Goal: Task Accomplishment & Management: Complete application form

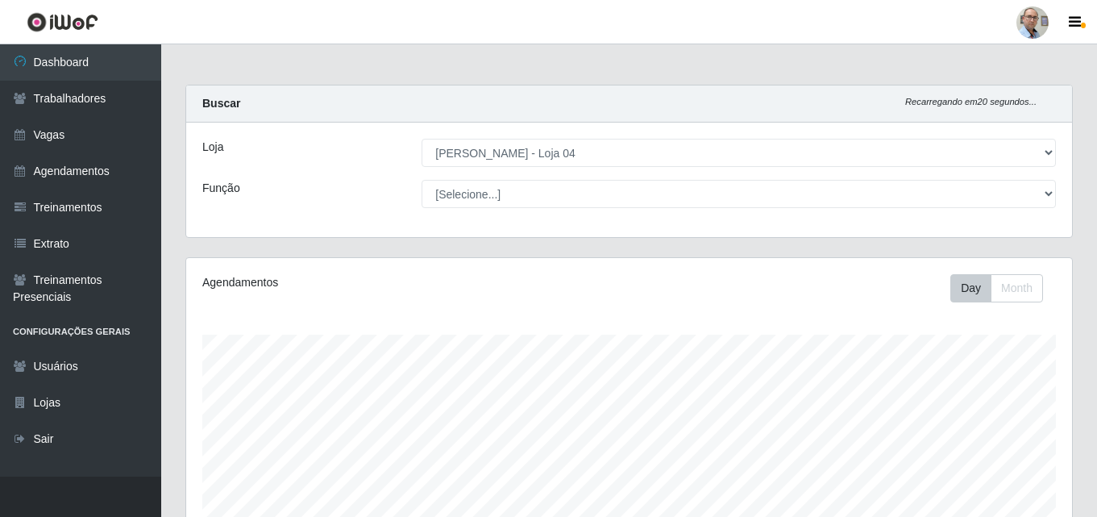
select select "251"
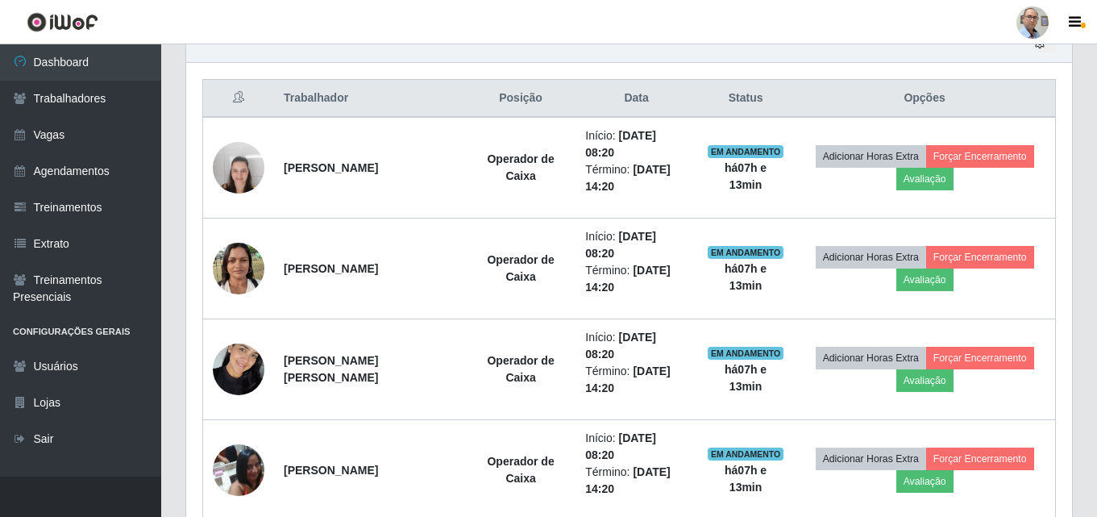
scroll to position [335, 886]
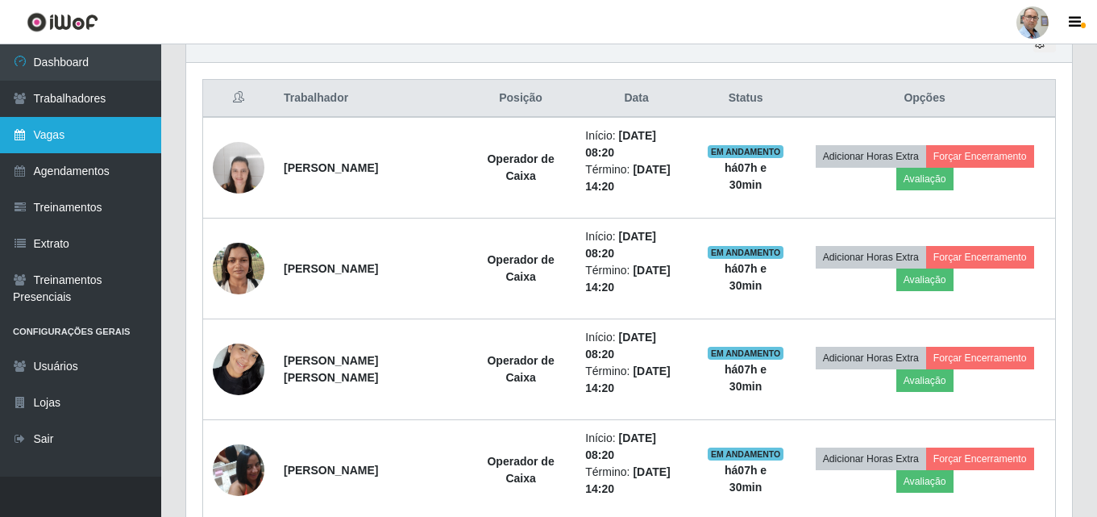
click at [69, 133] on link "Vagas" at bounding box center [80, 135] width 161 height 36
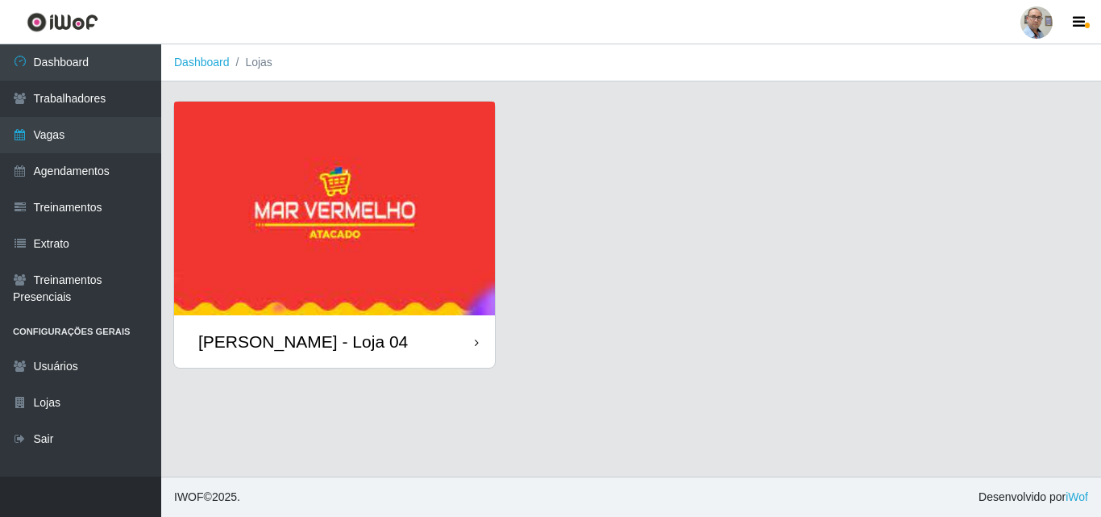
click at [282, 340] on div "[PERSON_NAME] - Loja 04" at bounding box center [303, 341] width 210 height 20
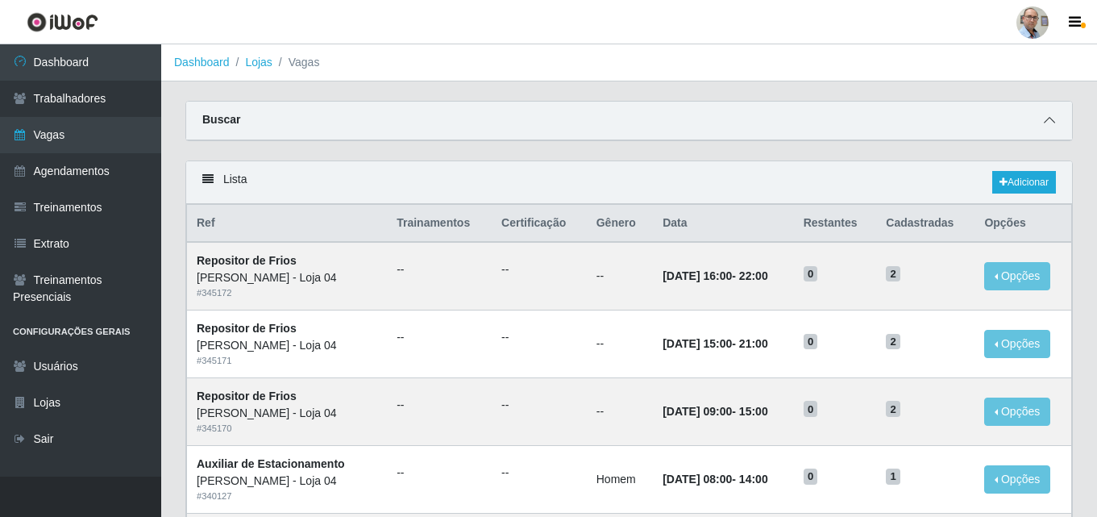
click at [1055, 123] on span at bounding box center [1049, 120] width 19 height 19
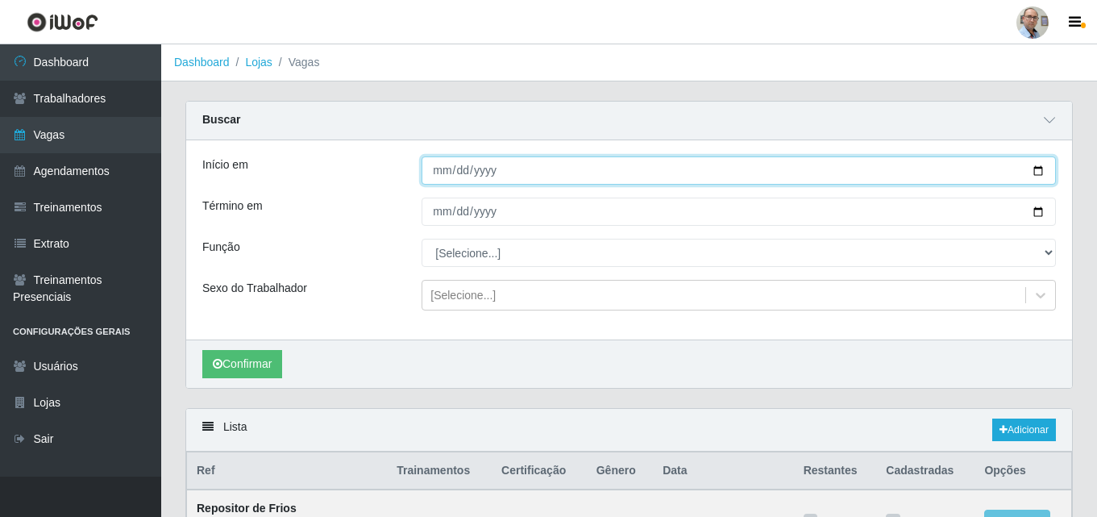
click at [1034, 170] on input "Início em" at bounding box center [739, 170] width 635 height 28
type input "[DATE]"
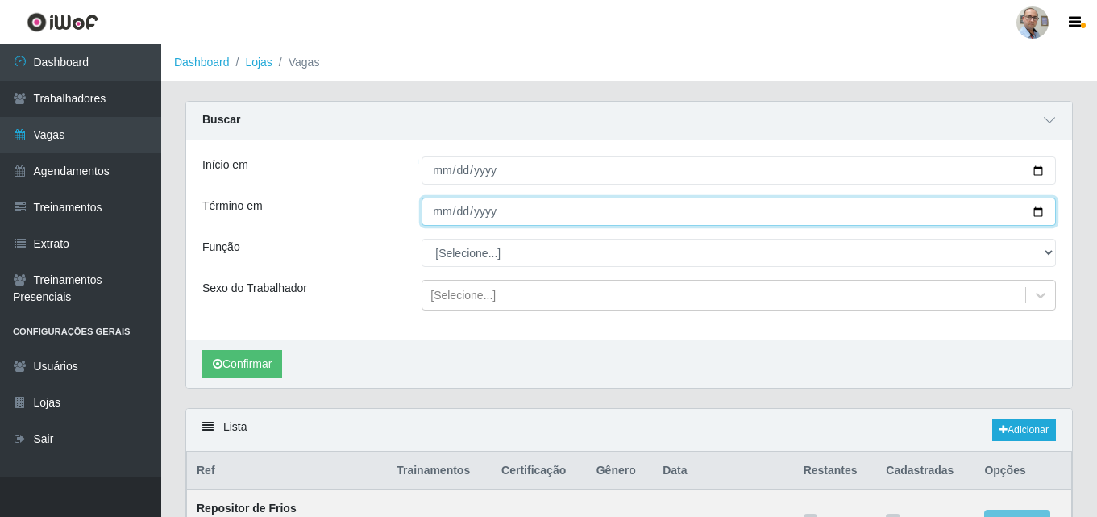
click at [1039, 210] on input "Término em" at bounding box center [739, 212] width 635 height 28
type input "[DATE]"
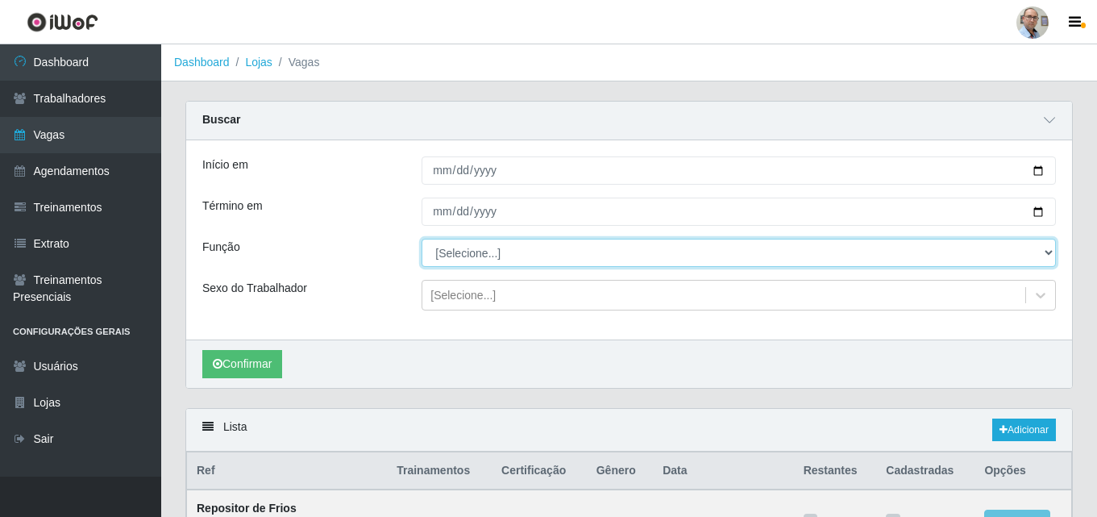
click at [489, 256] on select "[Selecione...] ASG ASG + ASG ++ Auxiliar de Depósito Auxiliar de Depósito + Aux…" at bounding box center [739, 253] width 635 height 28
select select "24"
click at [422, 239] on select "[Selecione...] ASG ASG + ASG ++ Auxiliar de Depósito Auxiliar de Depósito + Aux…" at bounding box center [739, 253] width 635 height 28
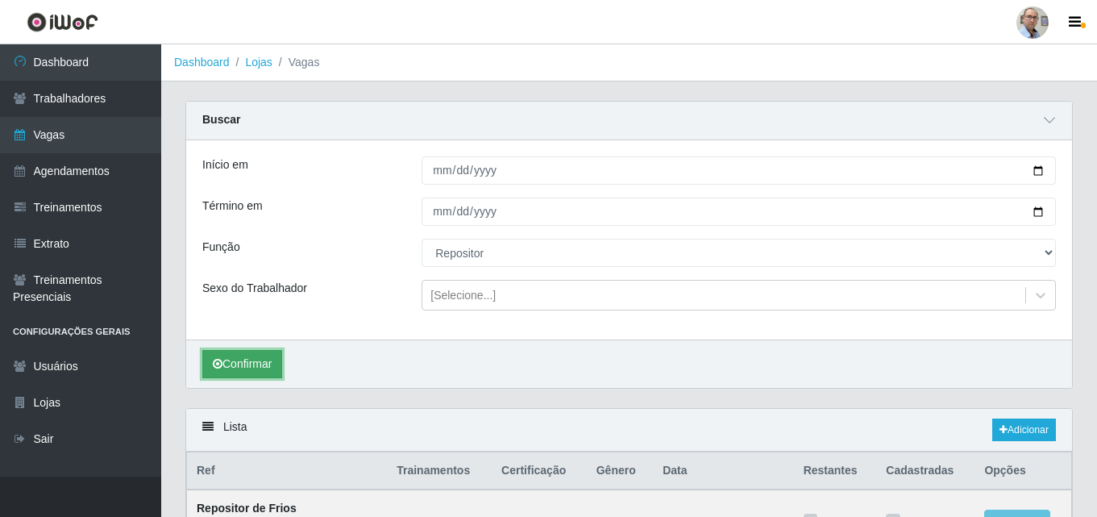
click at [237, 373] on button "Confirmar" at bounding box center [242, 364] width 80 height 28
click at [256, 358] on button "Confirmar" at bounding box center [242, 364] width 80 height 28
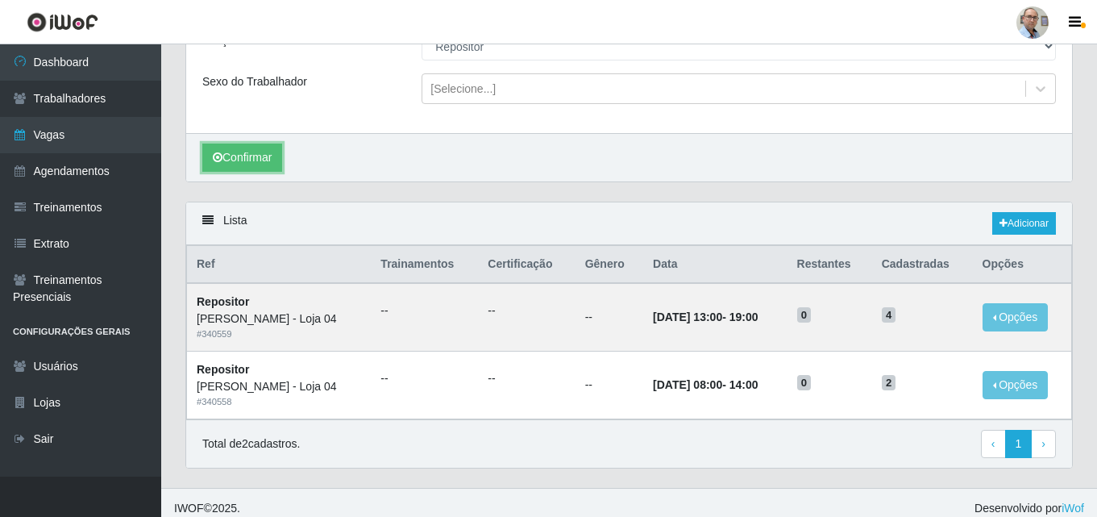
scroll to position [219, 0]
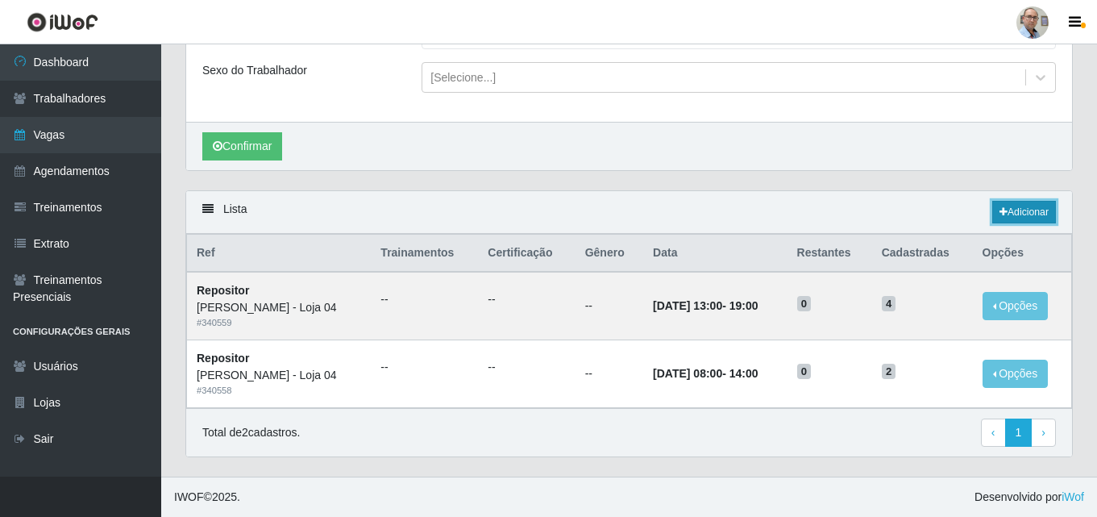
click at [1031, 214] on link "Adicionar" at bounding box center [1025, 212] width 64 height 23
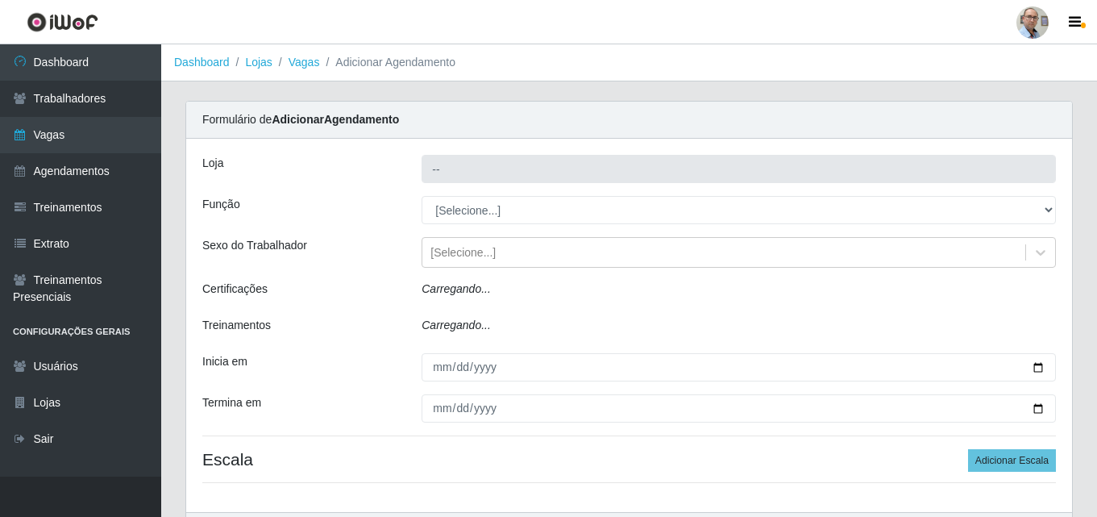
type input "[PERSON_NAME] - Loja 04"
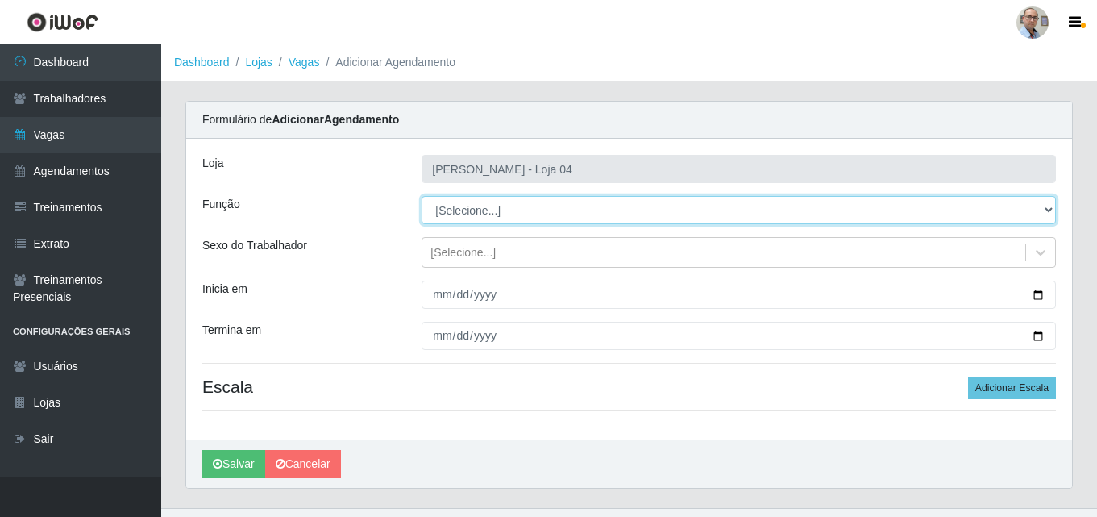
click at [508, 212] on select "[Selecione...] ASG ASG + ASG ++ Auxiliar de Depósito Auxiliar de Depósito + Aux…" at bounding box center [739, 210] width 635 height 28
select select "24"
click at [422, 196] on select "[Selecione...] ASG ASG + ASG ++ Auxiliar de Depósito Auxiliar de Depósito + Aux…" at bounding box center [739, 210] width 635 height 28
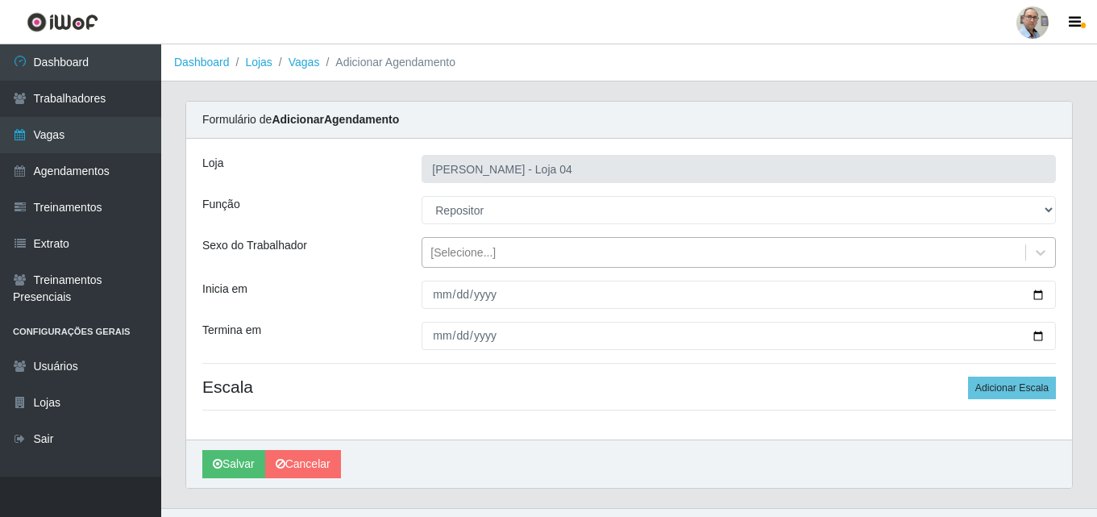
click at [481, 249] on div "[Selecione...]" at bounding box center [463, 252] width 65 height 17
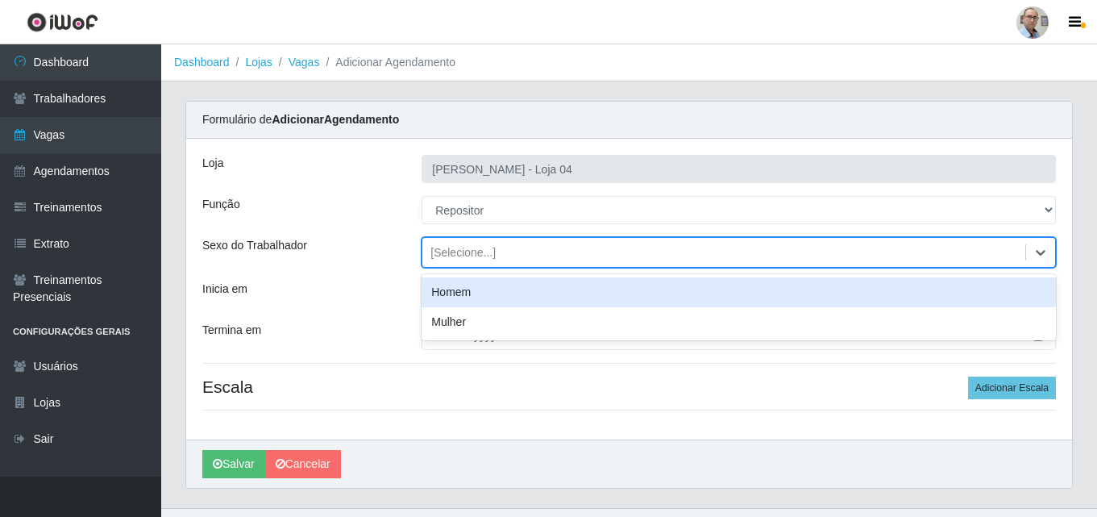
click at [472, 285] on div "Homem" at bounding box center [739, 292] width 635 height 30
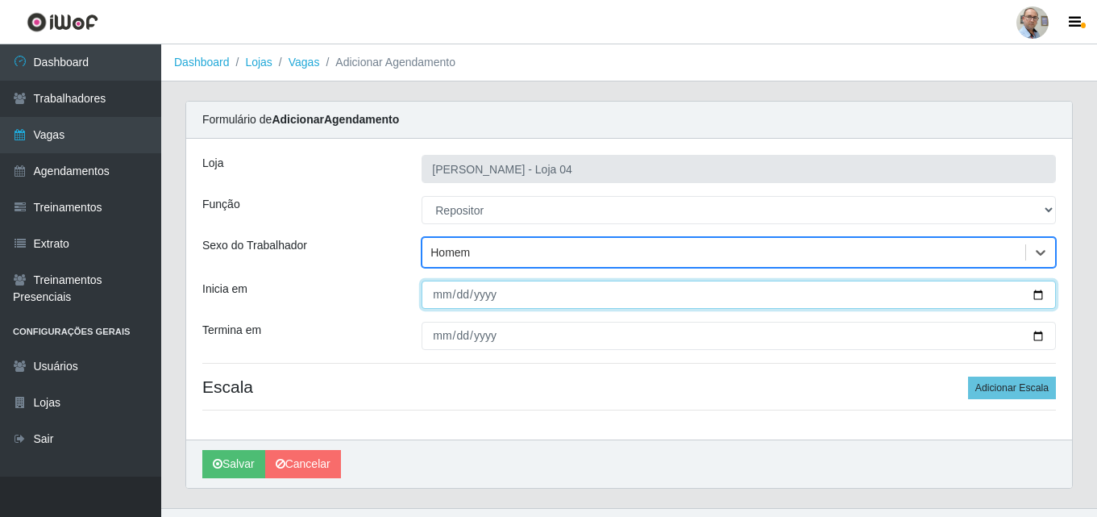
click at [1042, 291] on input "Inicia em" at bounding box center [739, 295] width 635 height 28
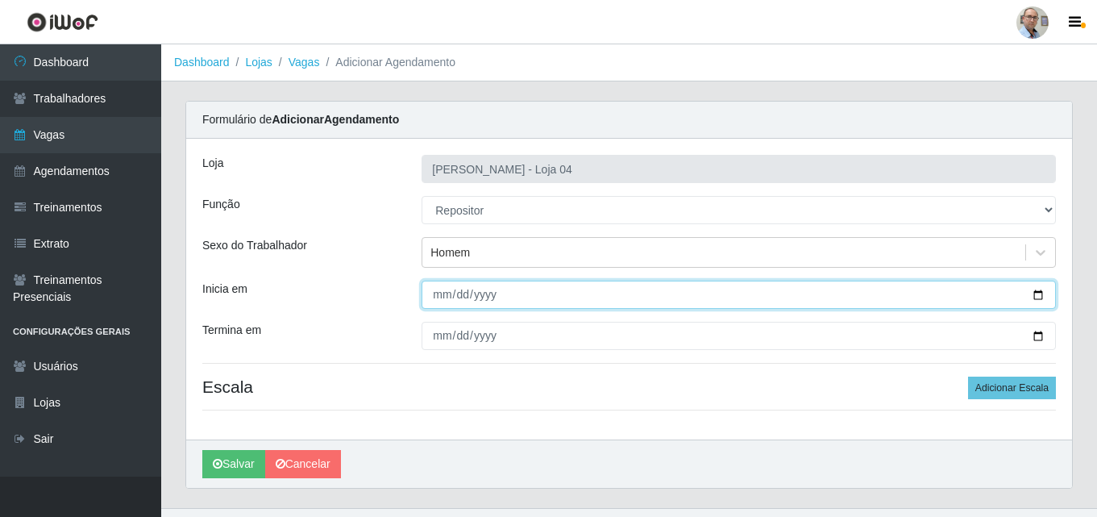
type input "[DATE]"
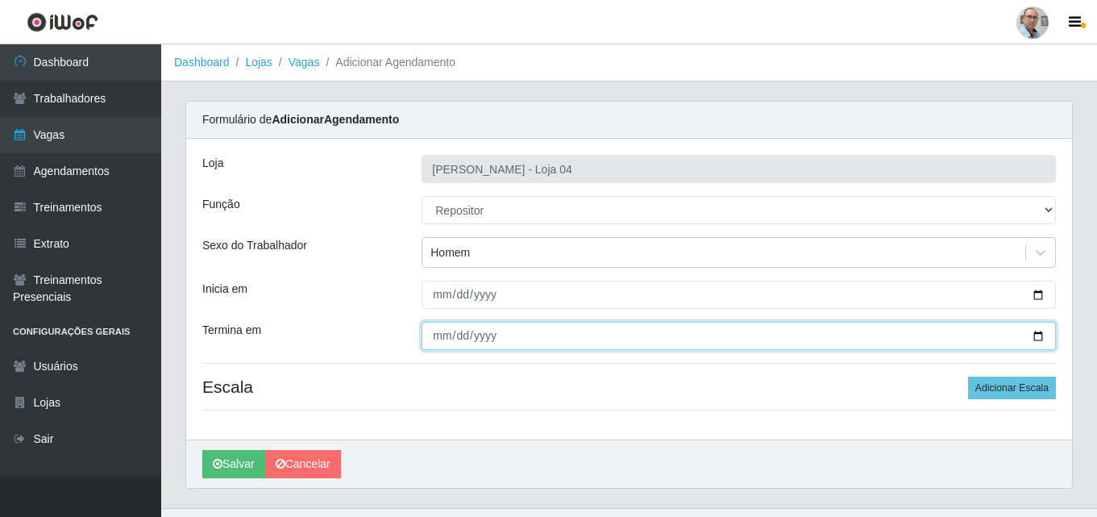
click at [1036, 336] on input "Termina em" at bounding box center [739, 336] width 635 height 28
type input "[DATE]"
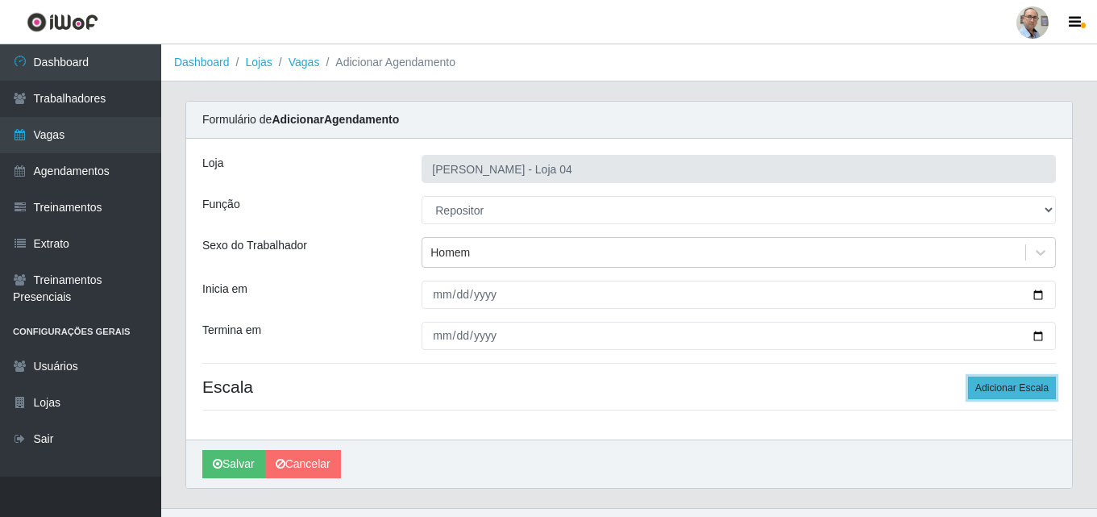
click at [984, 382] on button "Adicionar Escala" at bounding box center [1012, 388] width 88 height 23
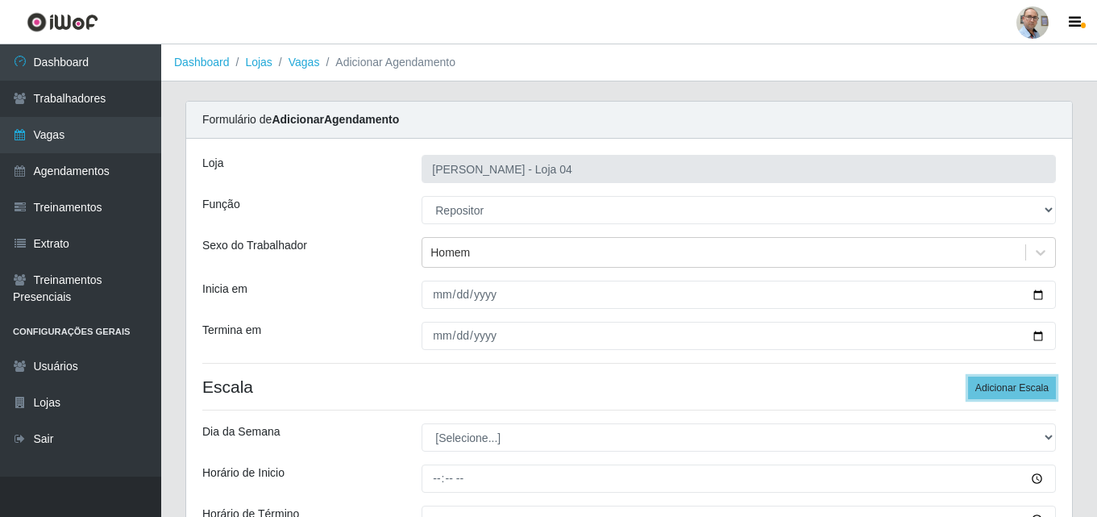
scroll to position [161, 0]
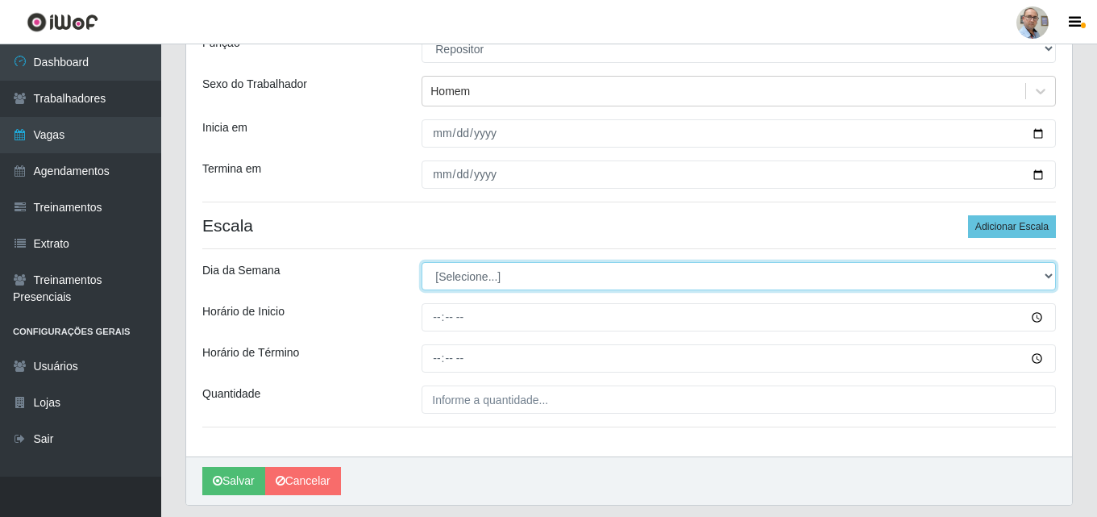
click at [498, 273] on select "[Selecione...] Segunda Terça Quarta Quinta Sexta Sábado Domingo" at bounding box center [739, 276] width 635 height 28
select select "0"
click at [422, 262] on select "[Selecione...] Segunda Terça Quarta Quinta Sexta Sábado Domingo" at bounding box center [739, 276] width 635 height 28
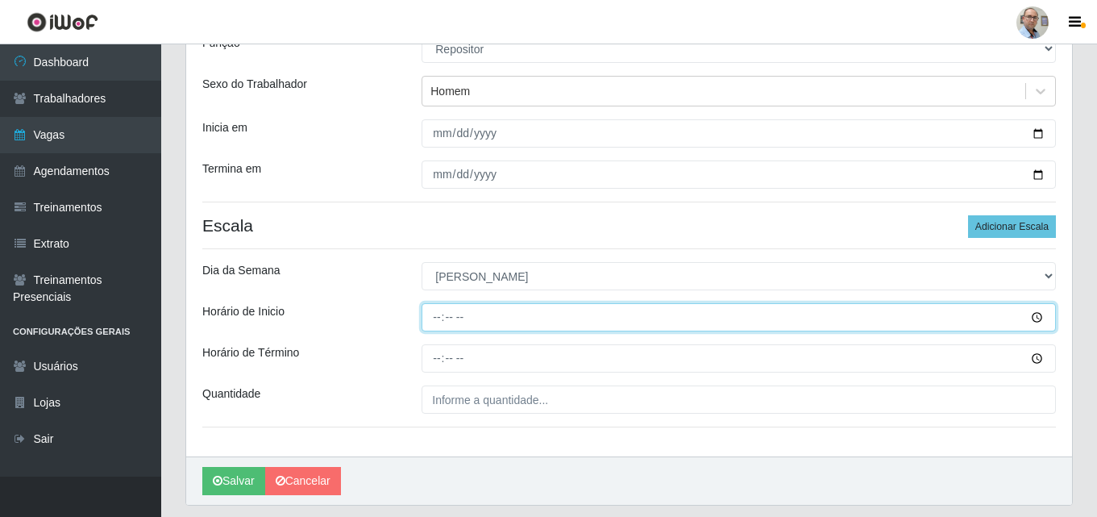
click at [436, 318] on input "Horário de Inicio" at bounding box center [739, 317] width 635 height 28
type input "07:00"
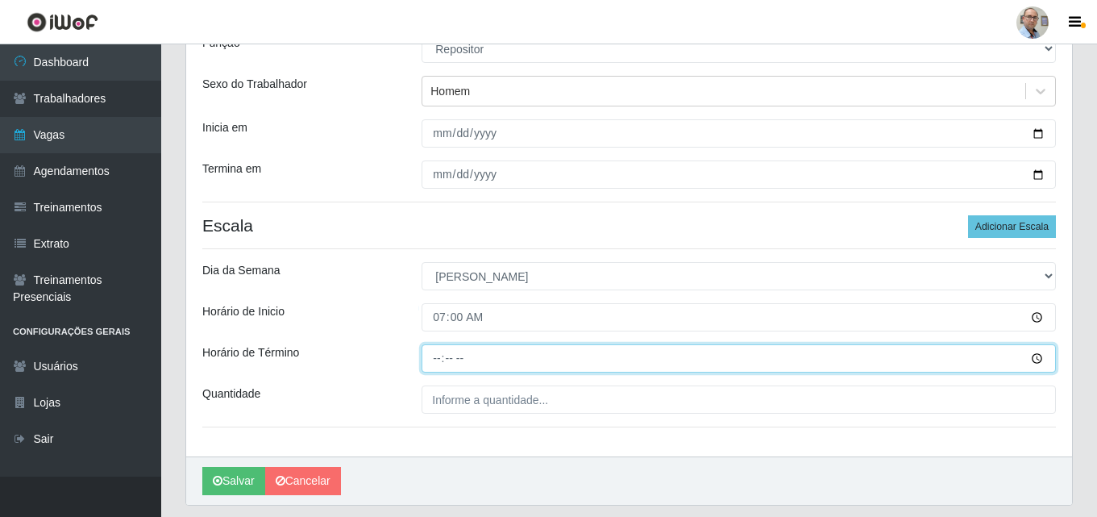
type input "13:00"
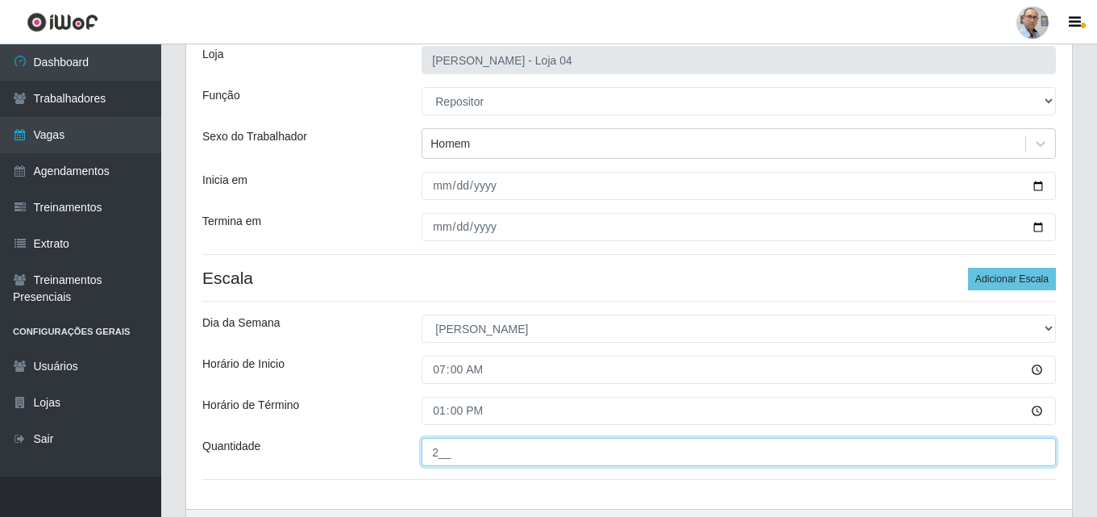
scroll to position [81, 0]
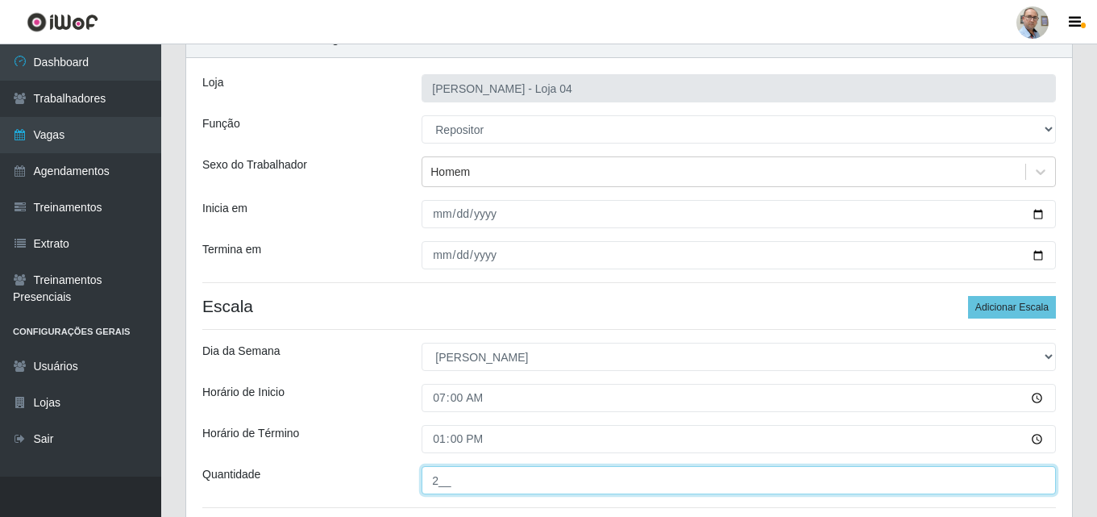
type input "2__"
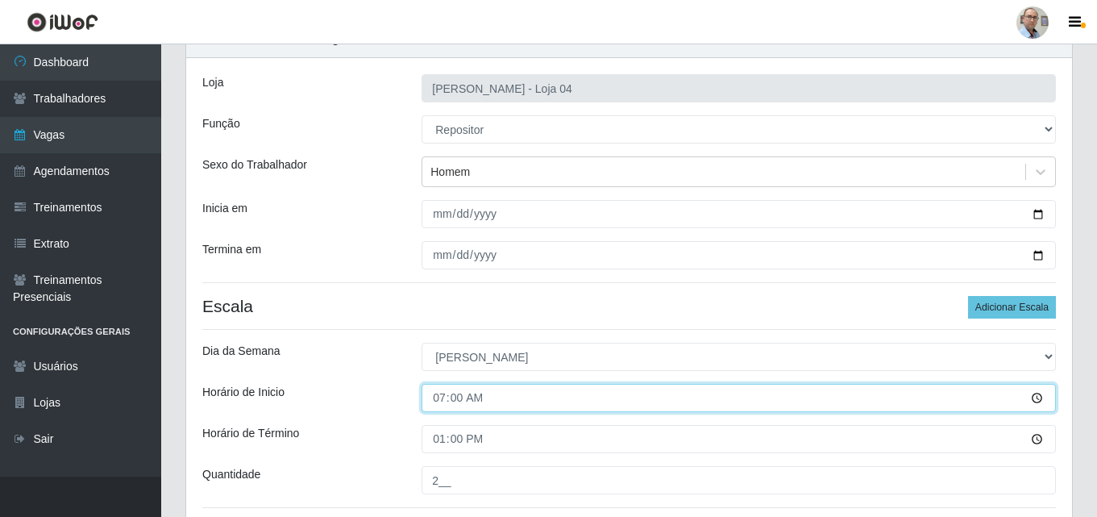
click at [449, 398] on input "07:00" at bounding box center [739, 398] width 635 height 28
click at [436, 407] on input "07:00" at bounding box center [739, 398] width 635 height 28
click at [439, 397] on input "07:00" at bounding box center [739, 398] width 635 height 28
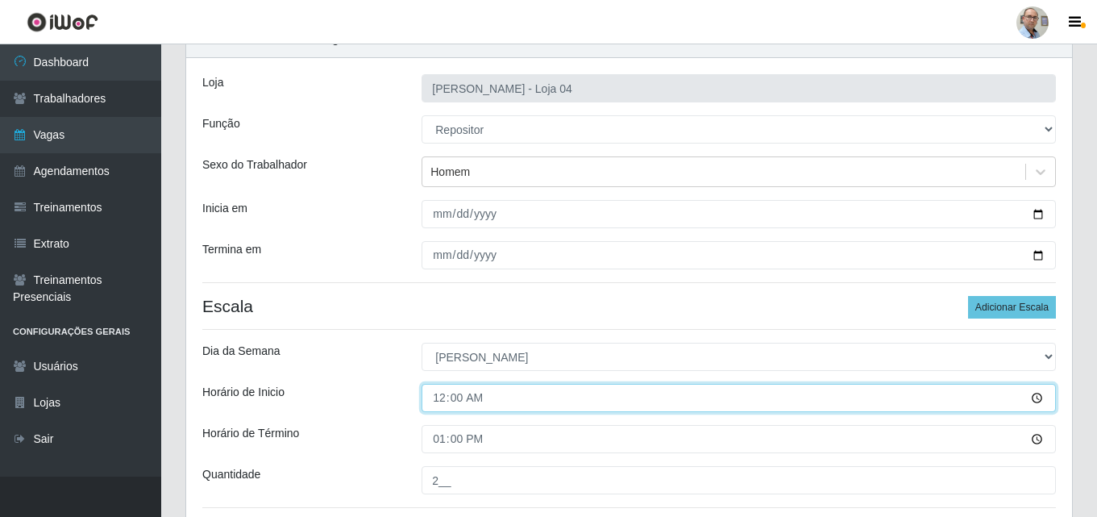
type input "08:00"
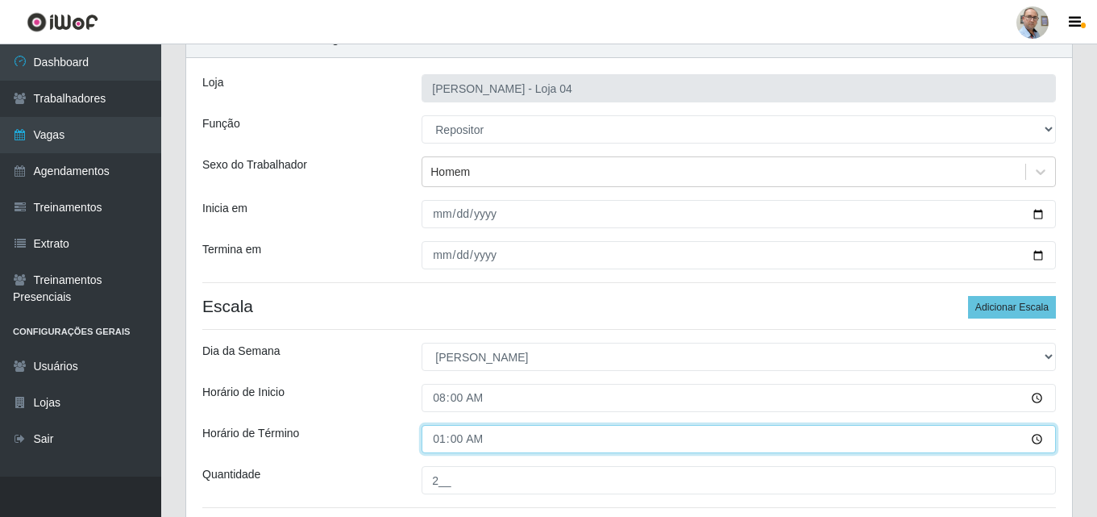
type input "14:00"
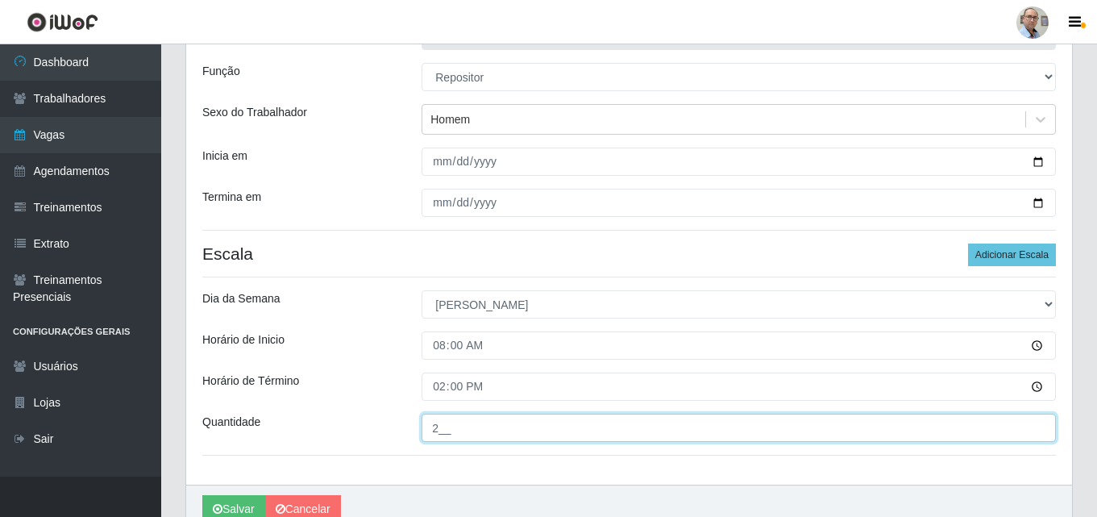
scroll to position [161, 0]
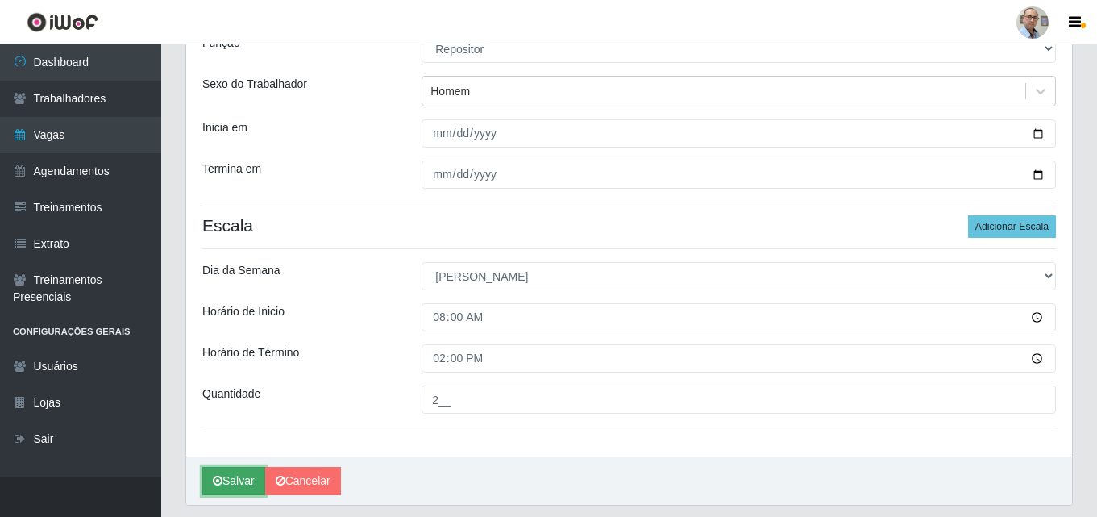
click at [244, 493] on button "Salvar" at bounding box center [233, 481] width 63 height 28
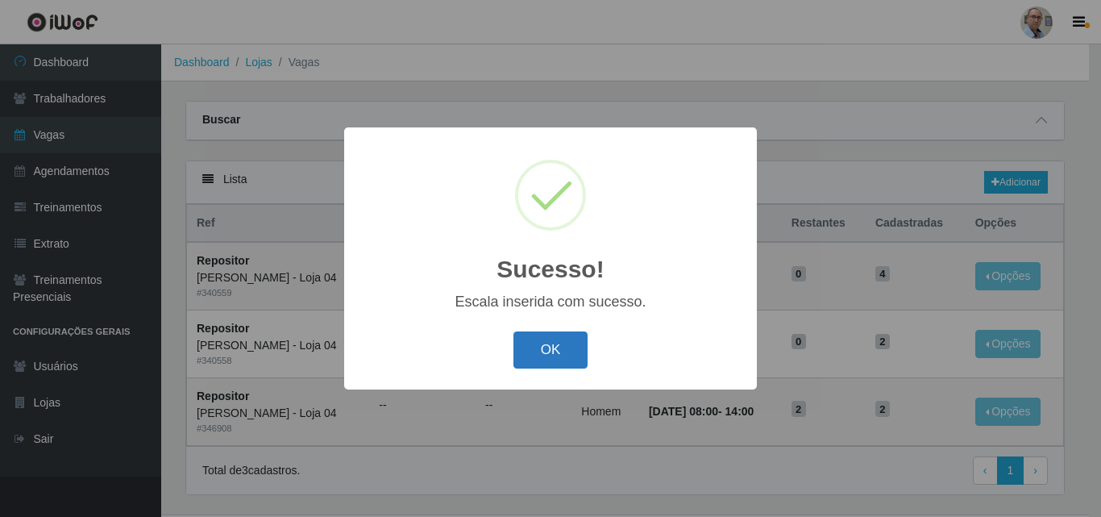
click at [573, 346] on button "OK" at bounding box center [551, 350] width 75 height 38
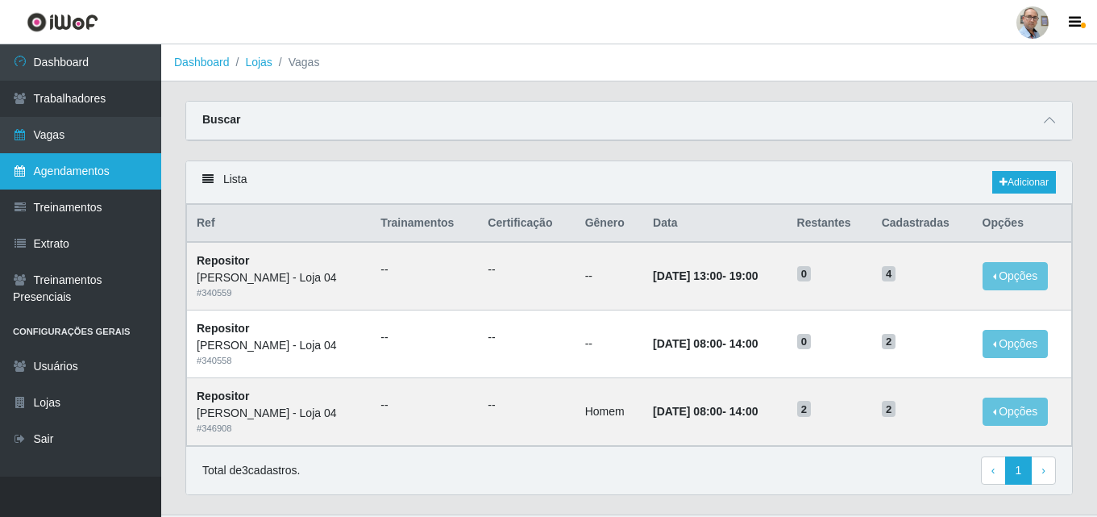
click at [86, 163] on link "Agendamentos" at bounding box center [80, 171] width 161 height 36
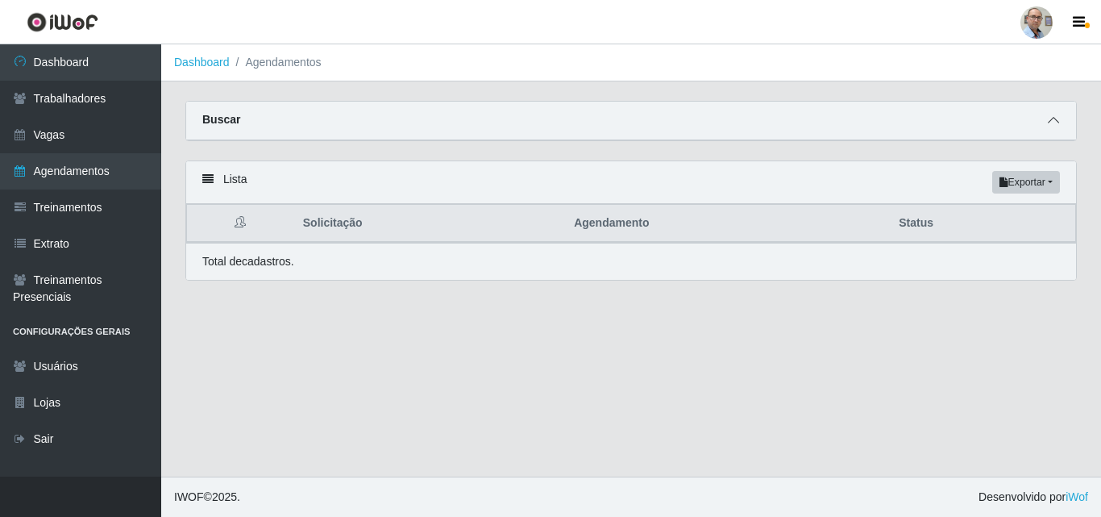
click at [1052, 123] on icon at bounding box center [1053, 119] width 11 height 11
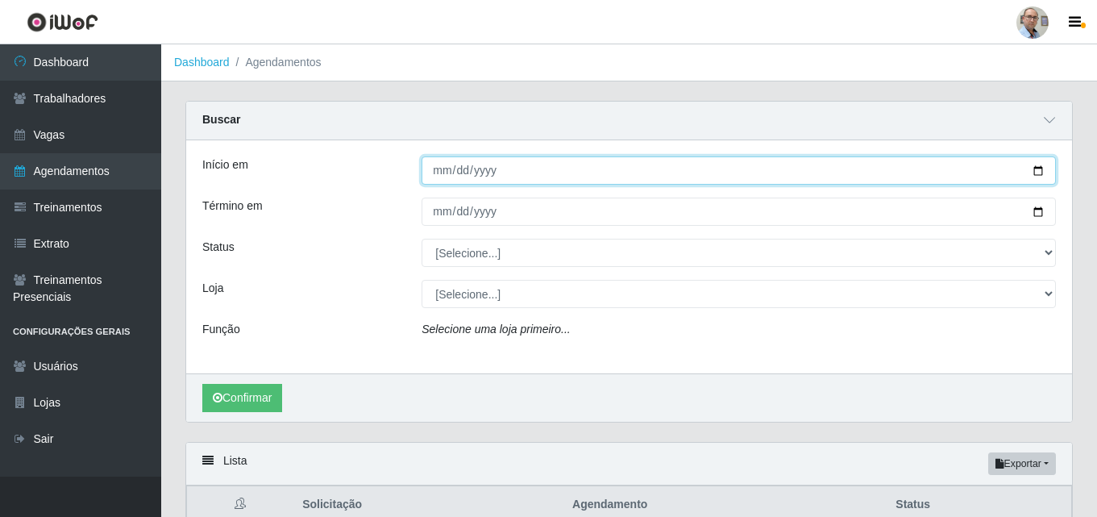
click at [1037, 169] on input "Início em" at bounding box center [739, 170] width 635 height 28
type input "[DATE]"
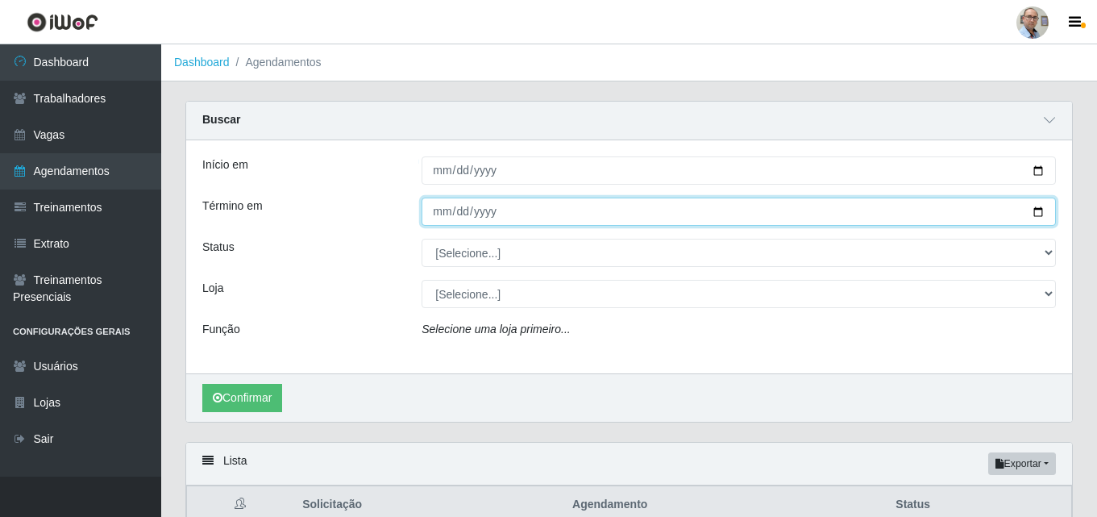
click at [1034, 211] on input "Término em" at bounding box center [739, 212] width 635 height 28
type input "[DATE]"
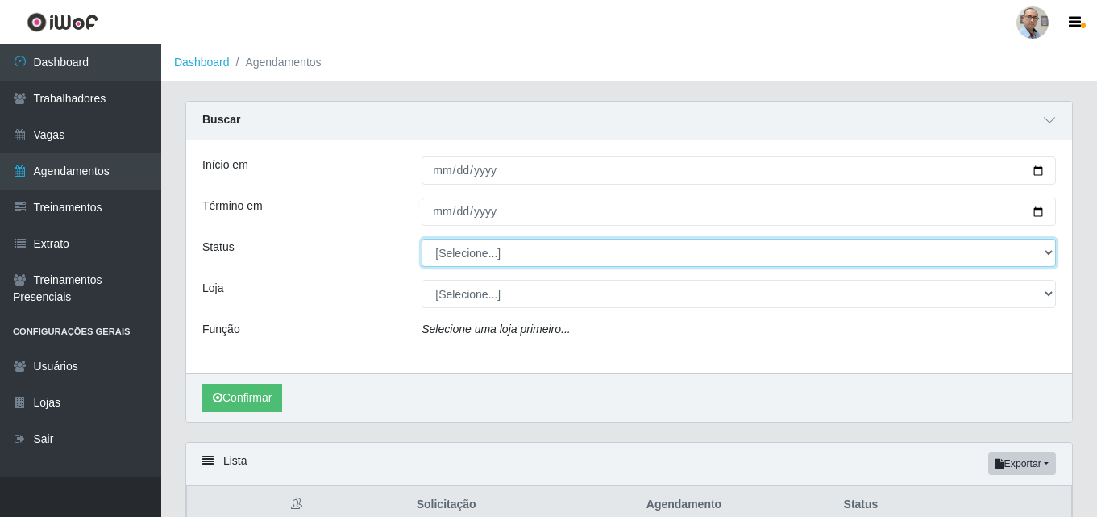
click at [506, 247] on select "[Selecione...] AGENDADO AGUARDANDO LIBERAR EM ANDAMENTO EM REVISÃO FINALIZADO C…" at bounding box center [739, 253] width 635 height 28
select select "AGENDADO"
click at [422, 239] on select "[Selecione...] AGENDADO AGUARDANDO LIBERAR EM ANDAMENTO EM REVISÃO FINALIZADO C…" at bounding box center [739, 253] width 635 height 28
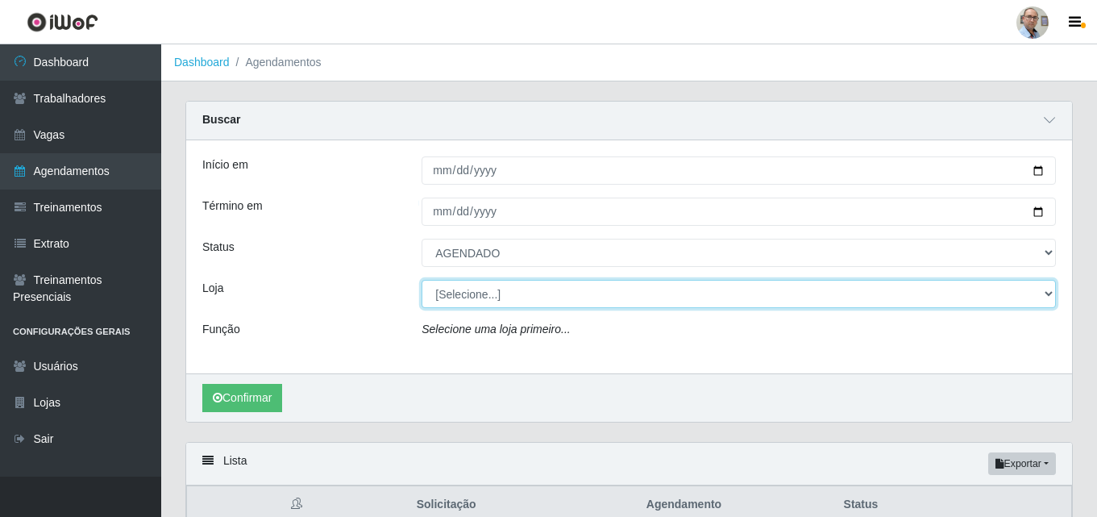
click at [476, 296] on select "[Selecione...] Mar Vermelho - Loja 04" at bounding box center [739, 294] width 635 height 28
select select "251"
click at [422, 281] on select "[Selecione...] Mar Vermelho - Loja 04" at bounding box center [739, 294] width 635 height 28
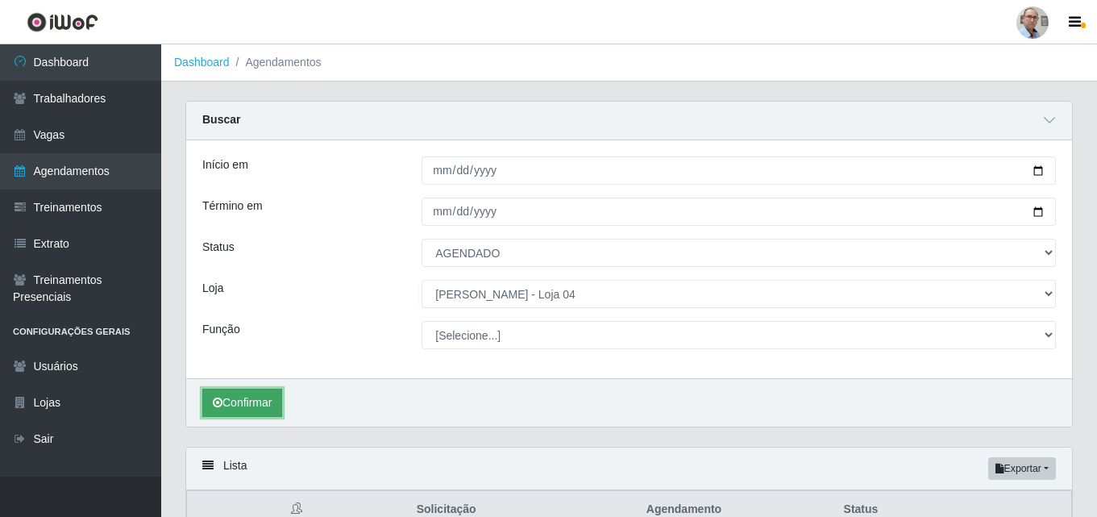
click at [249, 406] on button "Confirmar" at bounding box center [242, 403] width 80 height 28
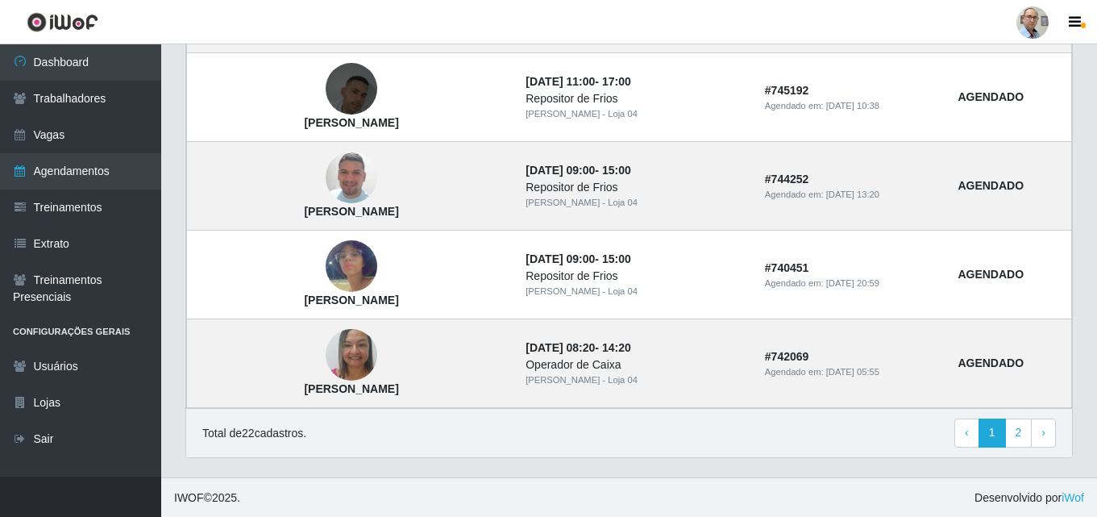
scroll to position [1453, 0]
click at [1013, 432] on link "2" at bounding box center [1018, 432] width 27 height 29
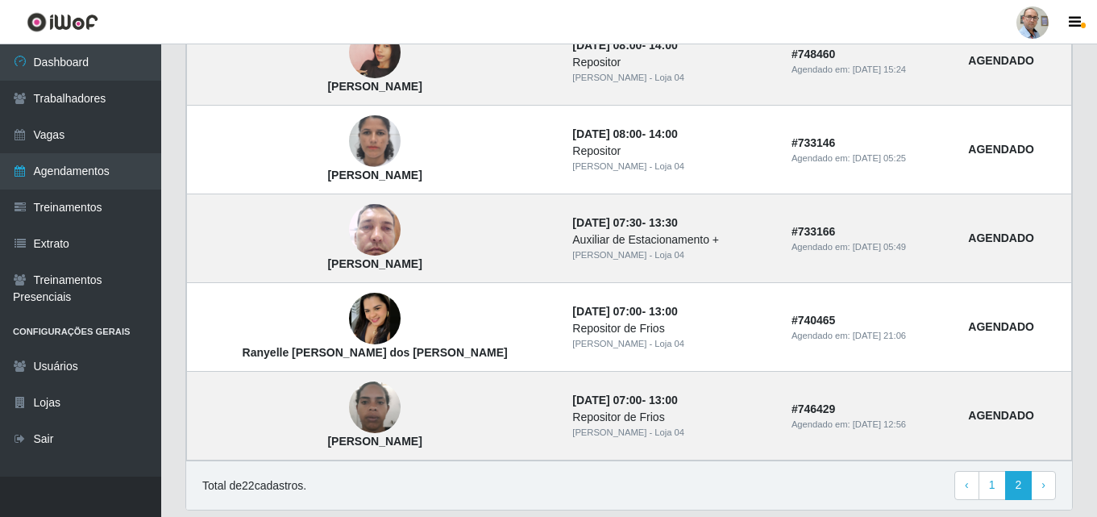
scroll to position [457, 0]
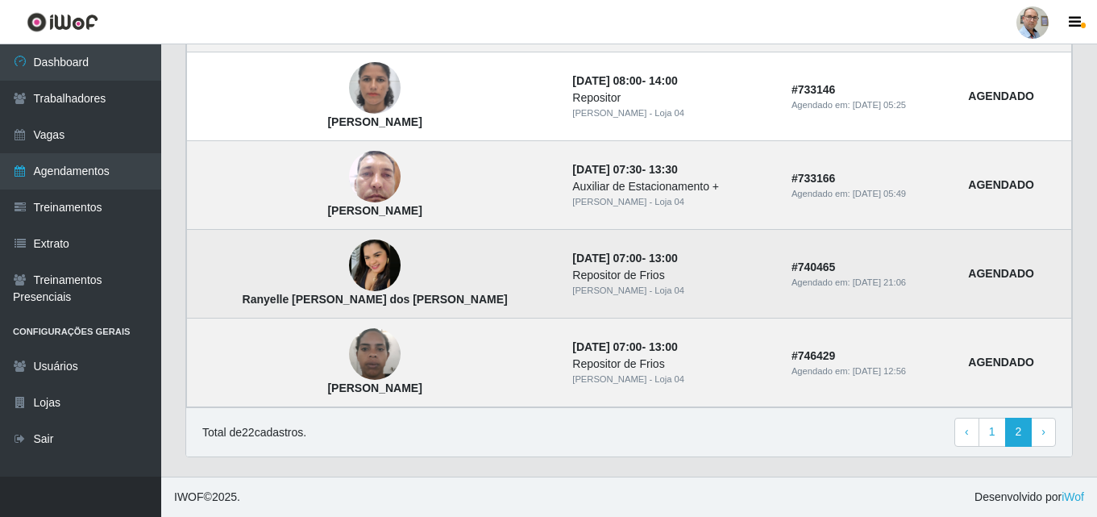
click at [354, 263] on img at bounding box center [375, 265] width 52 height 52
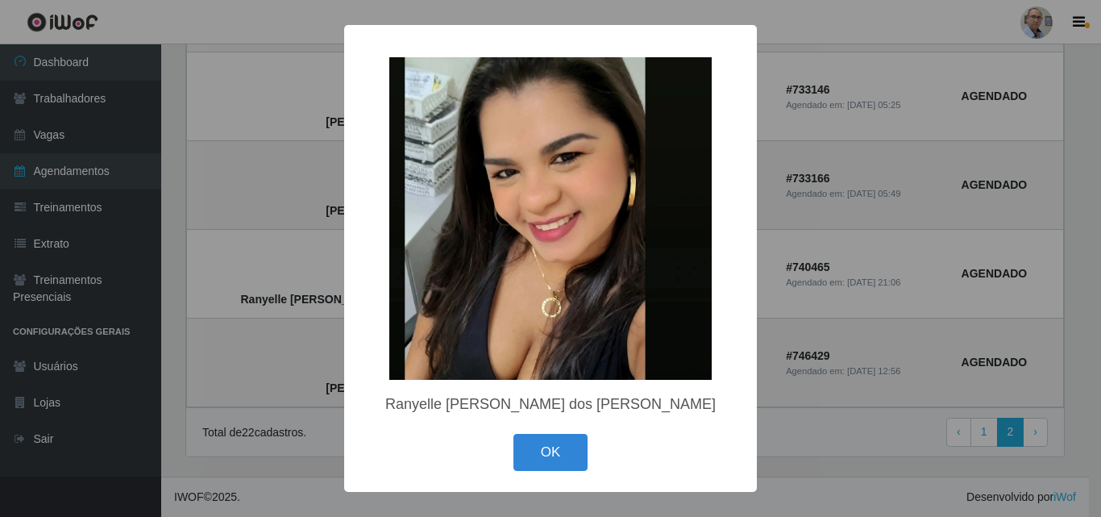
click at [250, 391] on div "× Ranyelle [PERSON_NAME] dos [PERSON_NAME] OK Cancel" at bounding box center [550, 258] width 1101 height 517
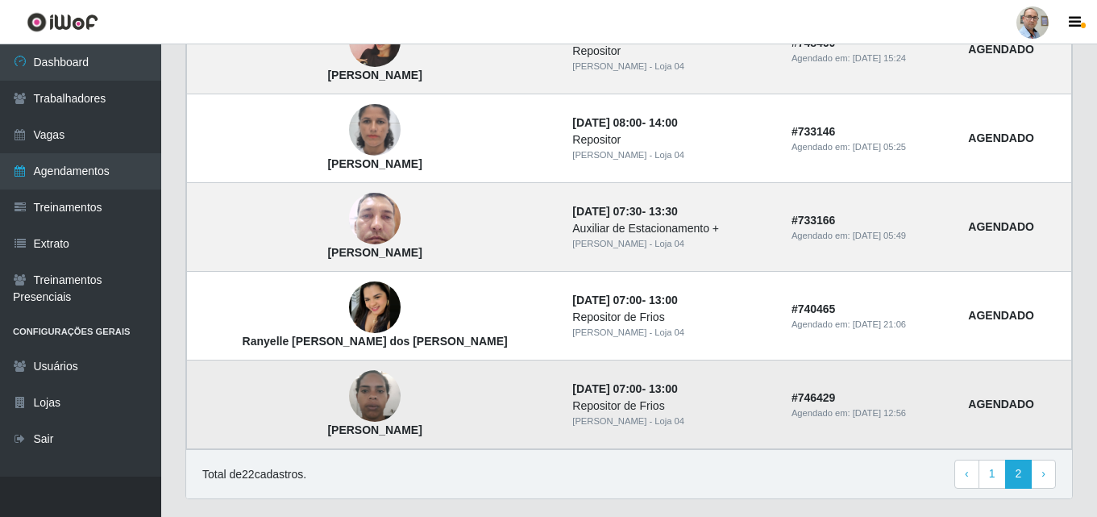
scroll to position [377, 0]
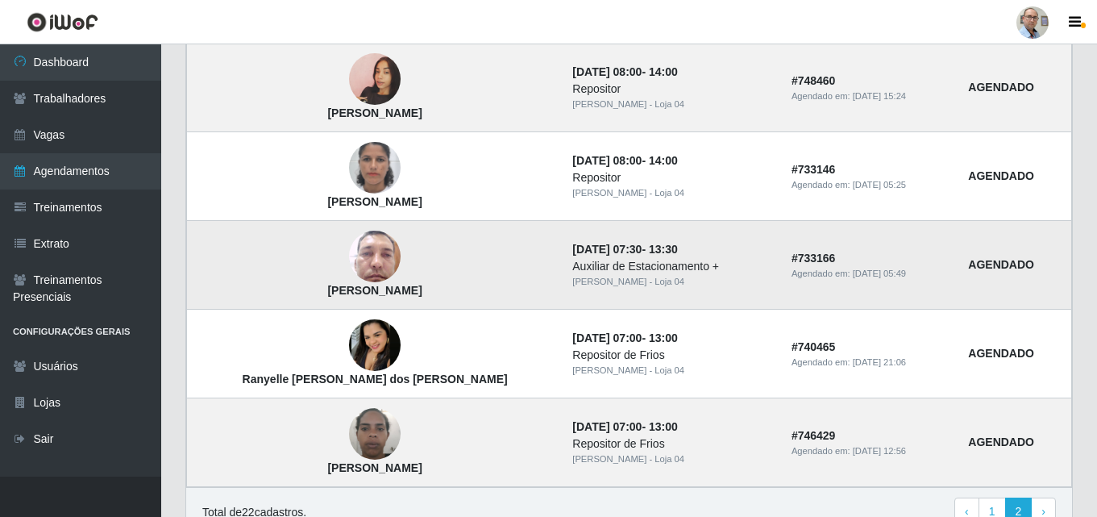
click at [366, 248] on img at bounding box center [375, 257] width 52 height 69
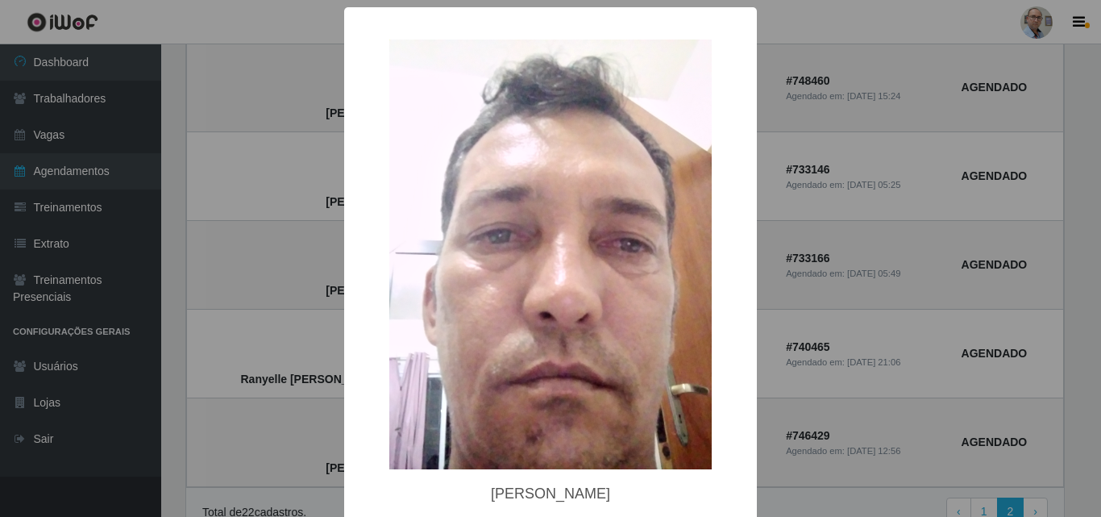
click at [270, 271] on div "× [PERSON_NAME] OK Cancel" at bounding box center [550, 258] width 1101 height 517
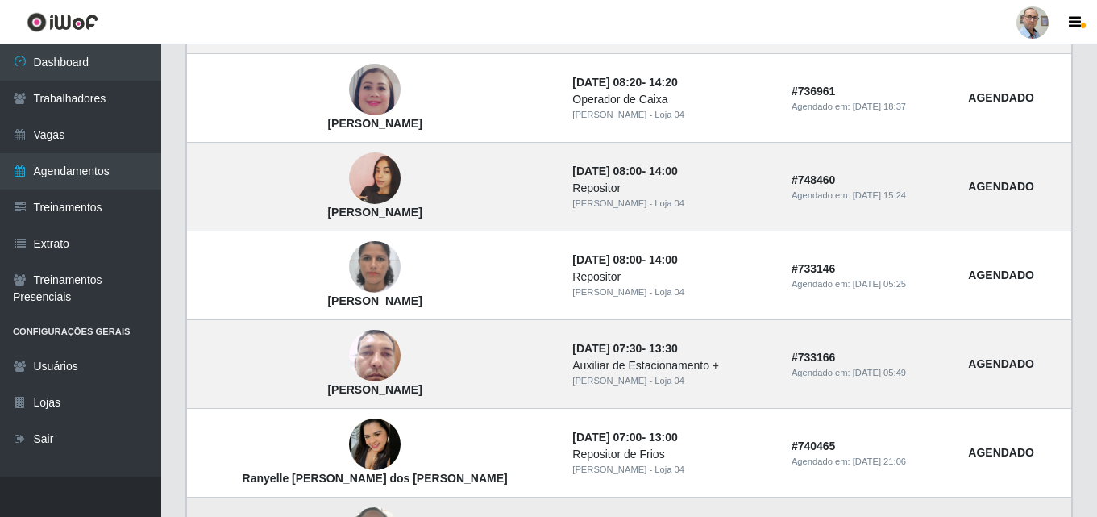
scroll to position [215, 0]
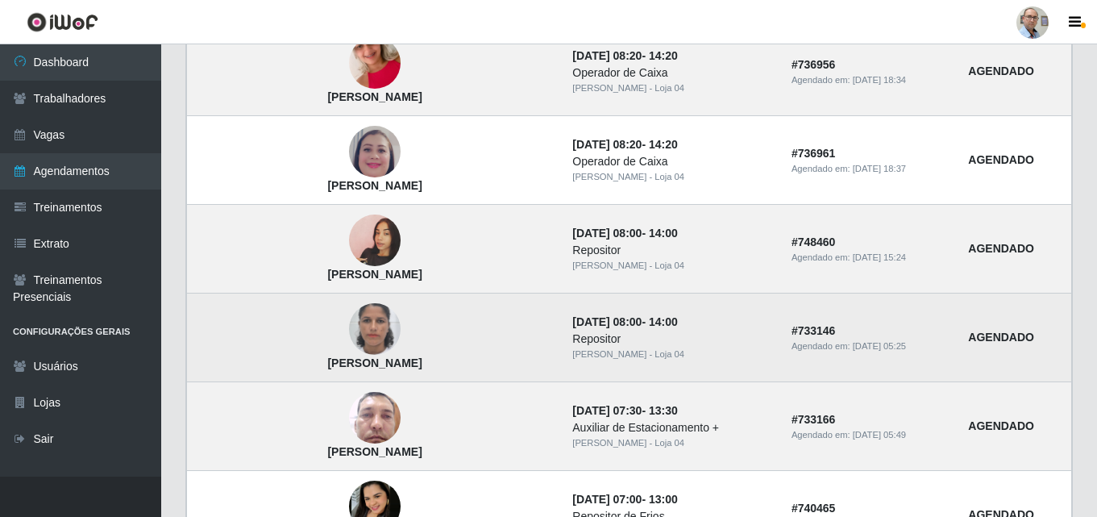
click at [358, 325] on img at bounding box center [375, 330] width 52 height 92
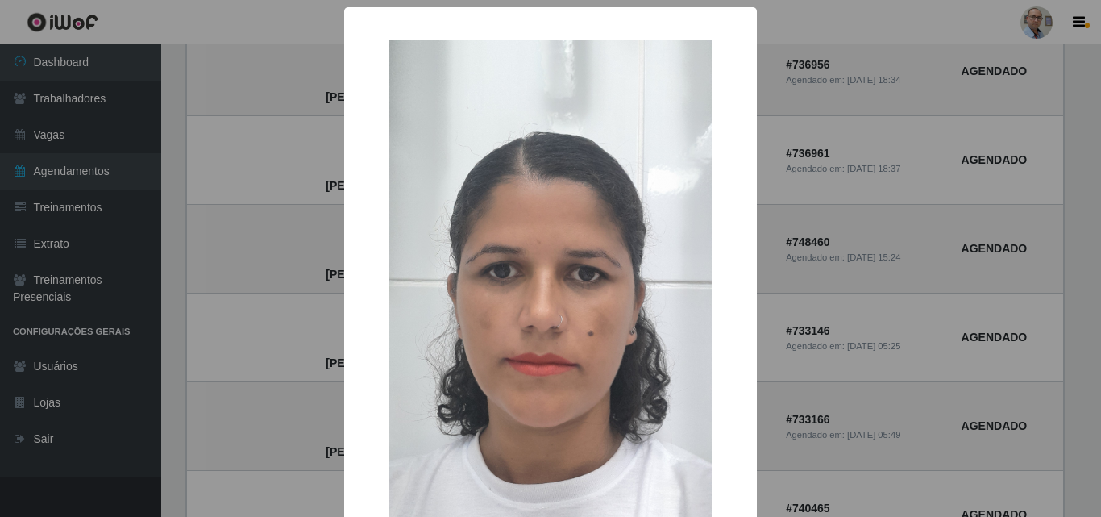
click at [299, 331] on div "× [PERSON_NAME] OK Cancel" at bounding box center [550, 258] width 1101 height 517
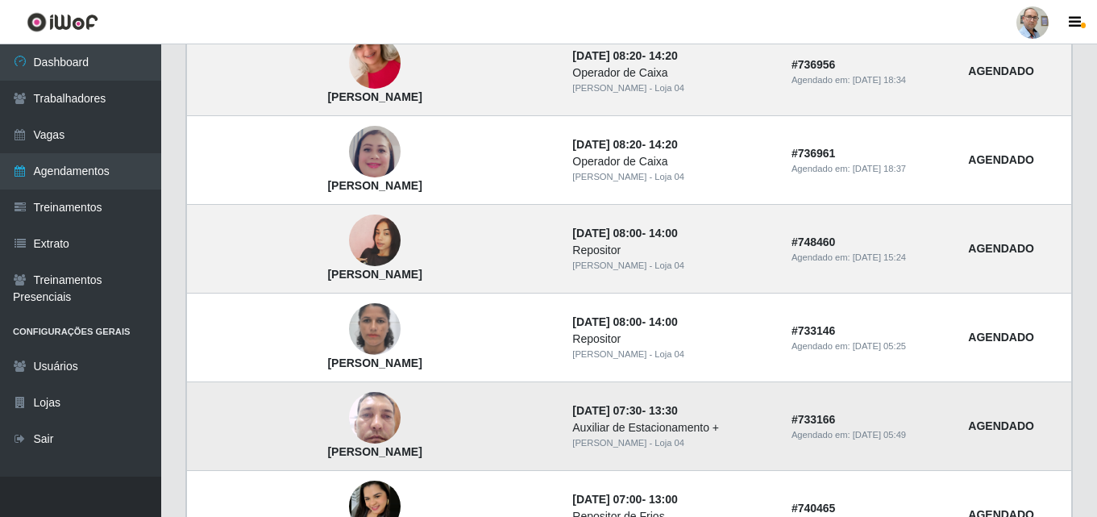
click at [358, 422] on img at bounding box center [375, 418] width 52 height 69
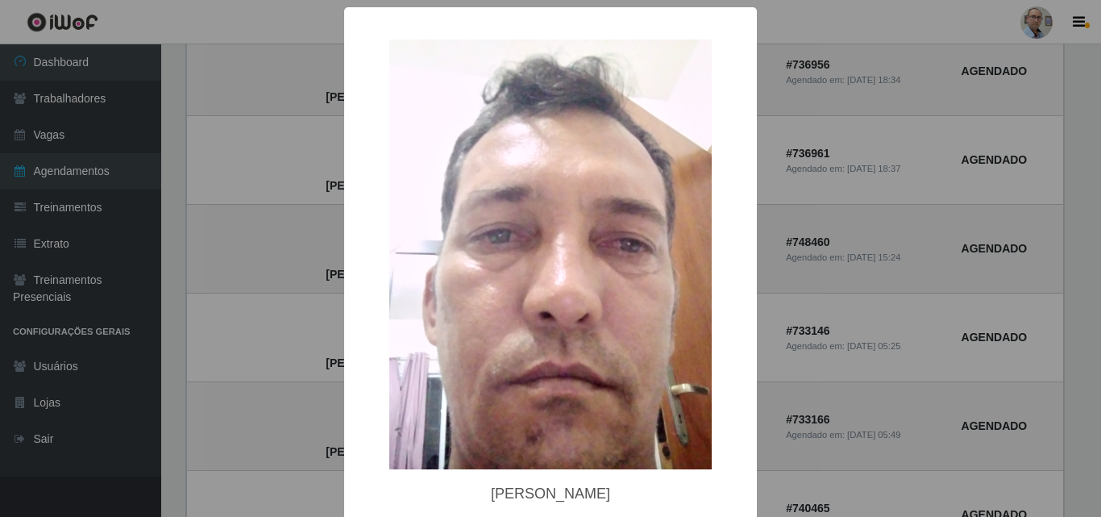
click at [295, 318] on div "× [PERSON_NAME] OK Cancel" at bounding box center [550, 258] width 1101 height 517
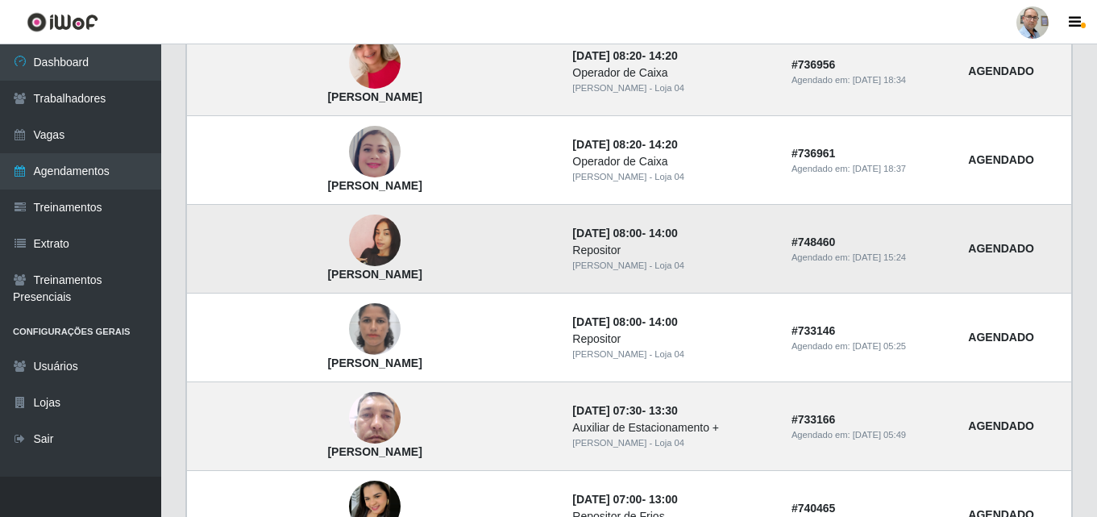
click at [362, 248] on img at bounding box center [375, 240] width 52 height 92
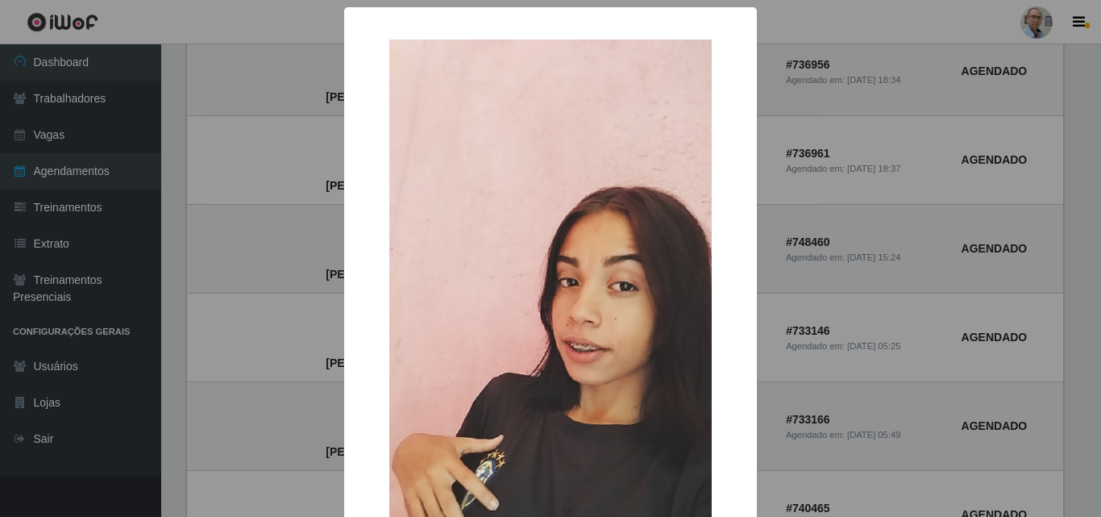
click at [268, 239] on div "× [PERSON_NAME] de miranda OK Cancel" at bounding box center [550, 258] width 1101 height 517
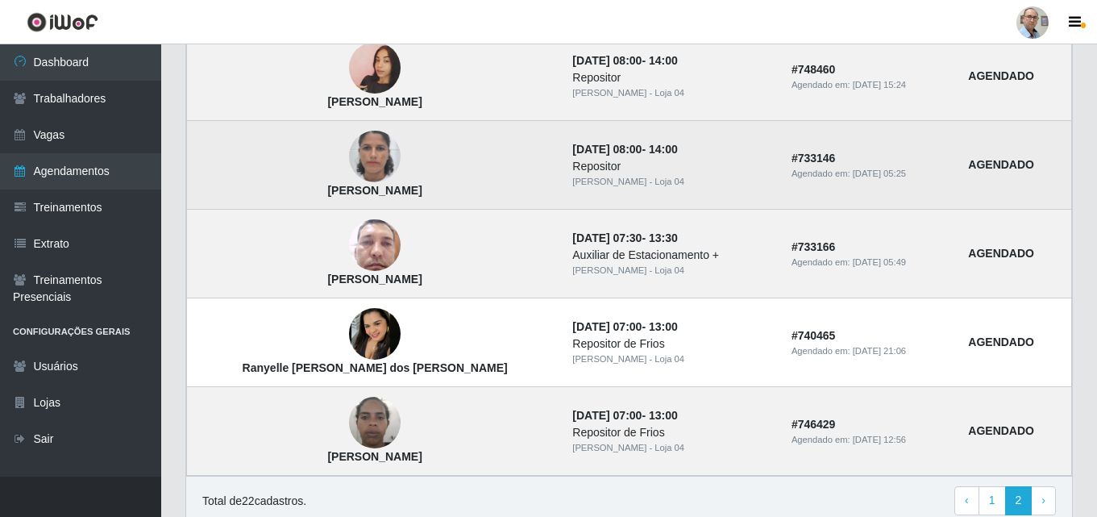
scroll to position [457, 0]
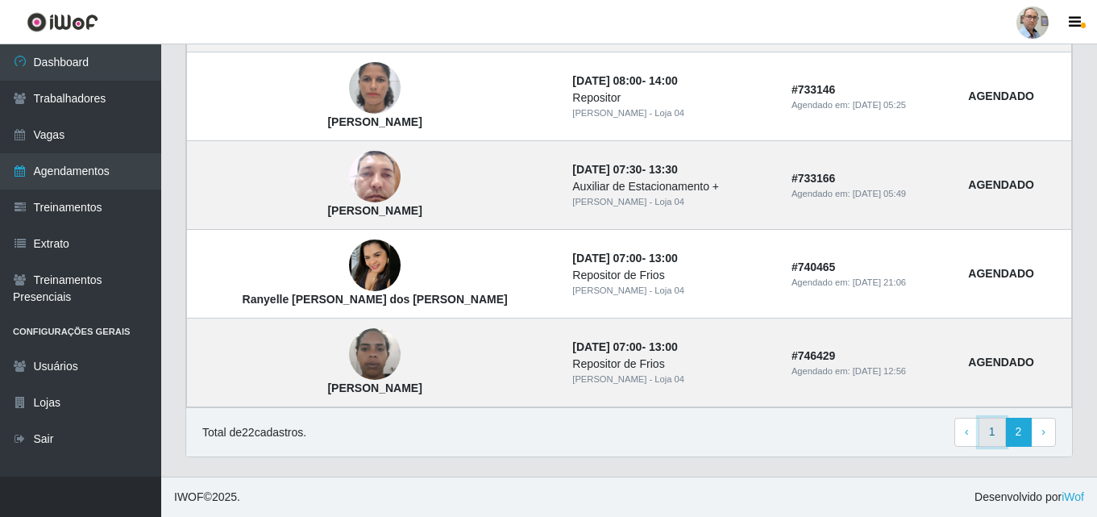
click at [994, 430] on link "1" at bounding box center [992, 432] width 27 height 29
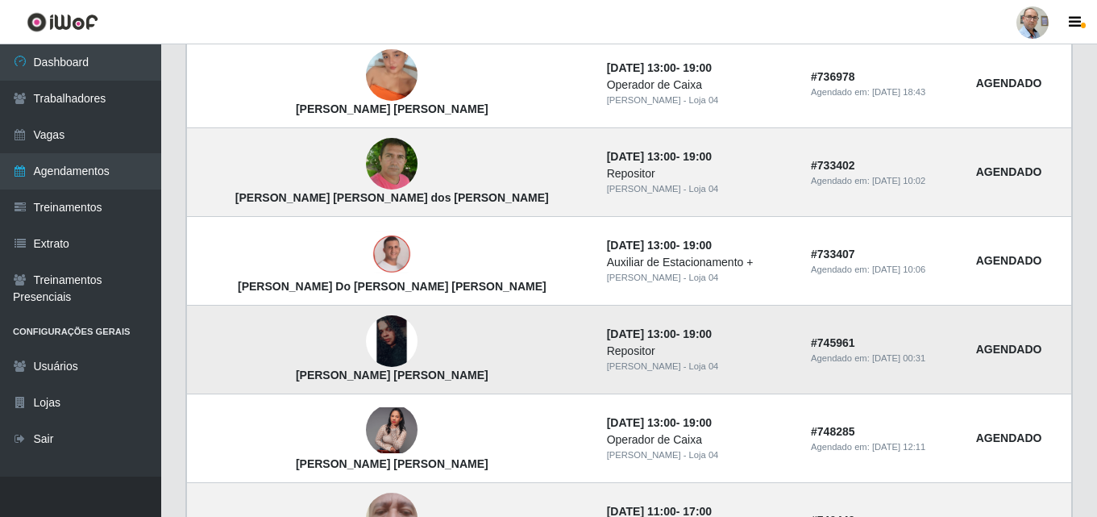
scroll to position [683, 0]
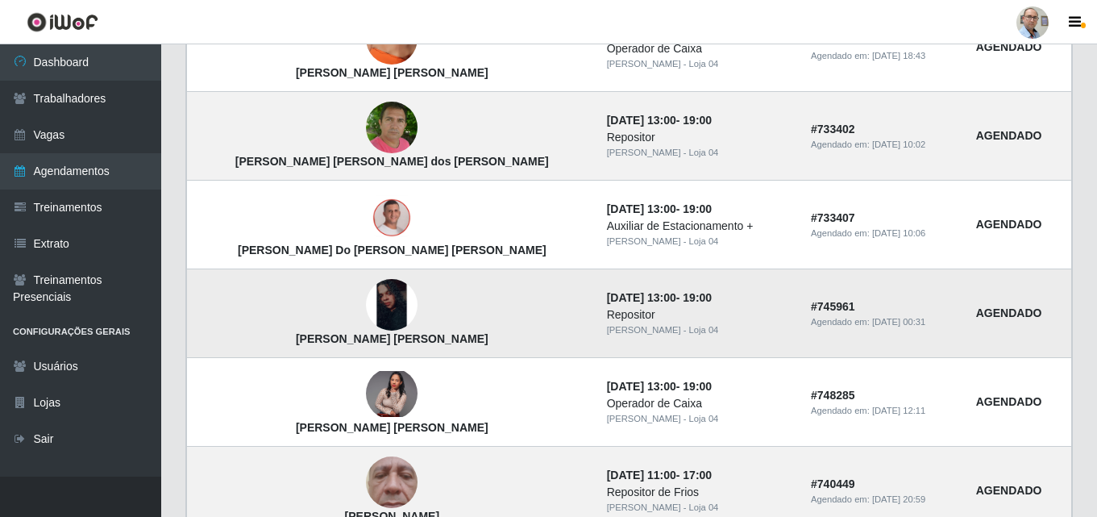
click at [366, 302] on img at bounding box center [392, 305] width 52 height 52
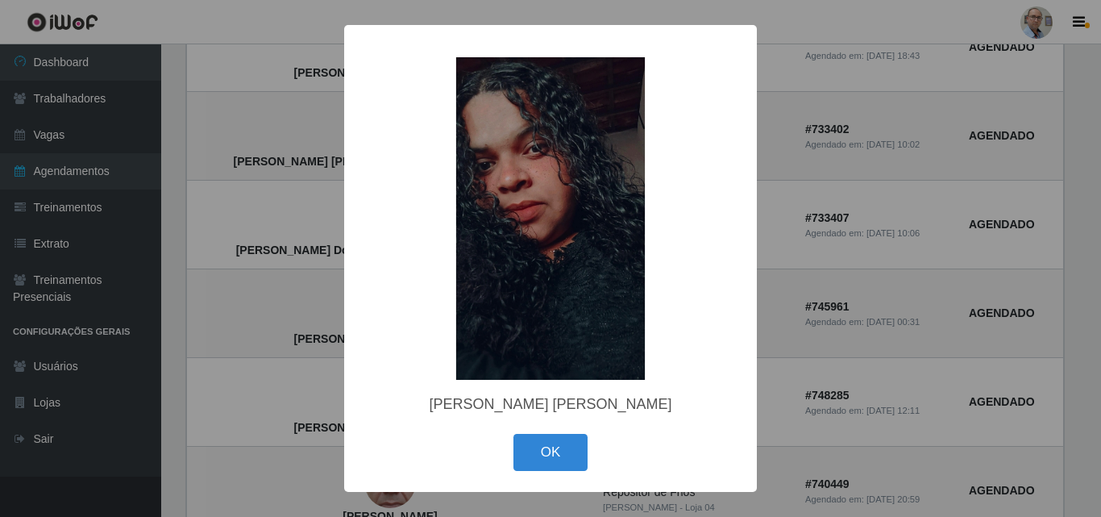
click at [268, 318] on div "× Geovanna Mikaelly da Silva OK Cancel" at bounding box center [550, 258] width 1101 height 517
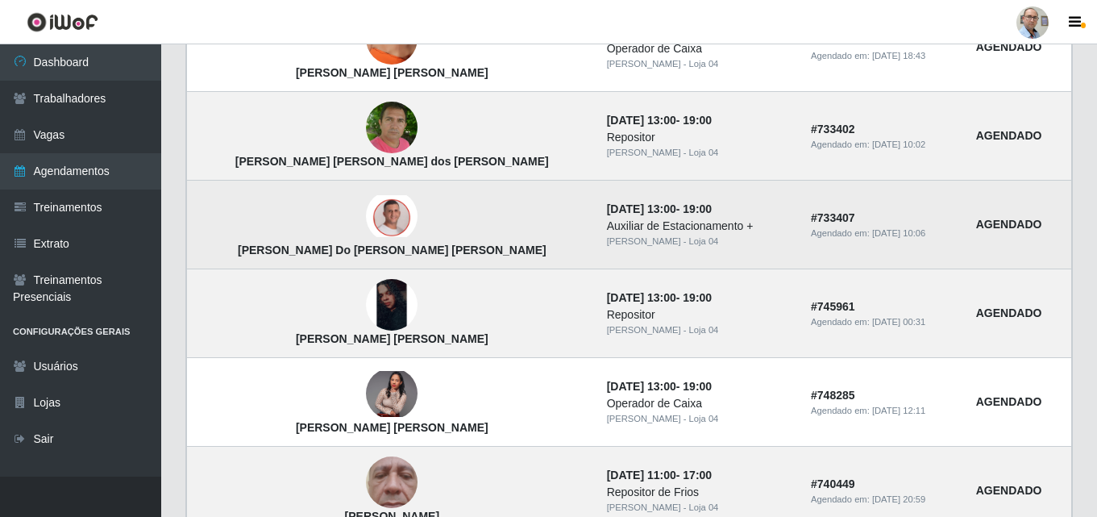
click at [366, 219] on img at bounding box center [392, 216] width 52 height 42
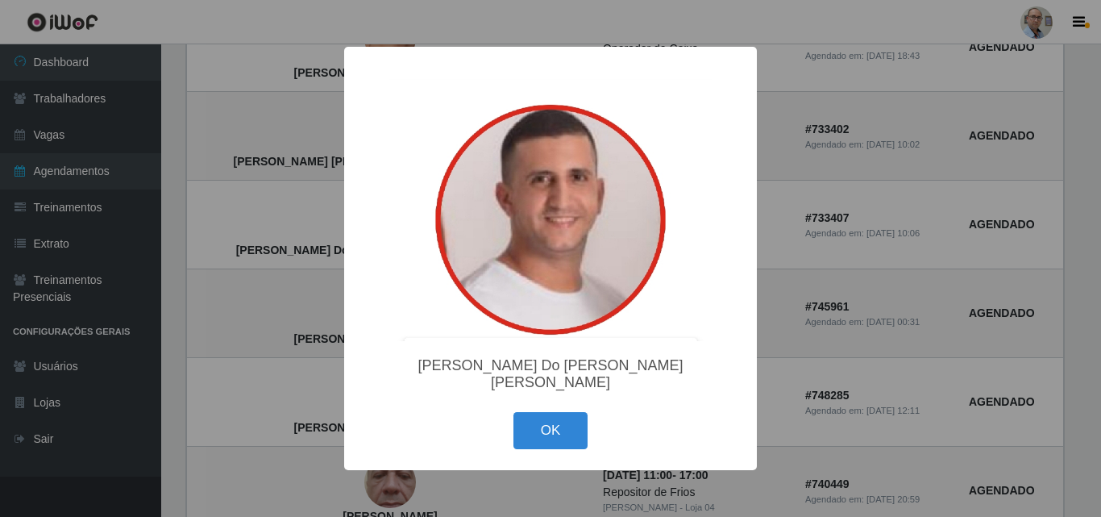
click at [247, 251] on div "× Isaac Do Nascimento Teixeira OK Cancel" at bounding box center [550, 258] width 1101 height 517
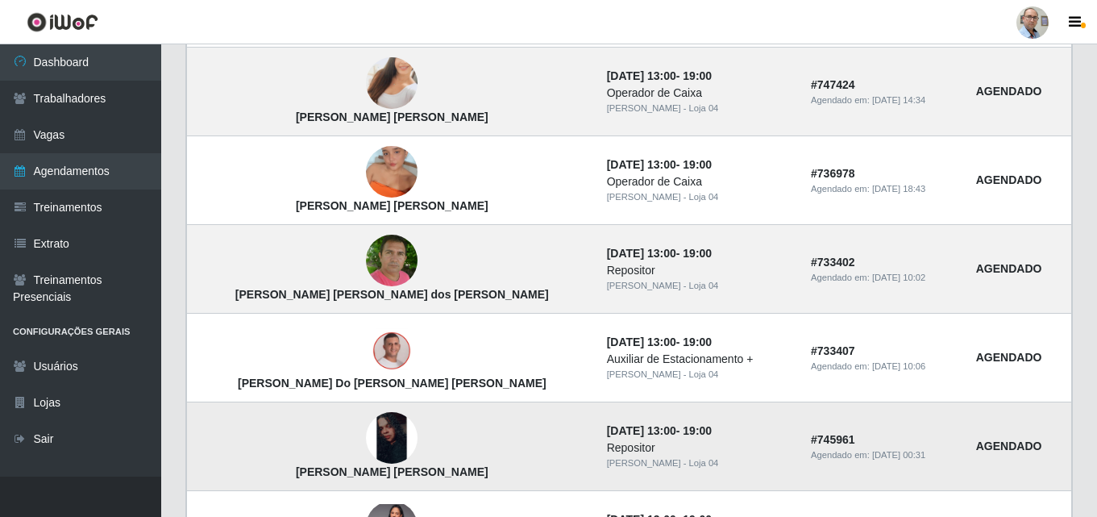
scroll to position [522, 0]
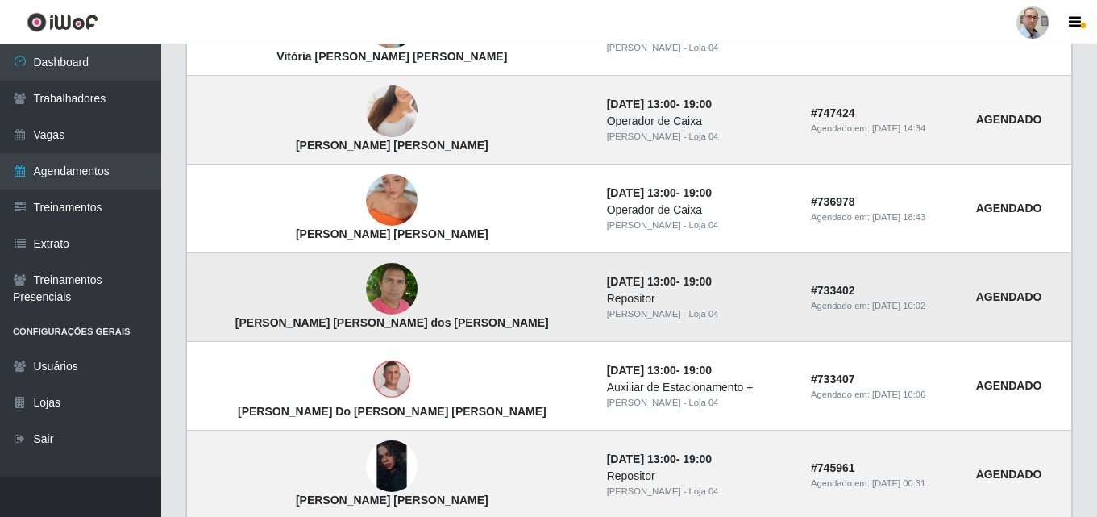
click at [366, 280] on img at bounding box center [392, 289] width 52 height 58
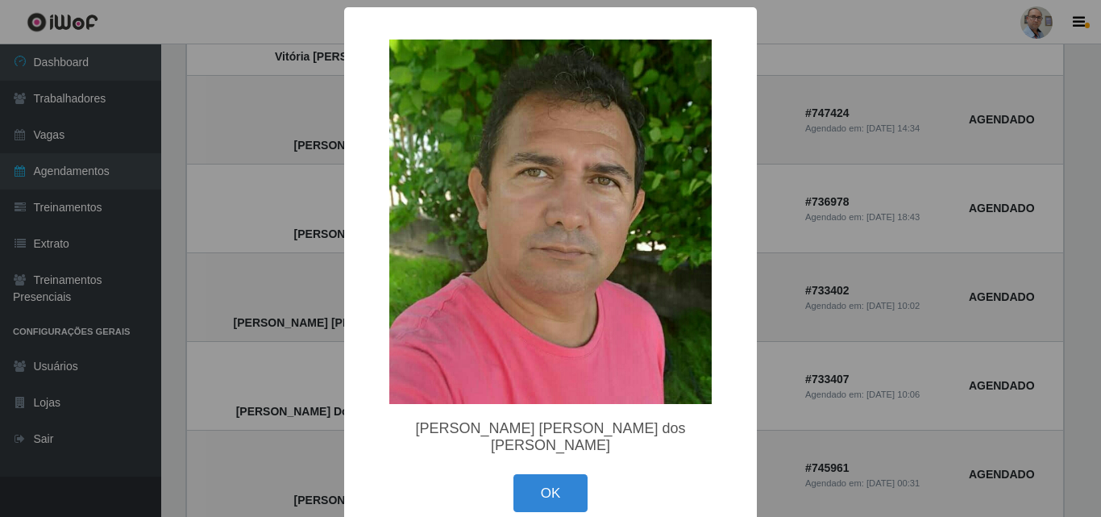
click at [276, 346] on div "× Jackson Macedo dos Santos OK Cancel" at bounding box center [550, 258] width 1101 height 517
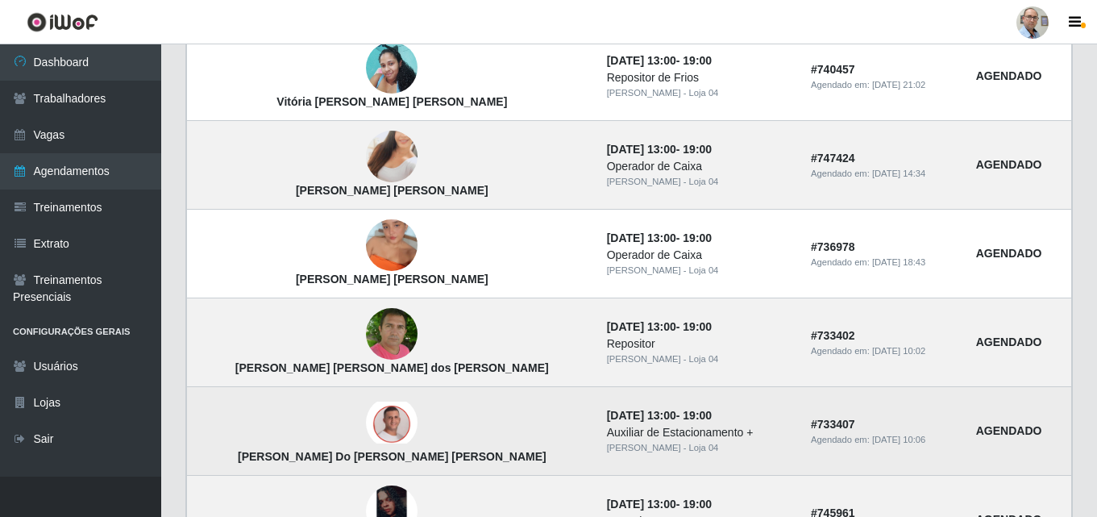
scroll to position [441, 0]
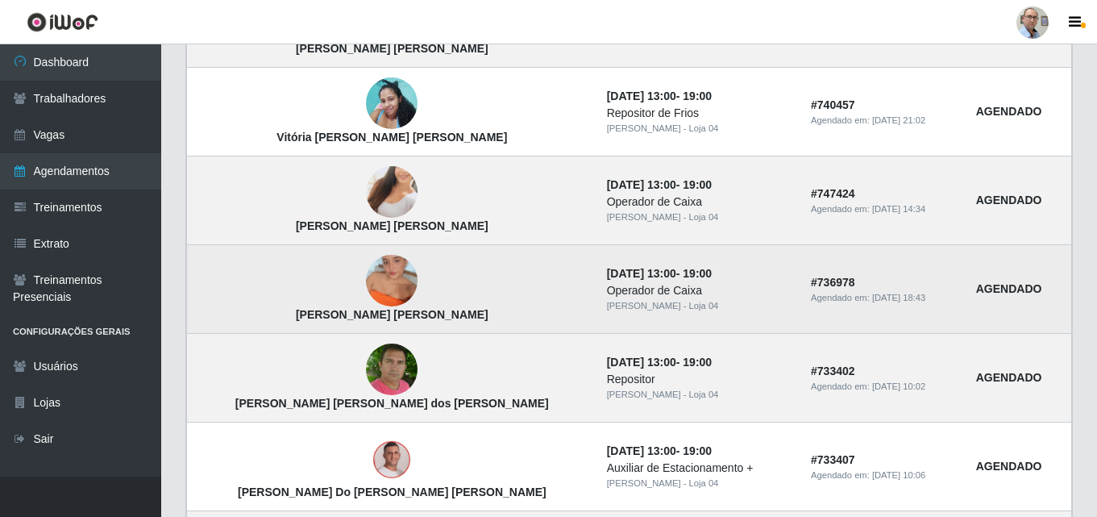
click at [366, 278] on img at bounding box center [392, 281] width 52 height 92
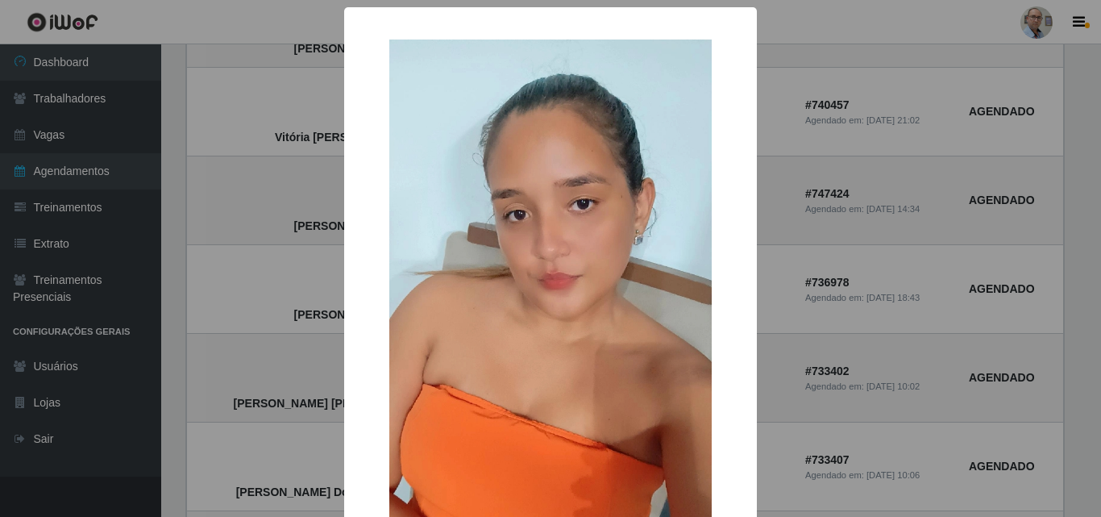
click at [302, 292] on div "× Jullia Miguel Bezerra da Silva OK Cancel" at bounding box center [550, 258] width 1101 height 517
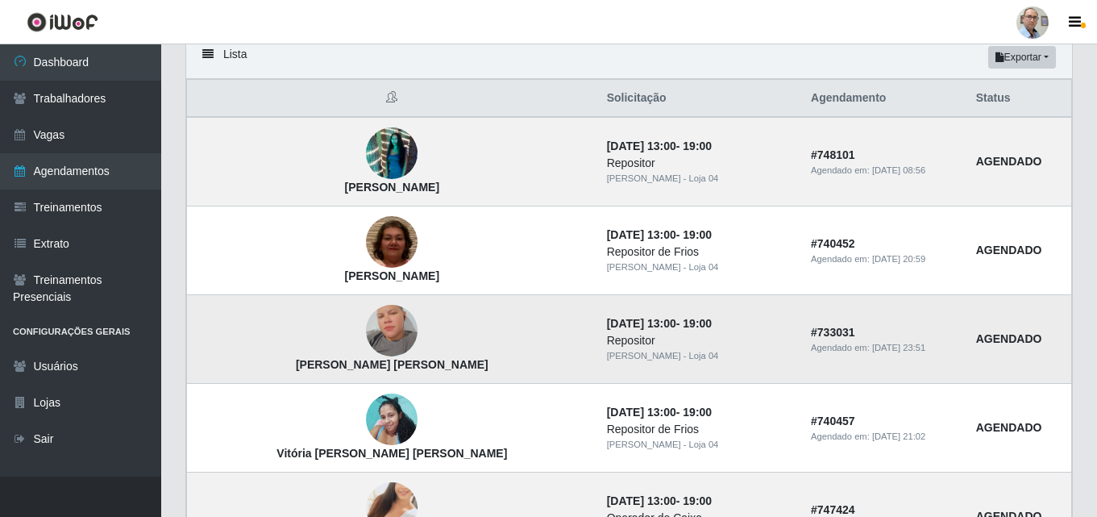
scroll to position [119, 0]
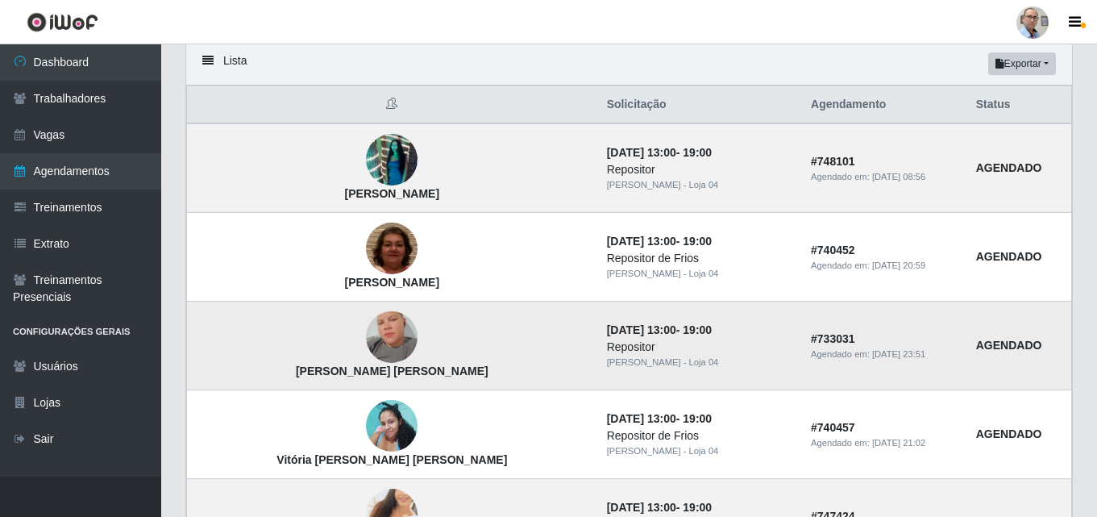
click at [366, 348] on img at bounding box center [392, 338] width 52 height 92
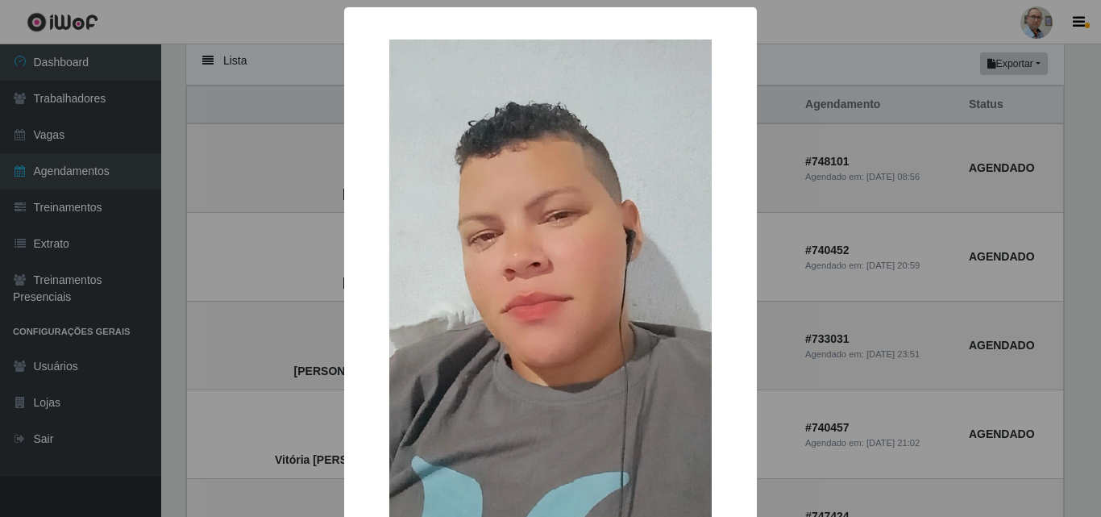
click at [243, 285] on div "× Daiara Bezerra de Santana OK Cancel" at bounding box center [550, 258] width 1101 height 517
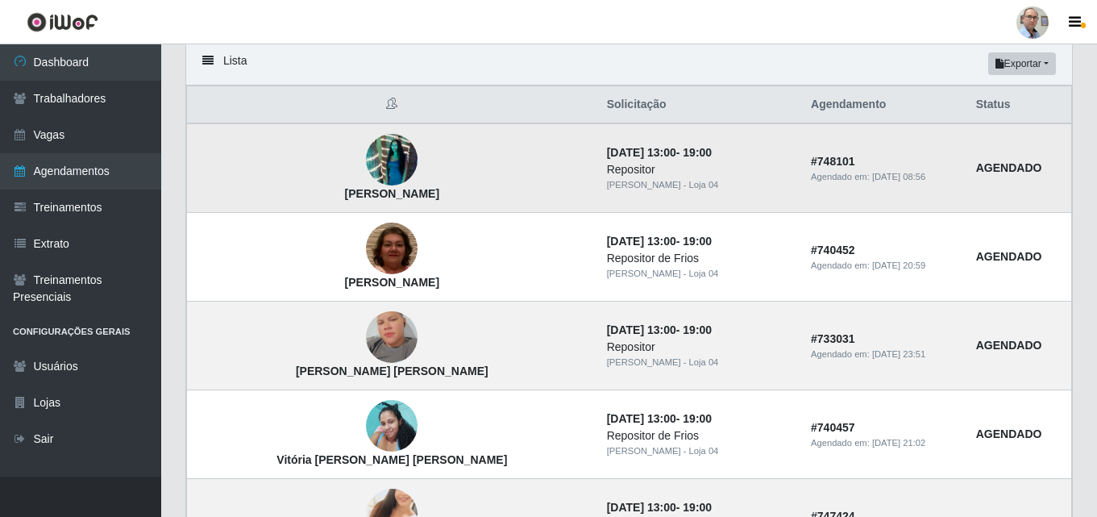
click at [366, 161] on img at bounding box center [392, 160] width 52 height 92
click at [366, 156] on img at bounding box center [392, 160] width 52 height 92
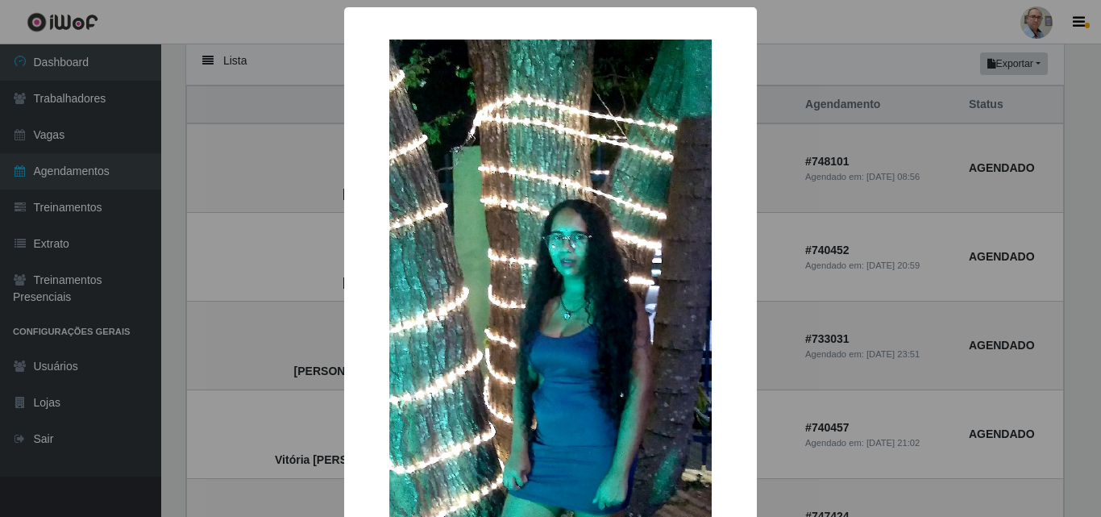
click at [334, 156] on div "× Edivania Silva Miranda OK Cancel" at bounding box center [550, 258] width 1101 height 517
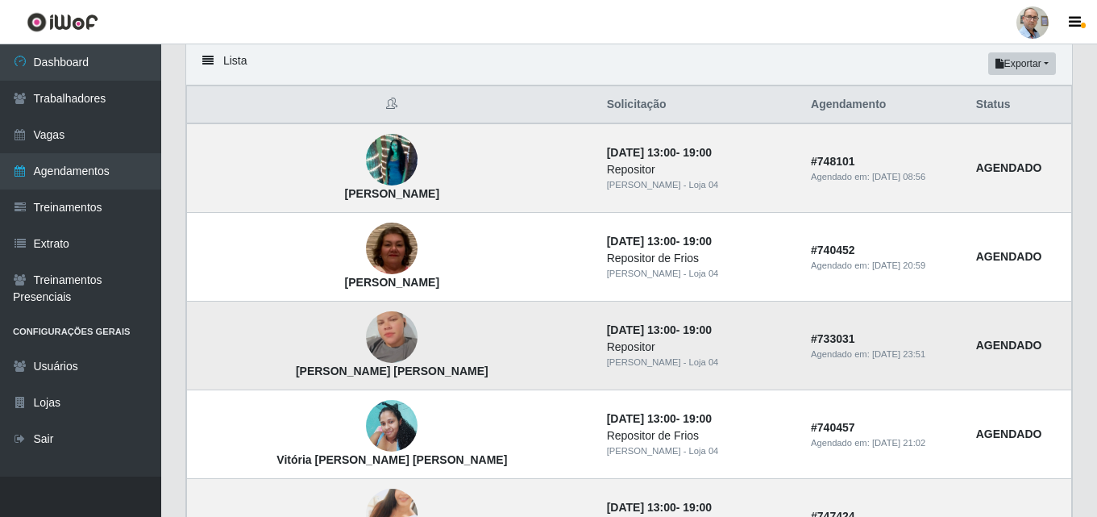
click at [366, 327] on img at bounding box center [392, 338] width 52 height 92
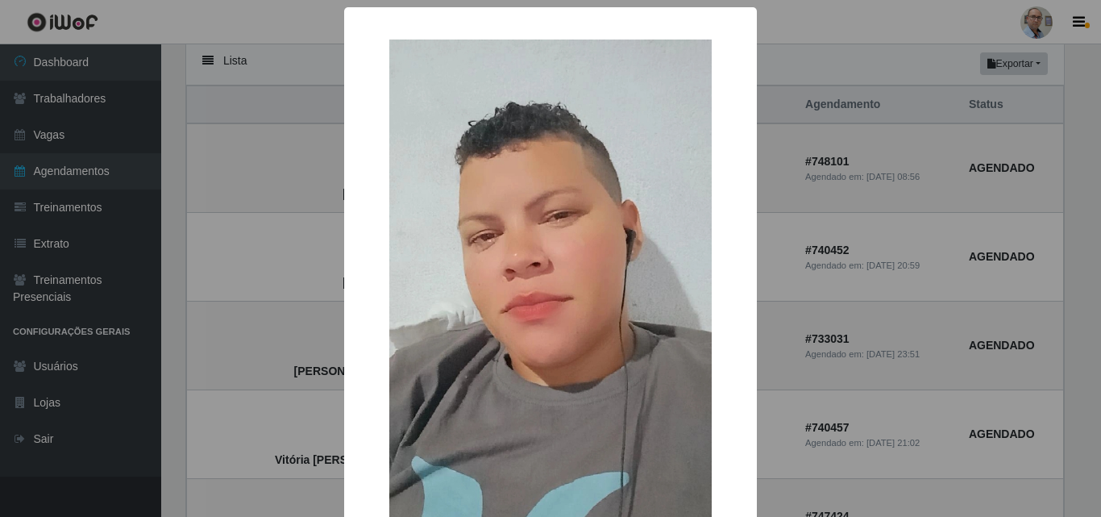
click at [289, 318] on div "× Daiara Bezerra de Santana OK Cancel" at bounding box center [550, 258] width 1101 height 517
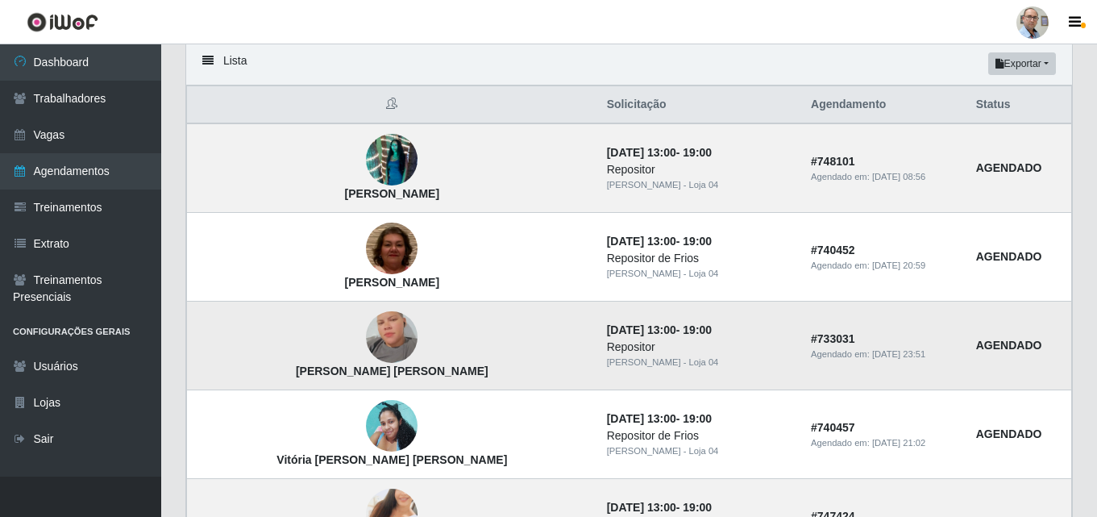
click at [366, 339] on img at bounding box center [392, 338] width 52 height 92
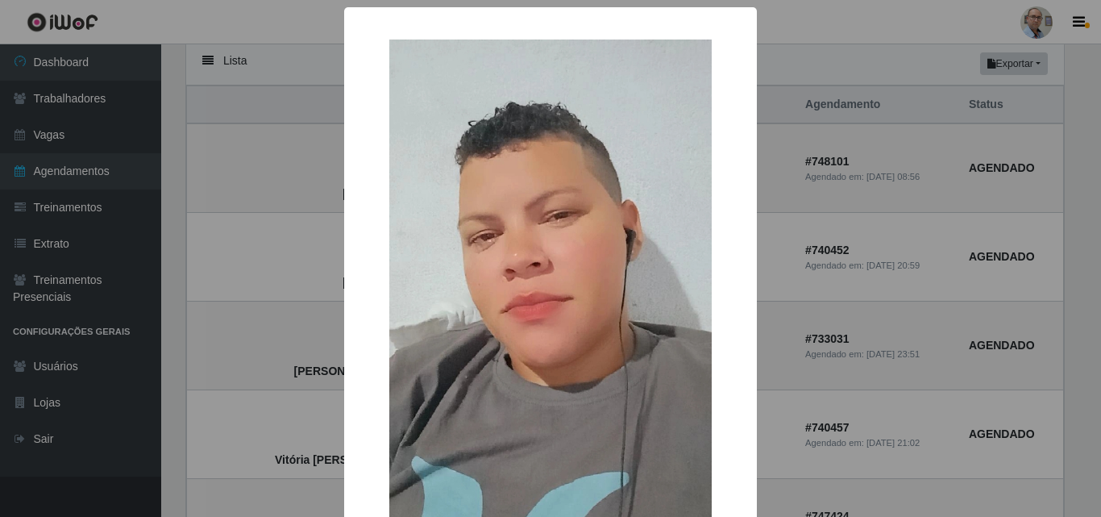
click at [264, 348] on div "× Daiara Bezerra de Santana OK Cancel" at bounding box center [550, 258] width 1101 height 517
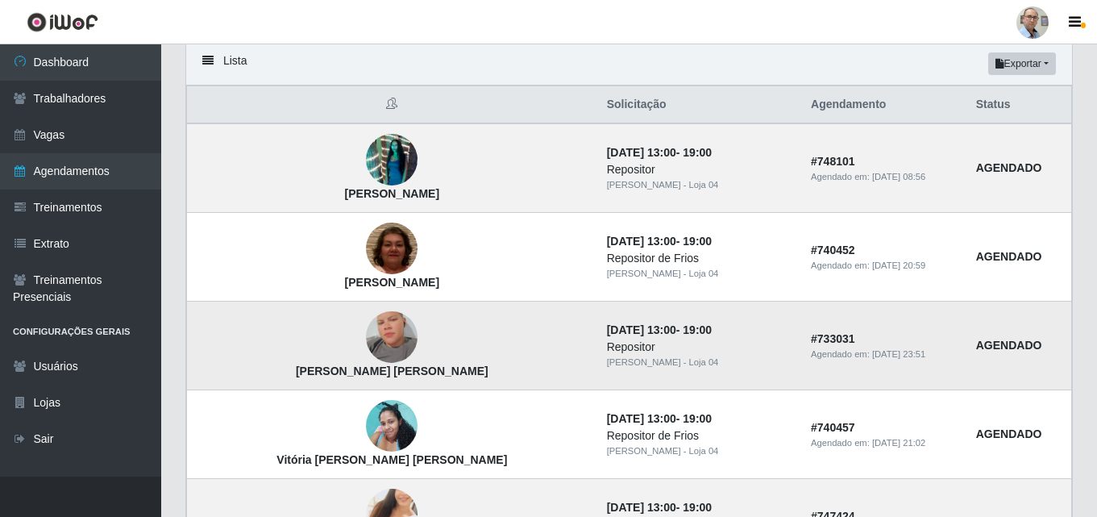
click at [366, 336] on img at bounding box center [392, 338] width 52 height 92
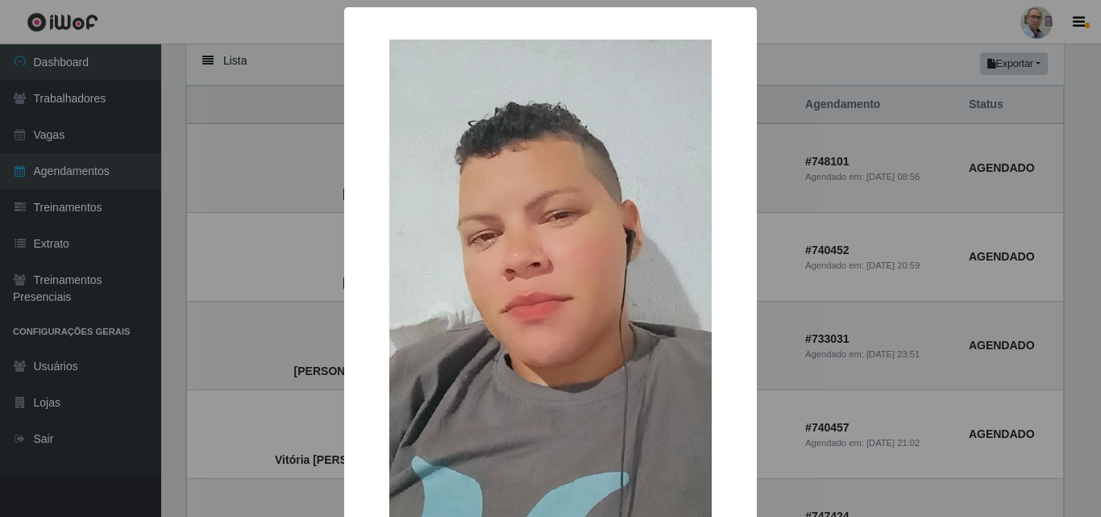
click at [272, 339] on div "× Daiara Bezerra de Santana OK Cancel" at bounding box center [550, 258] width 1101 height 517
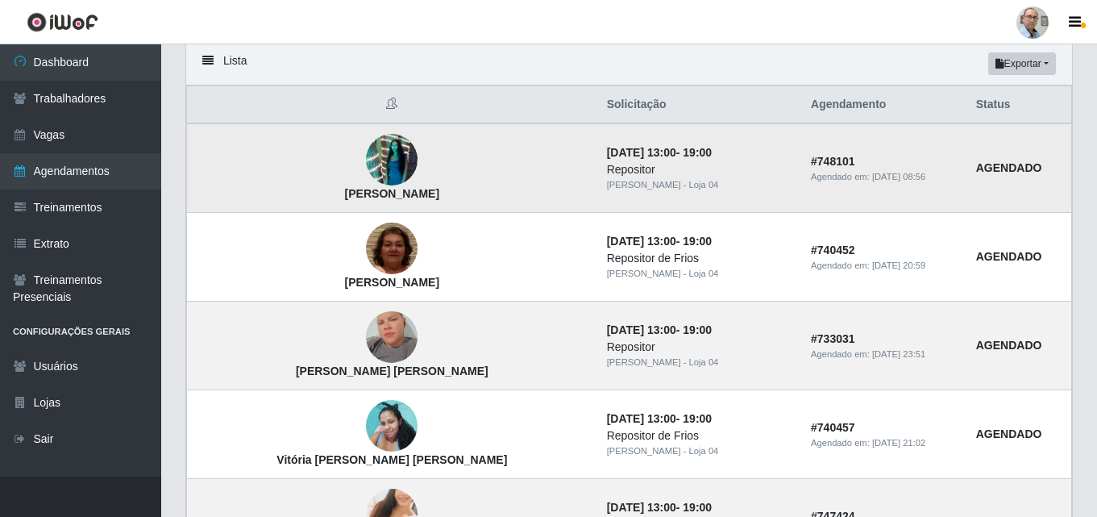
click at [366, 168] on img at bounding box center [392, 160] width 52 height 92
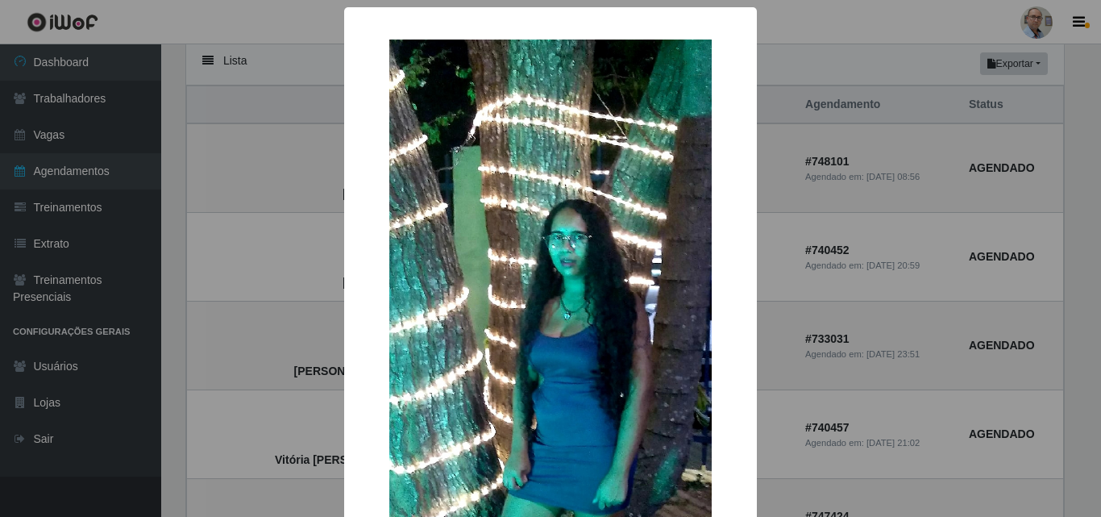
drag, startPoint x: 282, startPoint y: 173, endPoint x: 270, endPoint y: 173, distance: 12.1
click at [277, 173] on div "× Edivania Silva Miranda OK Cancel" at bounding box center [550, 258] width 1101 height 517
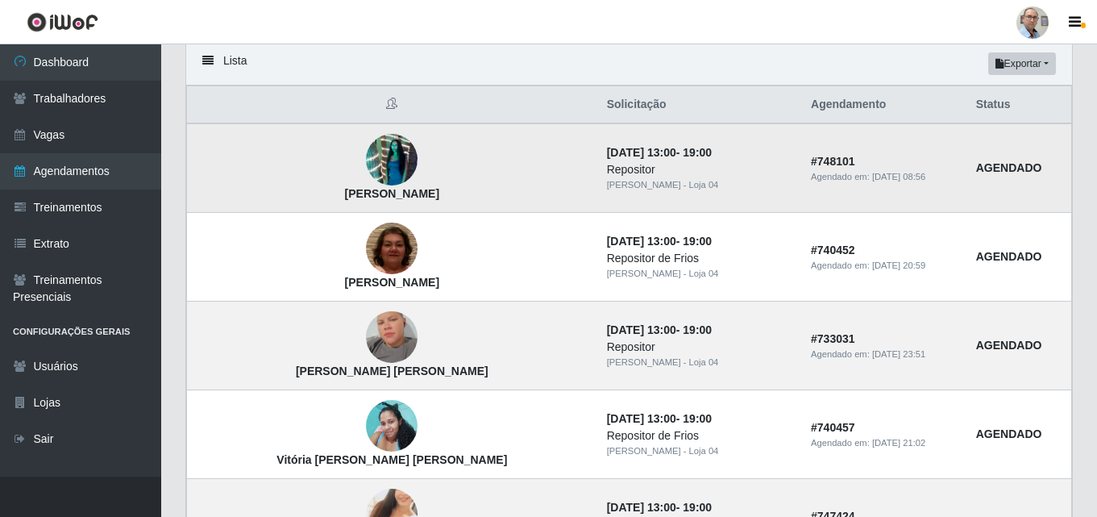
click at [366, 153] on img at bounding box center [392, 160] width 52 height 92
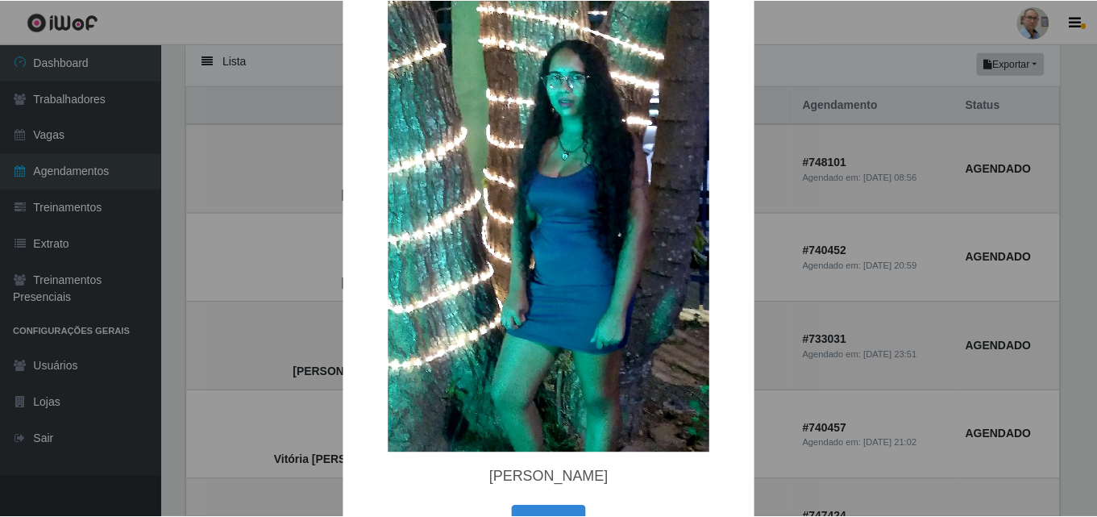
scroll to position [161, 0]
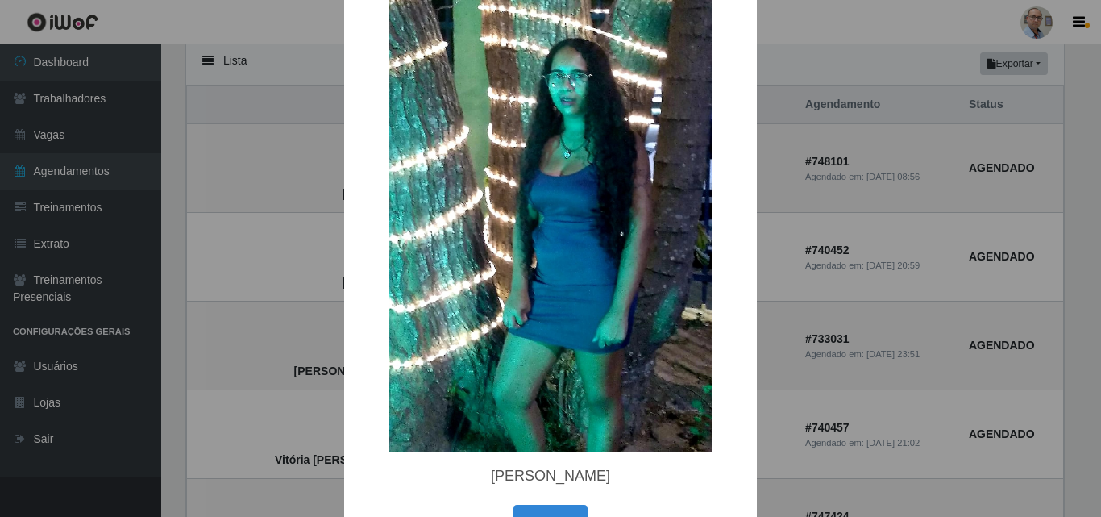
click at [256, 191] on div "× Edivania Silva Miranda OK Cancel" at bounding box center [550, 258] width 1101 height 517
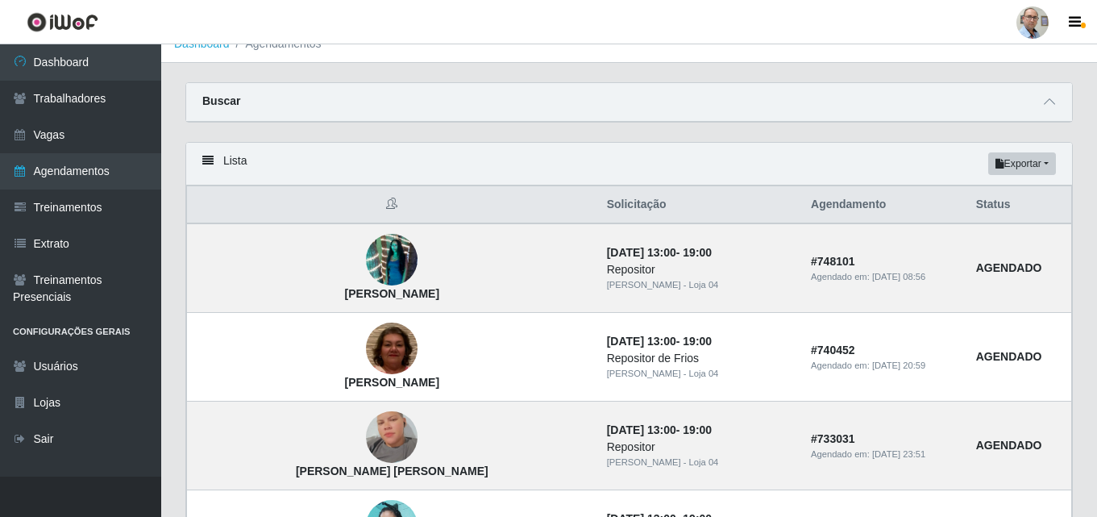
scroll to position [0, 0]
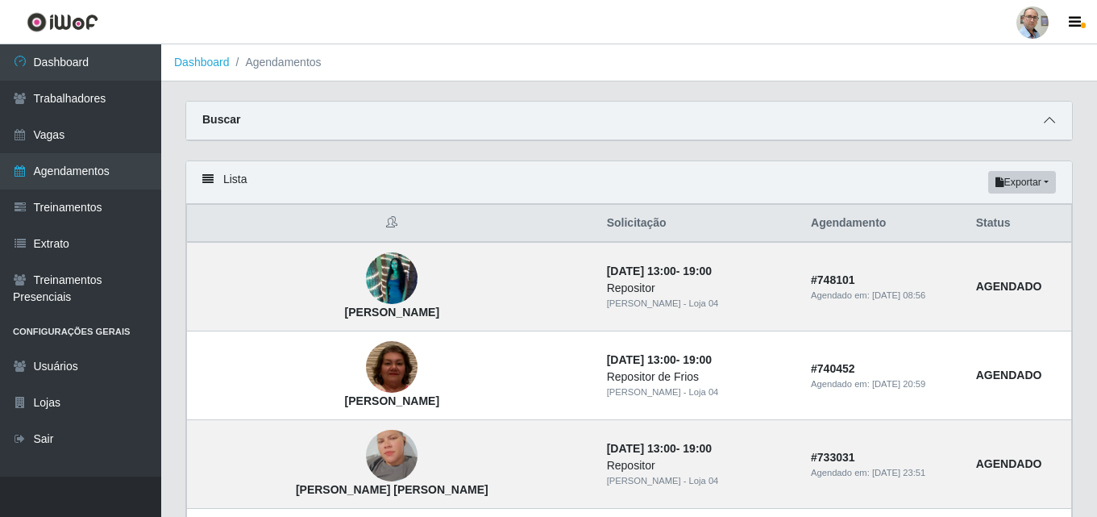
click at [1050, 119] on icon at bounding box center [1049, 119] width 11 height 11
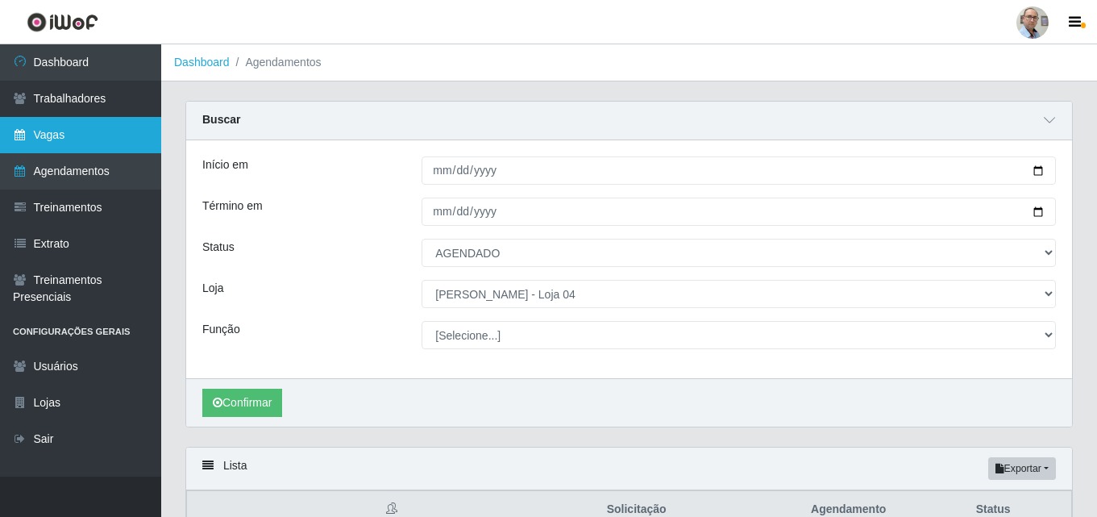
click at [64, 136] on link "Vagas" at bounding box center [80, 135] width 161 height 36
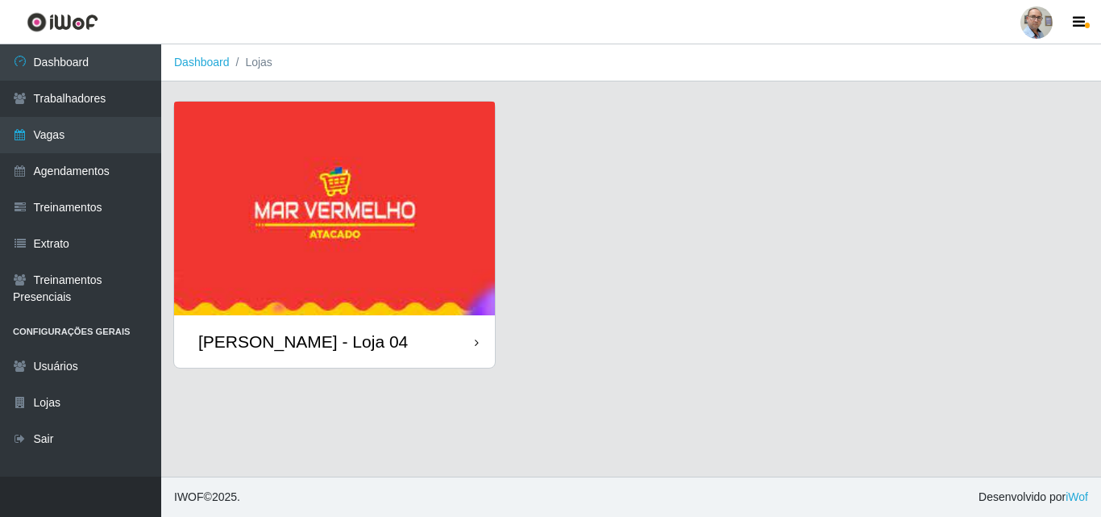
click at [290, 339] on div "[PERSON_NAME] - Loja 04" at bounding box center [303, 341] width 210 height 20
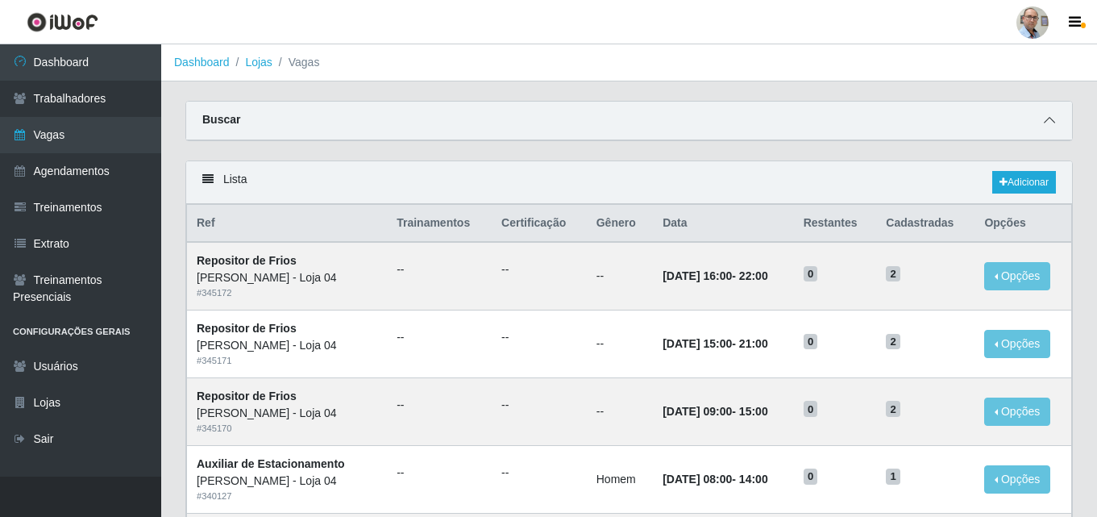
click at [1047, 123] on icon at bounding box center [1049, 119] width 11 height 11
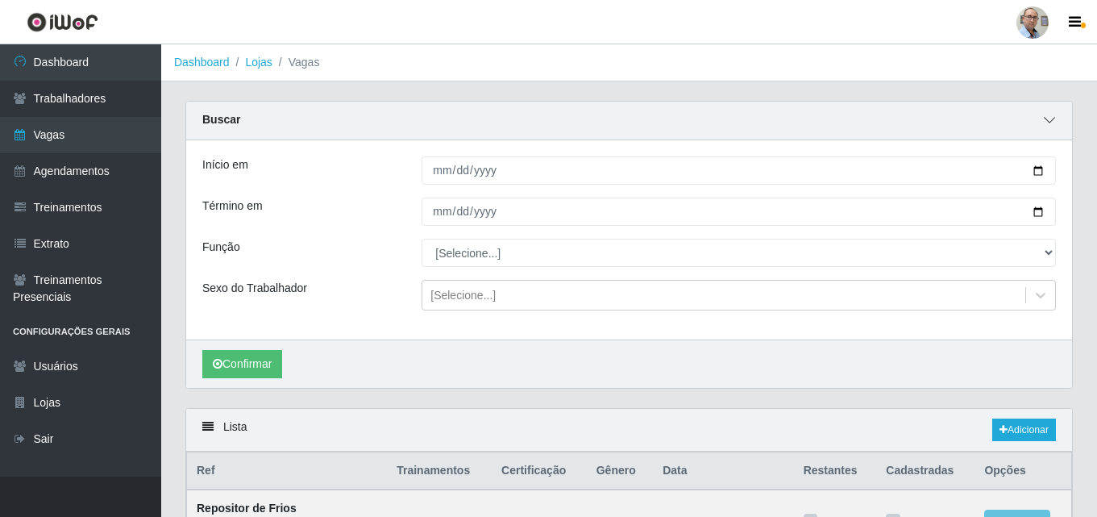
click at [1048, 123] on icon at bounding box center [1049, 119] width 11 height 11
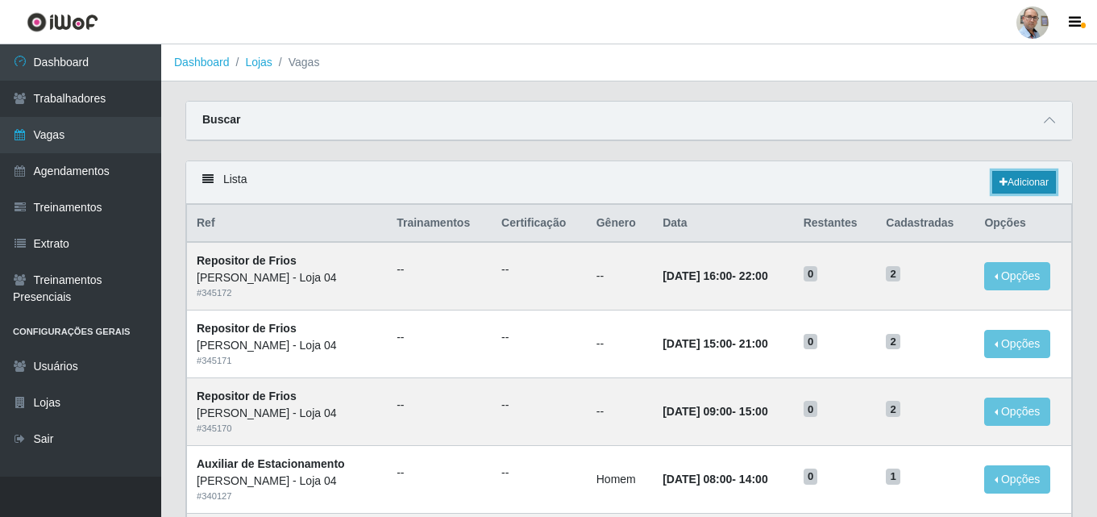
click at [1030, 188] on link "Adicionar" at bounding box center [1025, 182] width 64 height 23
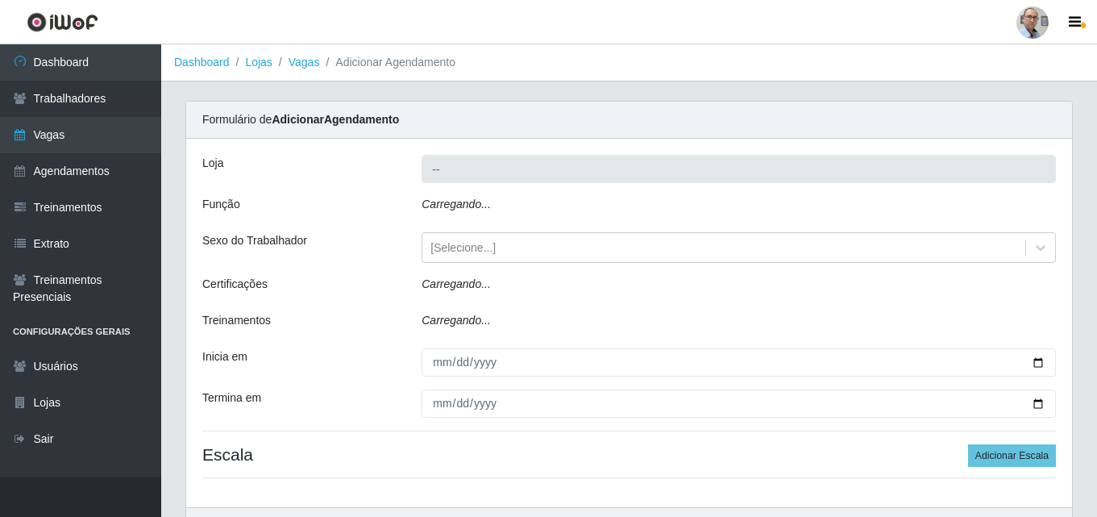
type input "[PERSON_NAME] - Loja 04"
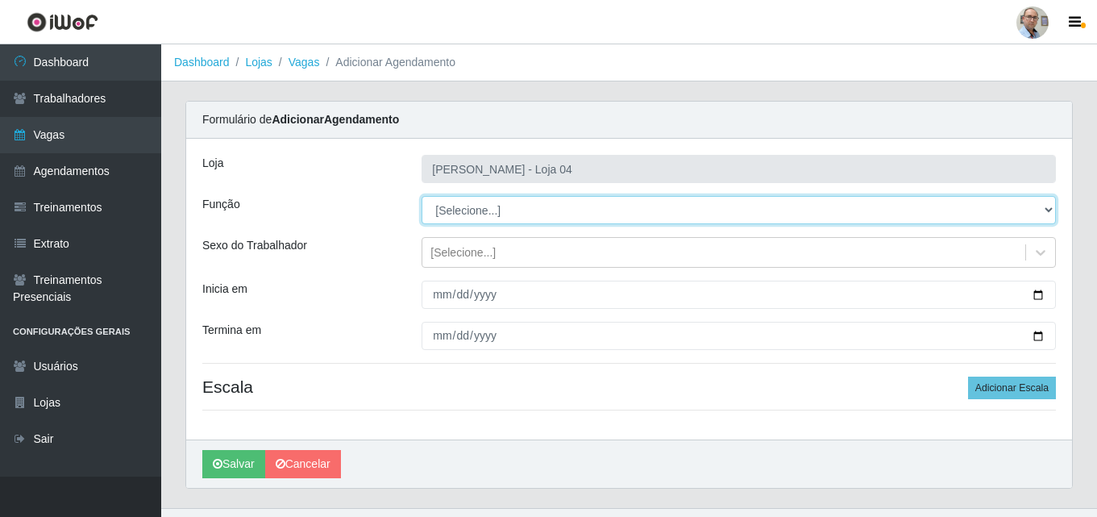
click at [1055, 210] on select "[Selecione...] ASG ASG + ASG ++ Auxiliar de Depósito Auxiliar de Depósito + Aux…" at bounding box center [739, 210] width 635 height 28
select select "24"
click at [422, 196] on select "[Selecione...] ASG ASG + ASG ++ Auxiliar de Depósito Auxiliar de Depósito + Aux…" at bounding box center [739, 210] width 635 height 28
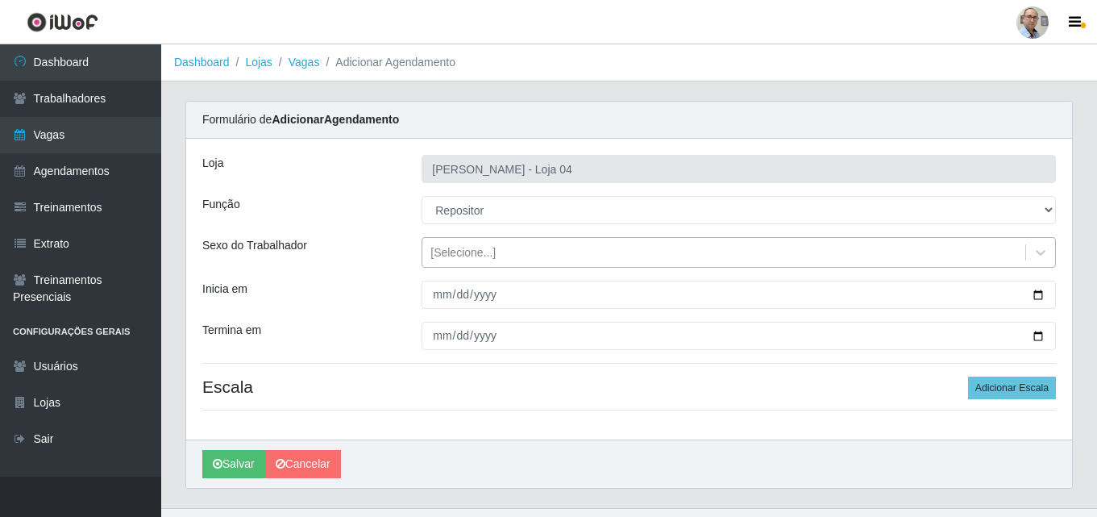
click at [476, 262] on div "[Selecione...]" at bounding box center [723, 252] width 603 height 27
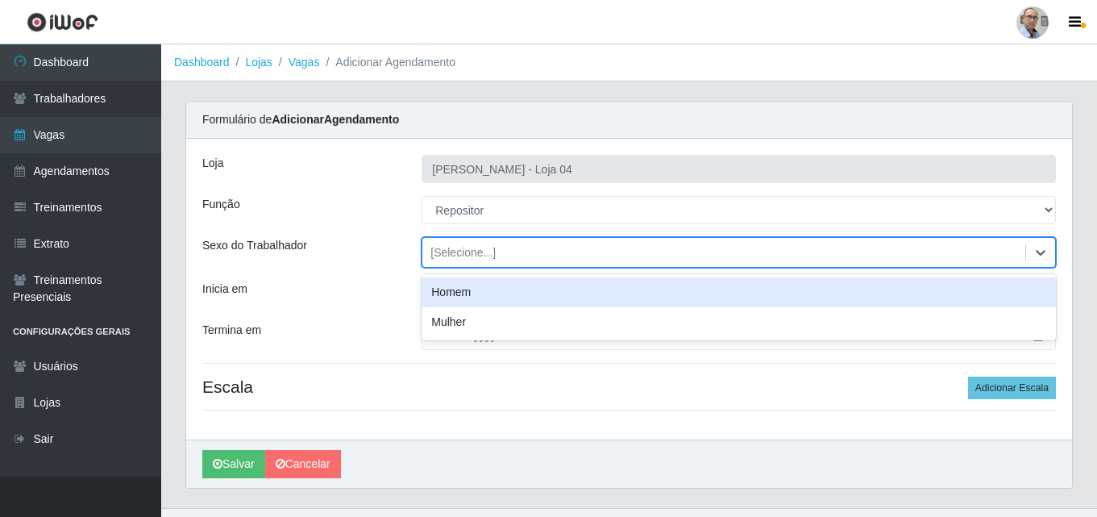
drag, startPoint x: 456, startPoint y: 292, endPoint x: 465, endPoint y: 292, distance: 9.7
click at [454, 293] on div "Homem" at bounding box center [739, 292] width 635 height 30
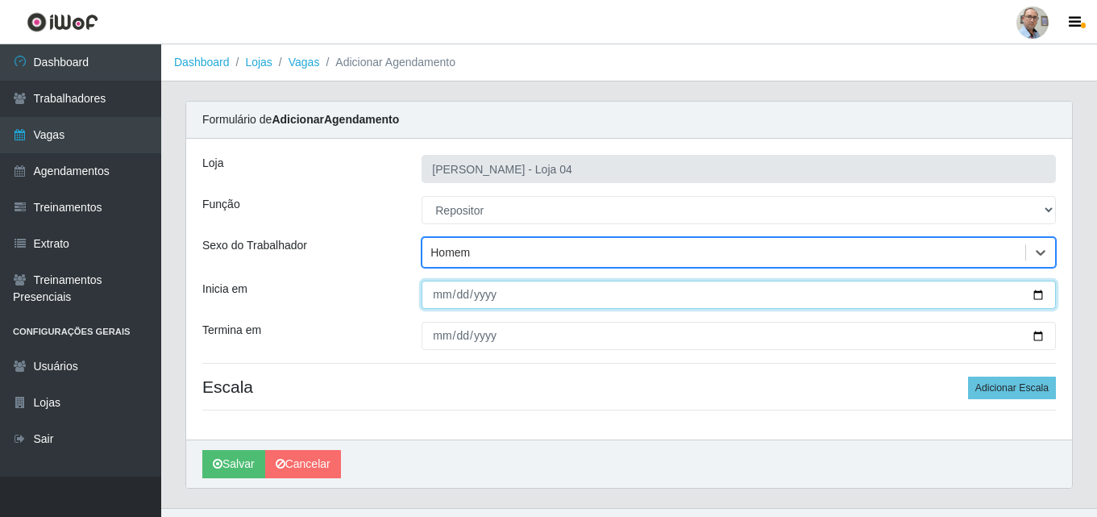
click at [1037, 295] on input "Inicia em" at bounding box center [739, 295] width 635 height 28
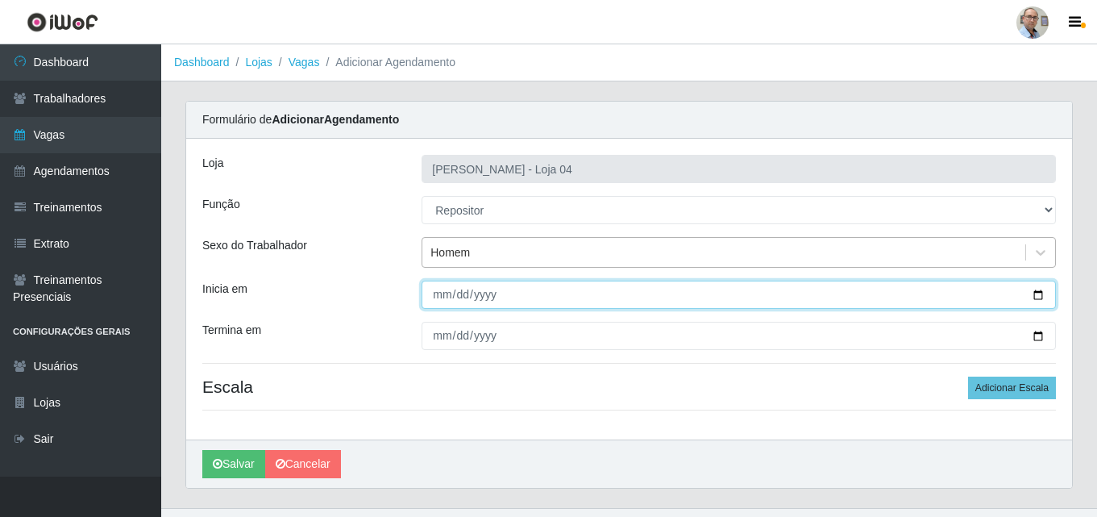
type input "[DATE]"
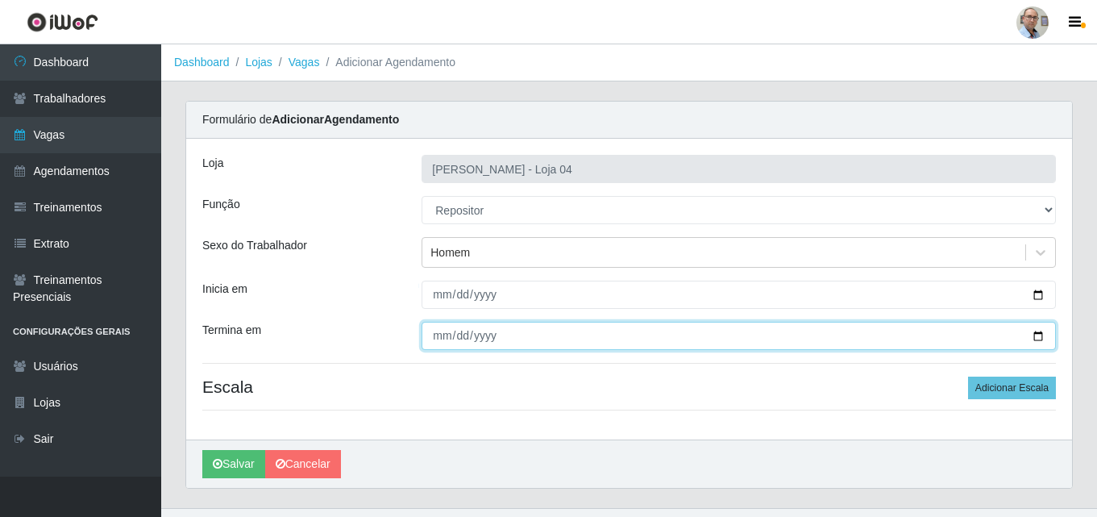
click at [1036, 337] on input "Termina em" at bounding box center [739, 336] width 635 height 28
type input "[DATE]"
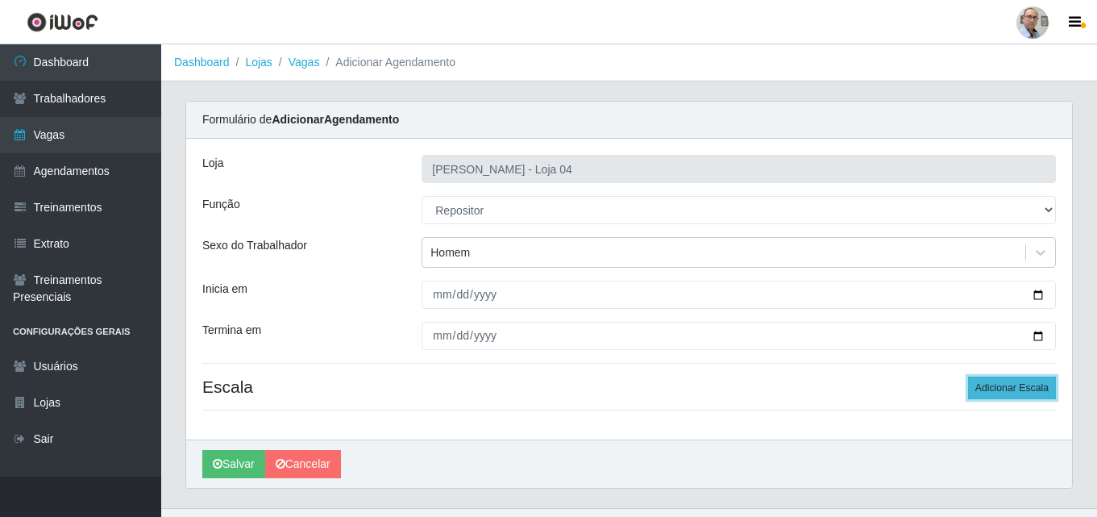
click at [1038, 383] on button "Adicionar Escala" at bounding box center [1012, 388] width 88 height 23
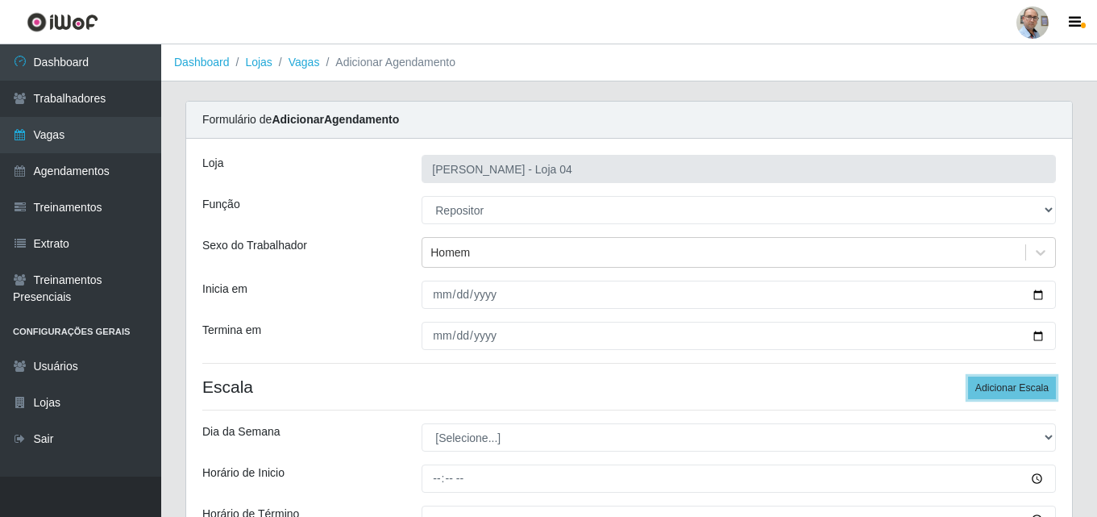
scroll to position [210, 0]
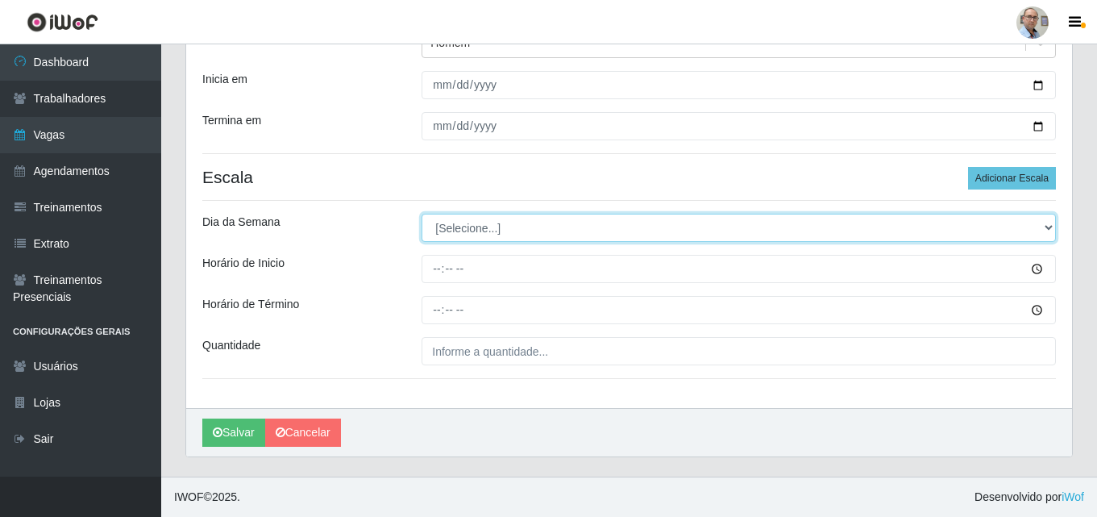
click at [464, 223] on select "[Selecione...] Segunda Terça Quarta Quinta Sexta Sábado Domingo" at bounding box center [739, 228] width 635 height 28
select select "0"
click at [422, 214] on select "[Selecione...] Segunda Terça Quarta Quinta Sexta Sábado Domingo" at bounding box center [739, 228] width 635 height 28
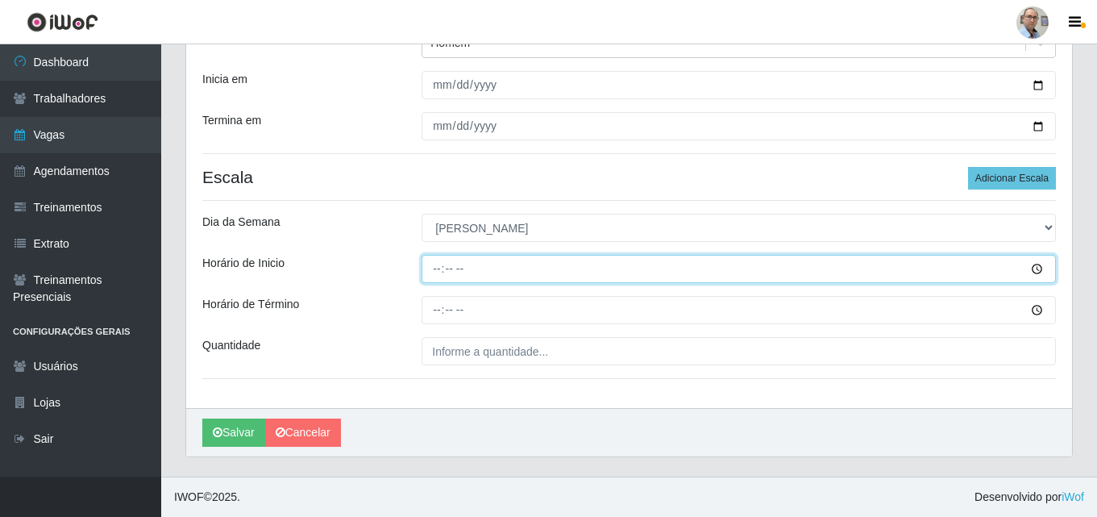
click at [433, 273] on input "Horário de Inicio" at bounding box center [739, 269] width 635 height 28
type input "13:00"
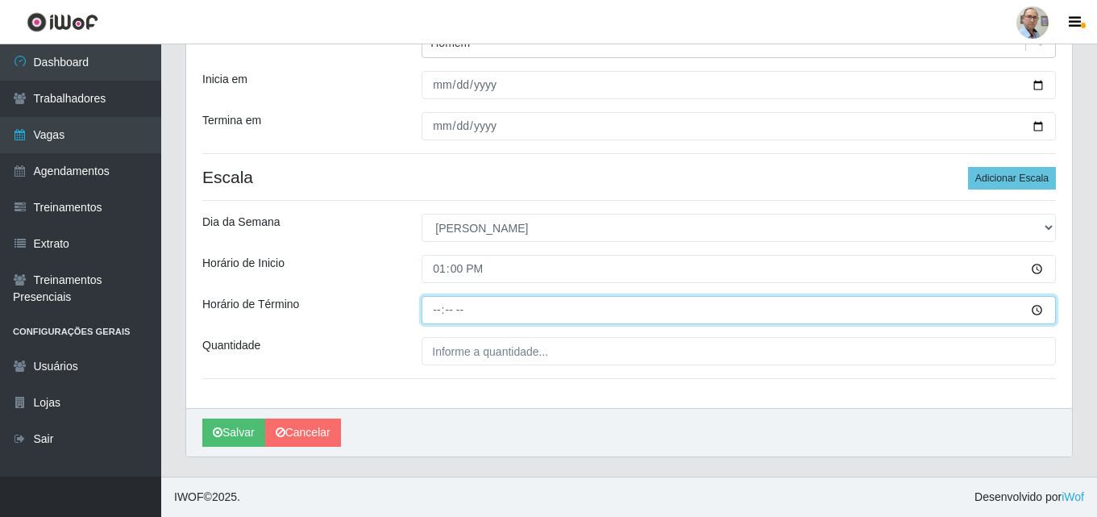
type input "19:00"
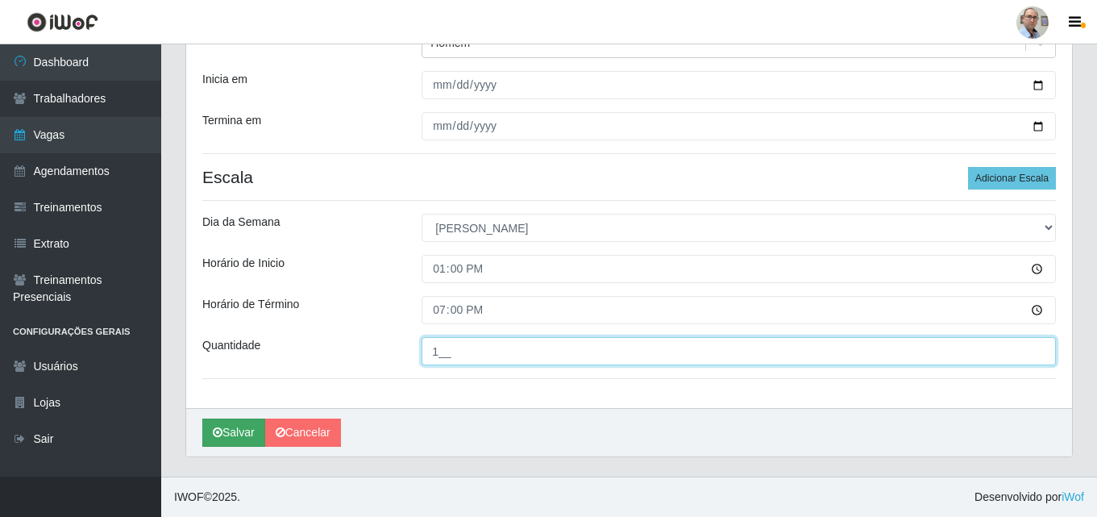
type input "1__"
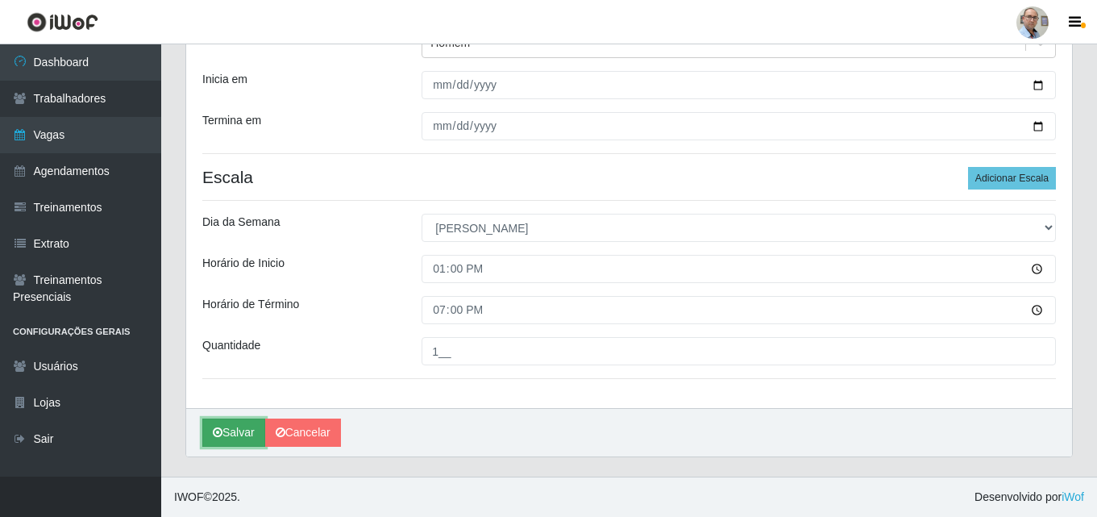
click at [223, 422] on button "Salvar" at bounding box center [233, 432] width 63 height 28
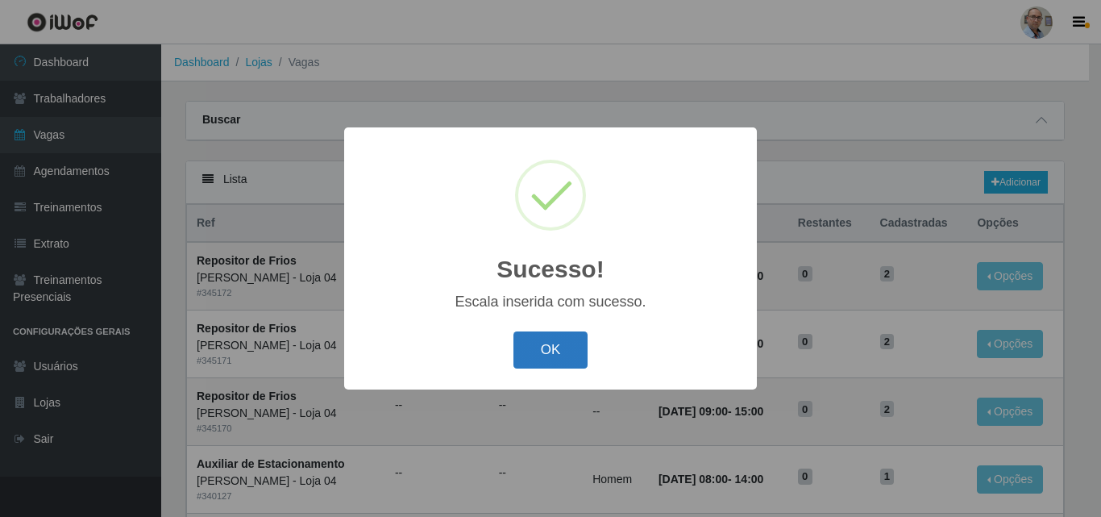
click at [553, 348] on button "OK" at bounding box center [551, 350] width 75 height 38
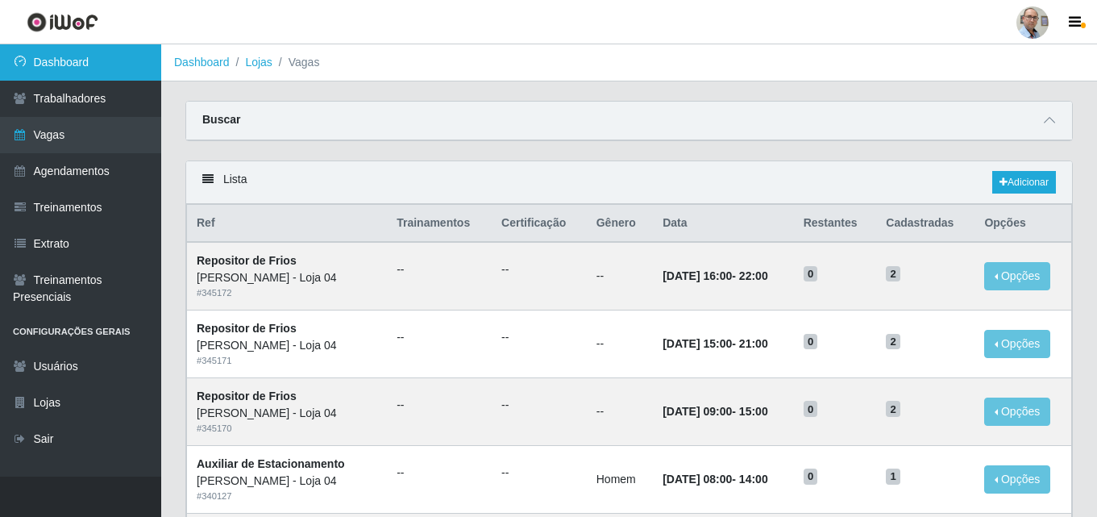
click at [60, 59] on link "Dashboard" at bounding box center [80, 62] width 161 height 36
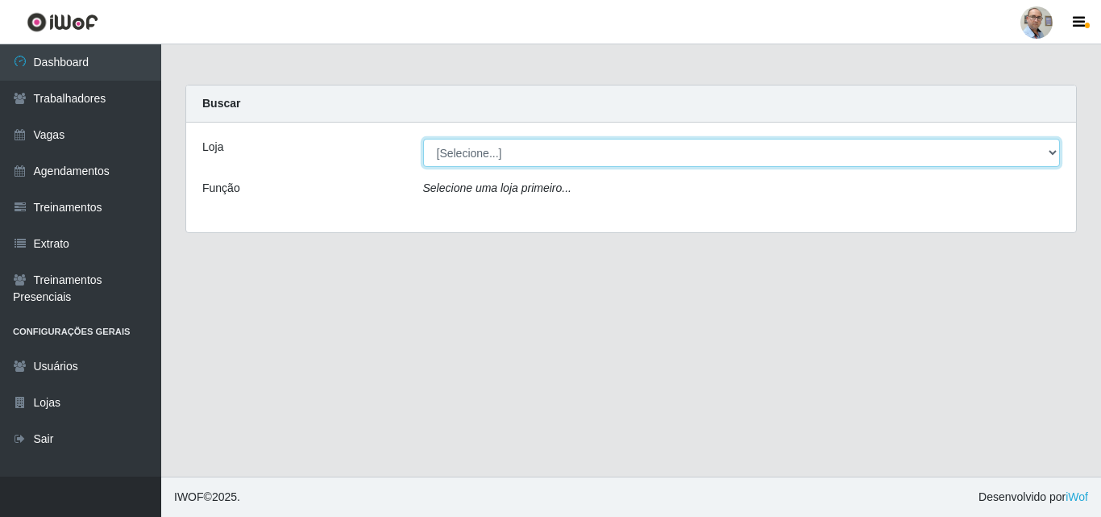
click at [481, 152] on select "[Selecione...] Mar Vermelho - Loja 04" at bounding box center [742, 153] width 638 height 28
select select "251"
click at [423, 139] on select "[Selecione...] Mar Vermelho - Loja 04" at bounding box center [742, 153] width 638 height 28
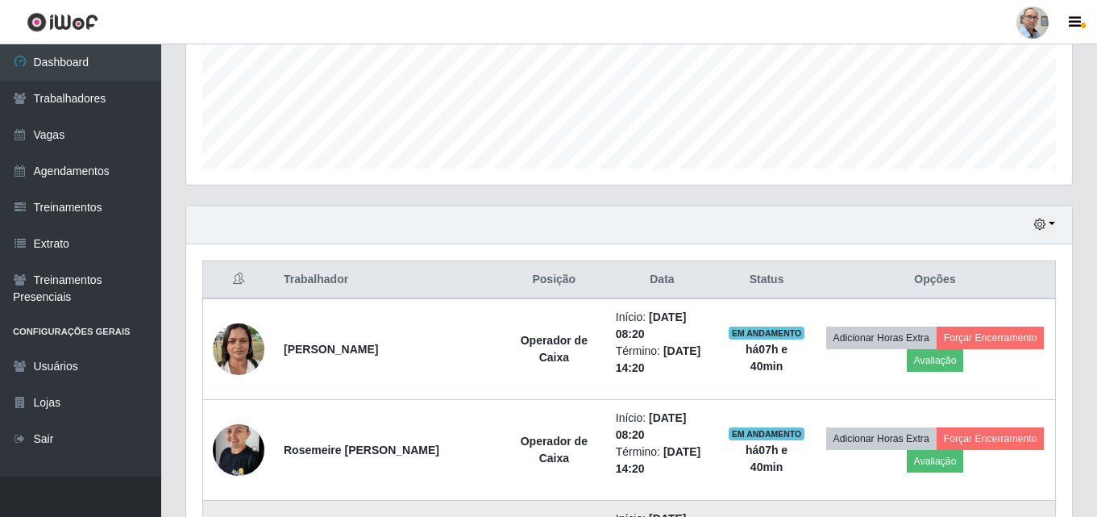
scroll to position [403, 0]
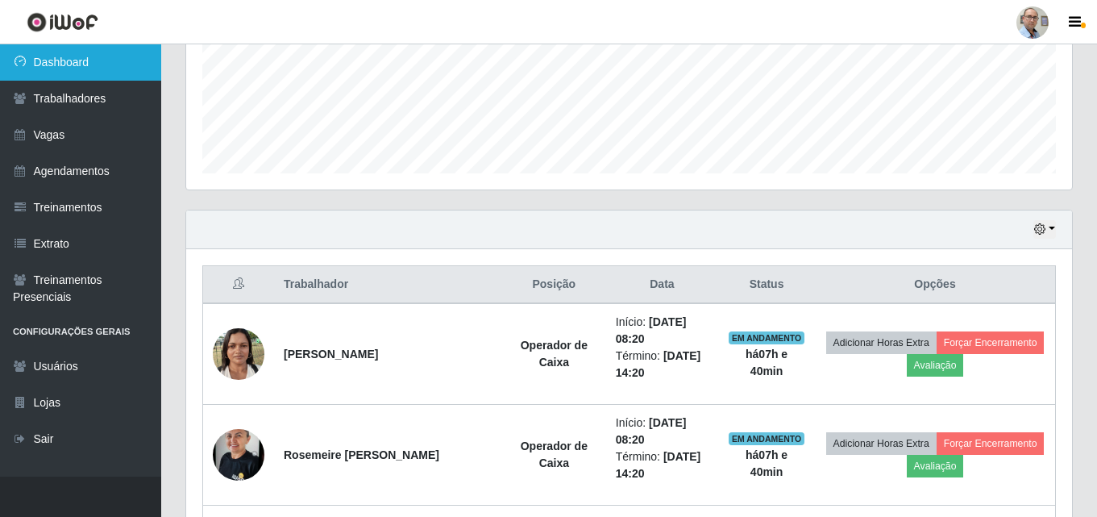
click at [64, 52] on link "Dashboard" at bounding box center [80, 62] width 161 height 36
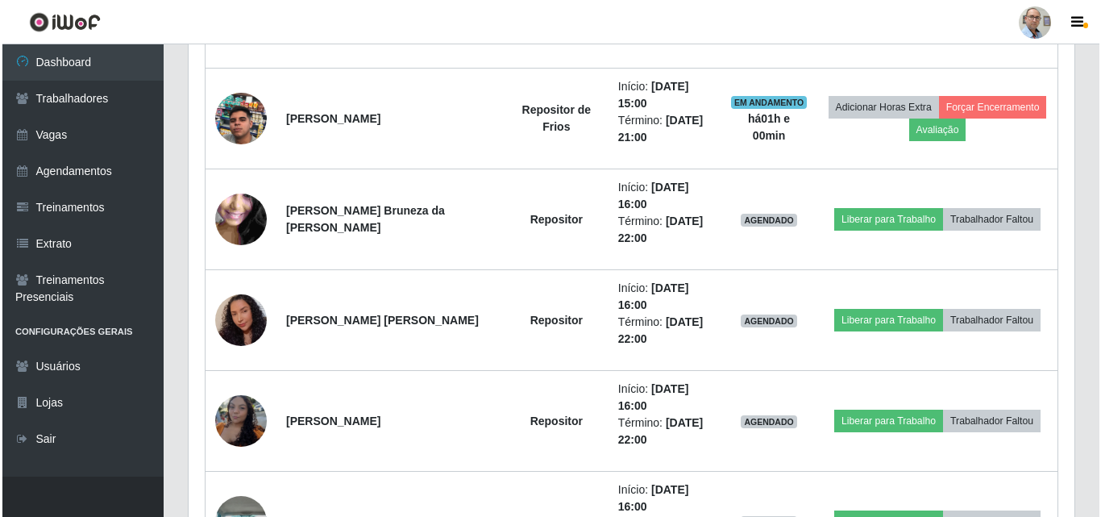
scroll to position [1129, 0]
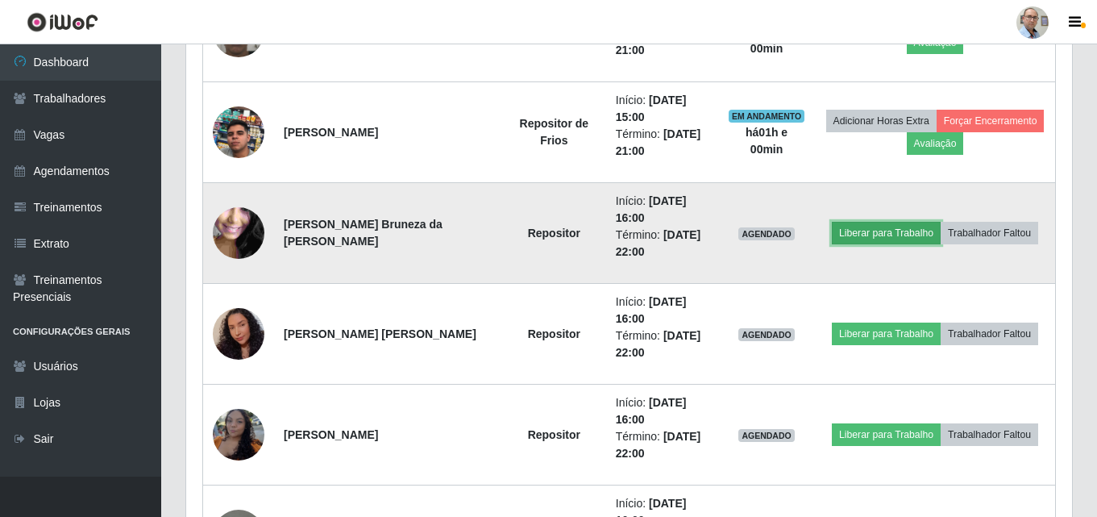
click at [871, 235] on button "Liberar para Trabalho" at bounding box center [886, 233] width 109 height 23
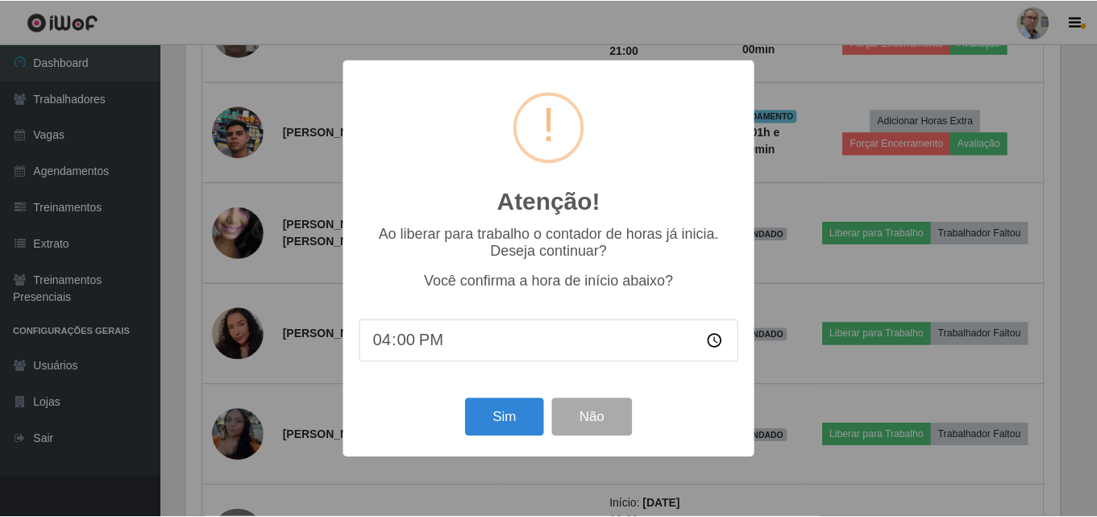
scroll to position [335, 878]
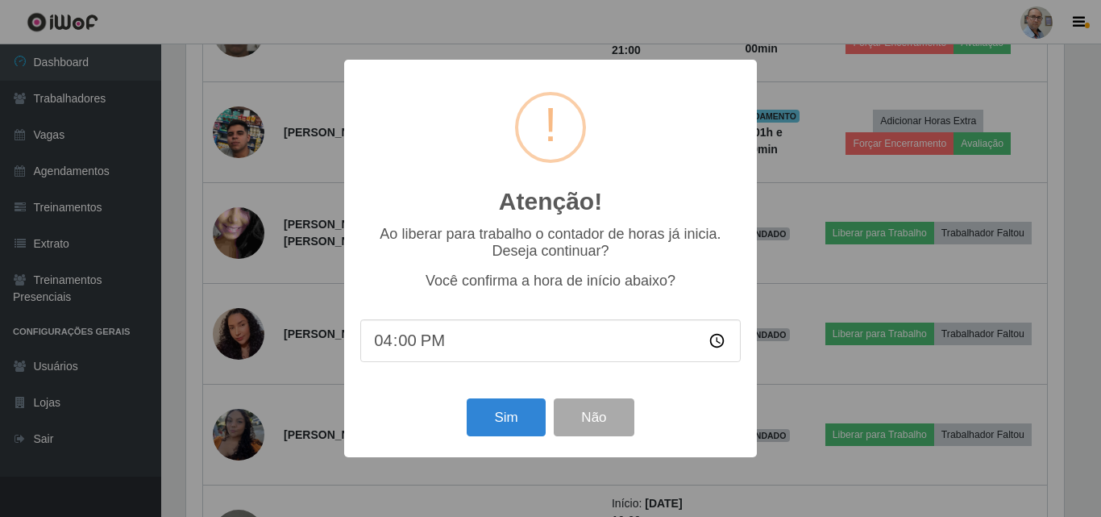
click at [464, 413] on div "Sim Não" at bounding box center [550, 417] width 381 height 46
click at [514, 427] on button "Sim" at bounding box center [506, 417] width 78 height 38
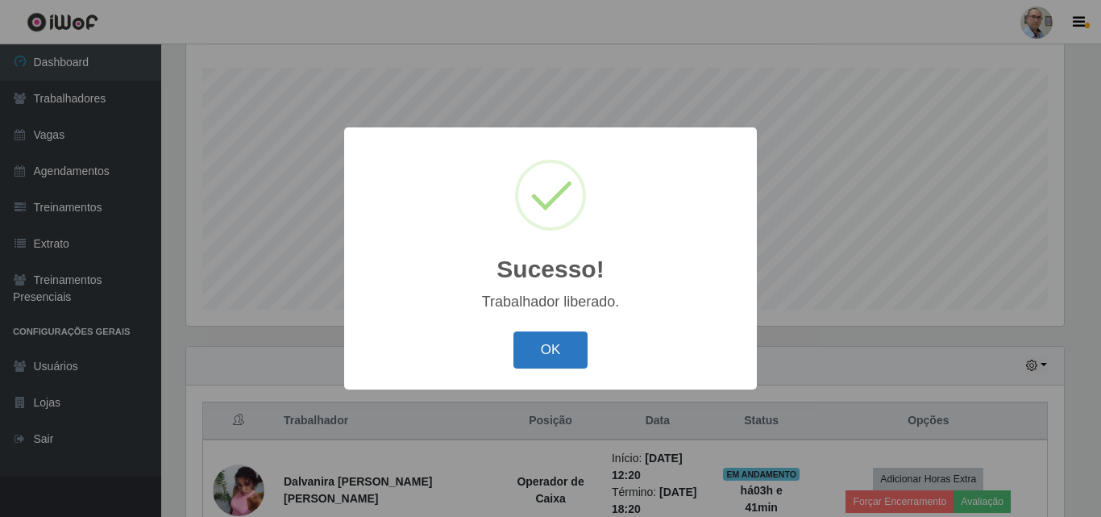
click at [551, 360] on button "OK" at bounding box center [551, 350] width 75 height 38
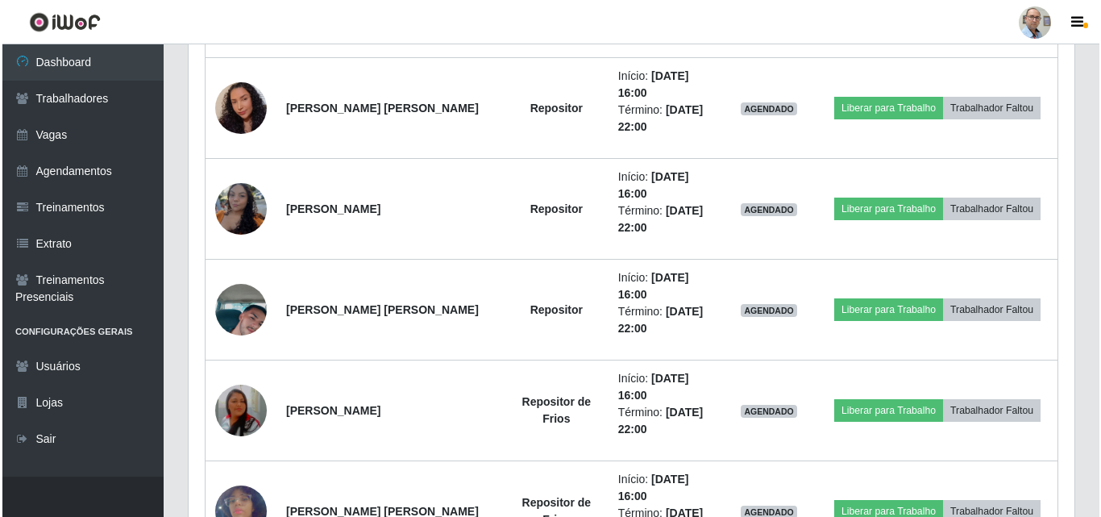
scroll to position [1154, 0]
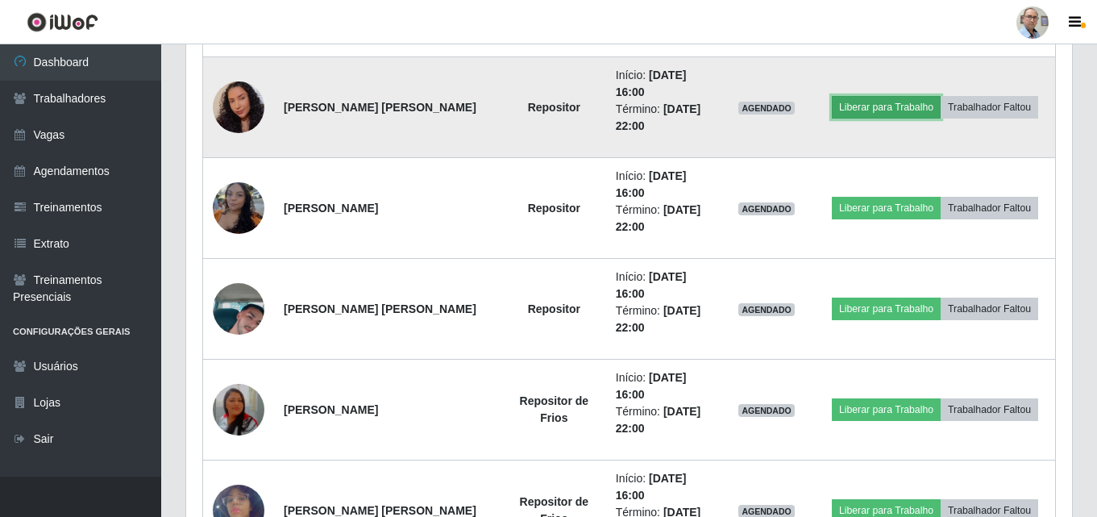
click at [870, 108] on button "Liberar para Trabalho" at bounding box center [886, 107] width 109 height 23
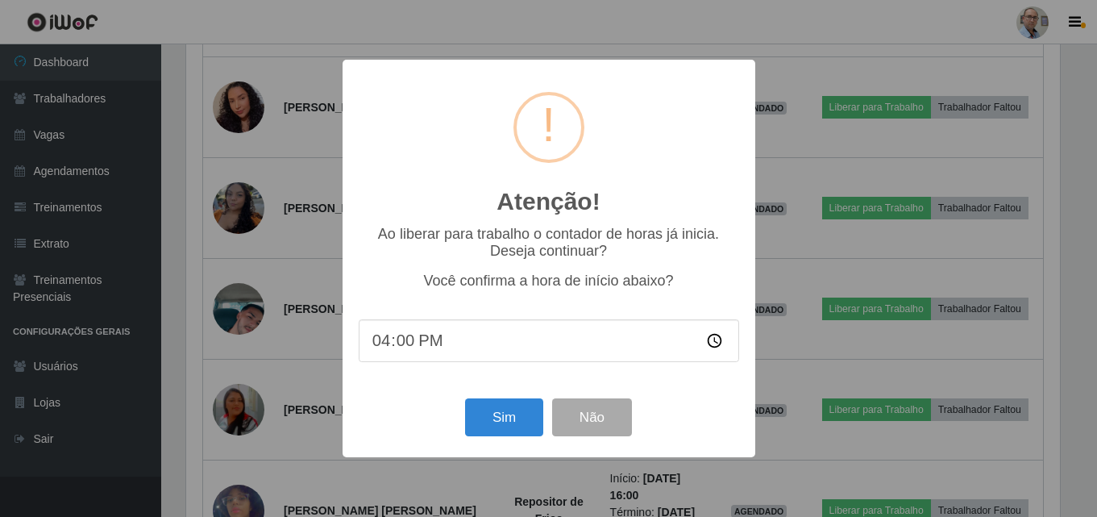
scroll to position [335, 878]
click at [485, 418] on button "Sim" at bounding box center [506, 417] width 78 height 38
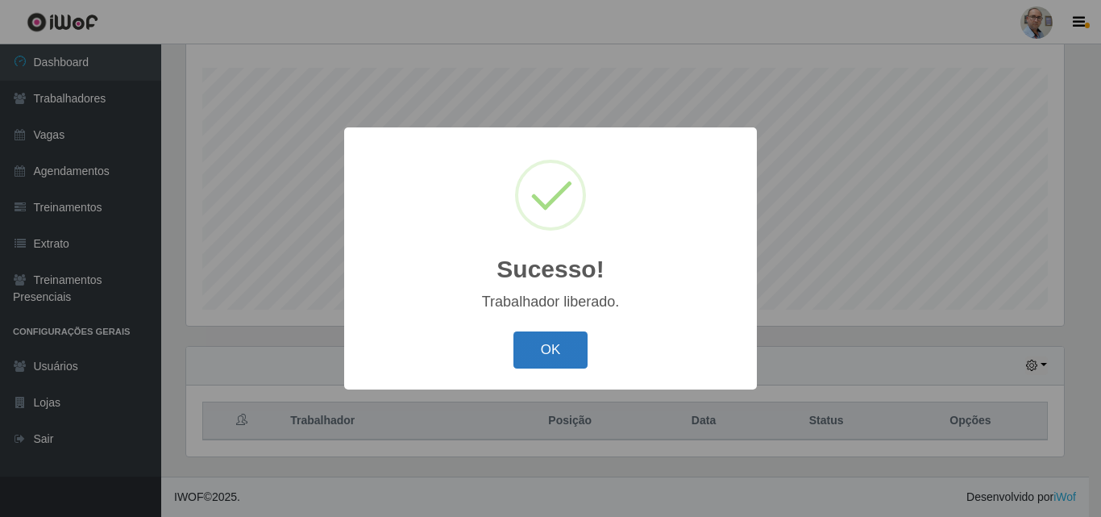
click at [564, 351] on button "OK" at bounding box center [551, 350] width 75 height 38
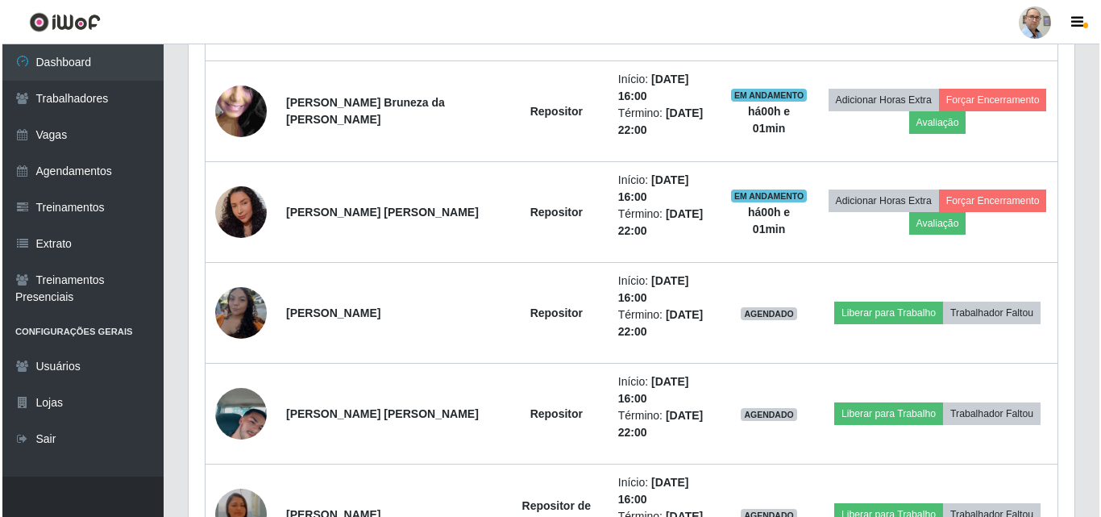
scroll to position [1154, 0]
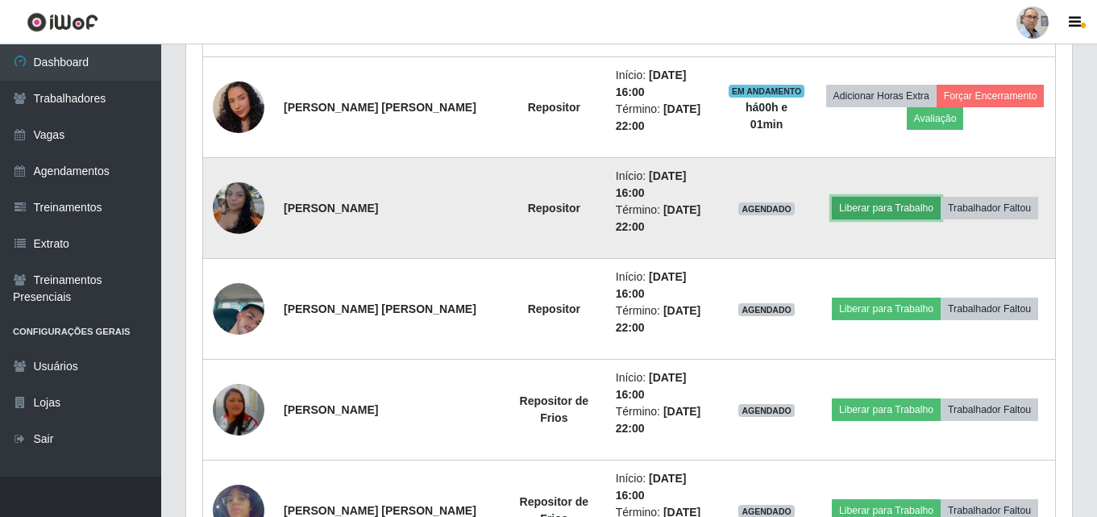
click at [877, 206] on button "Liberar para Trabalho" at bounding box center [886, 208] width 109 height 23
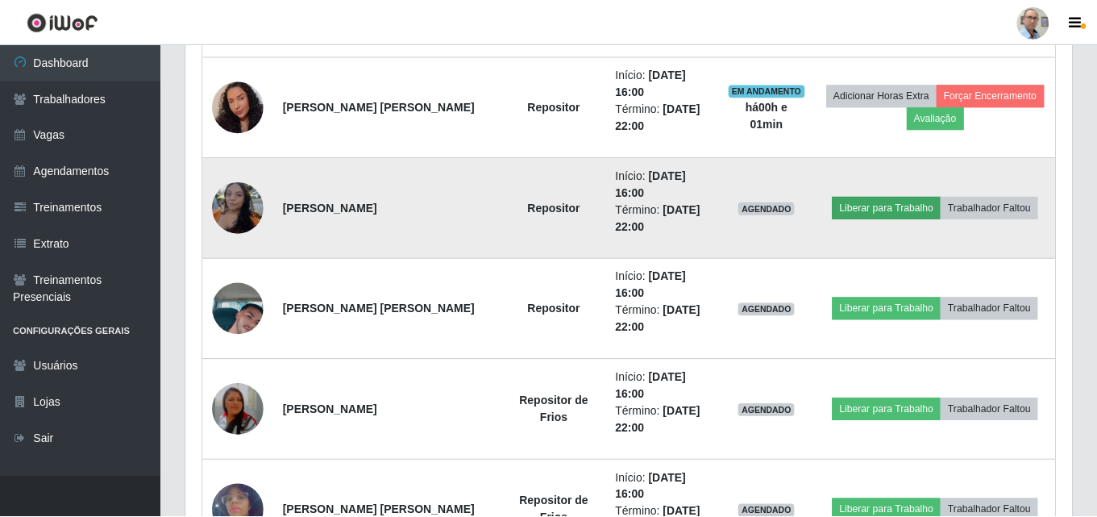
scroll to position [335, 878]
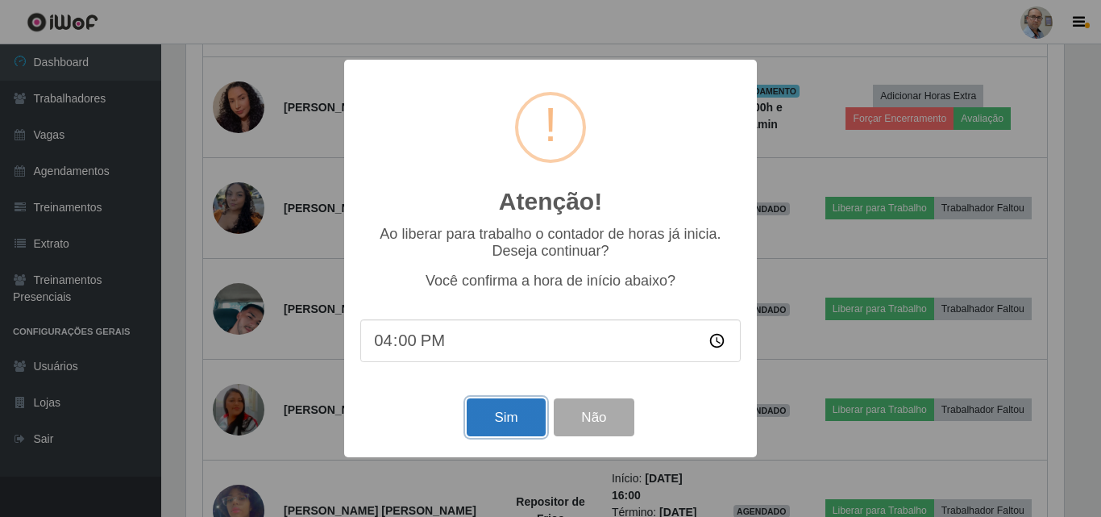
click at [514, 422] on button "Sim" at bounding box center [506, 417] width 78 height 38
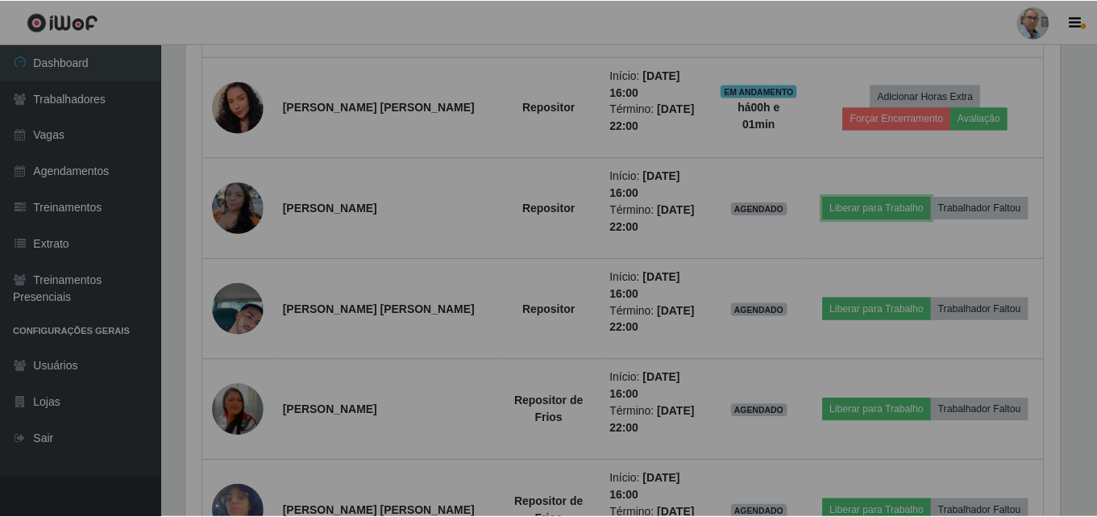
scroll to position [0, 0]
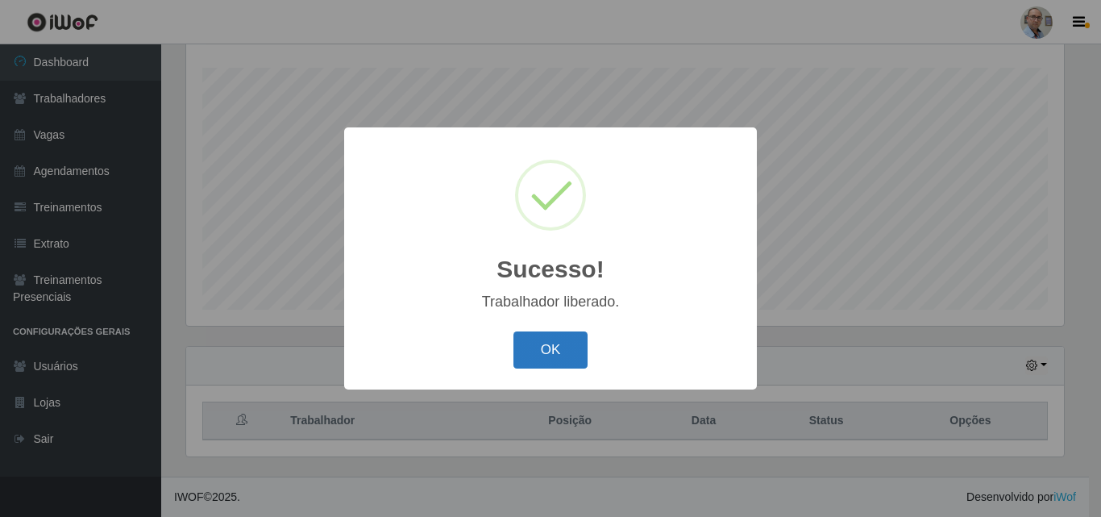
click at [554, 358] on button "OK" at bounding box center [551, 350] width 75 height 38
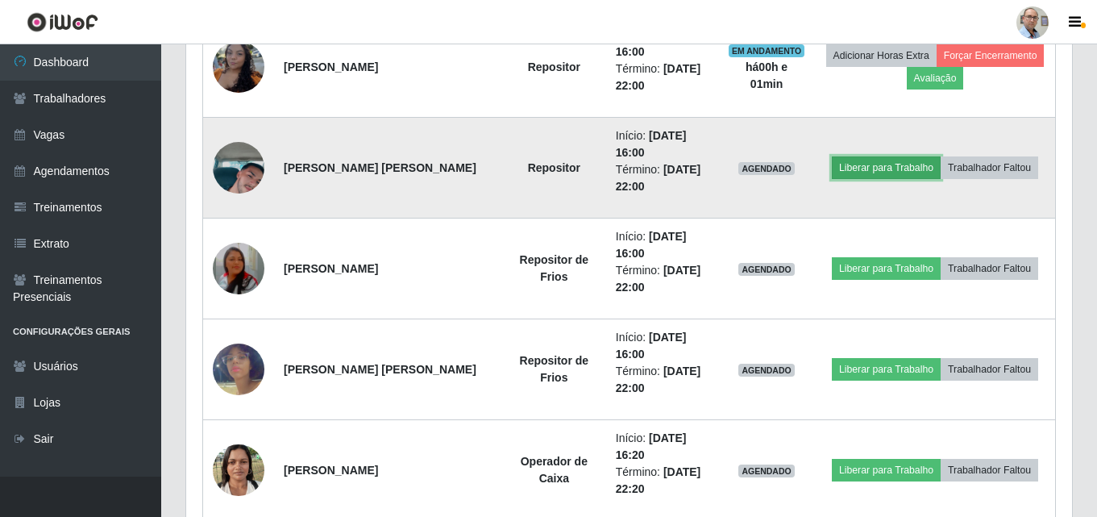
click at [866, 172] on button "Liberar para Trabalho" at bounding box center [886, 167] width 109 height 23
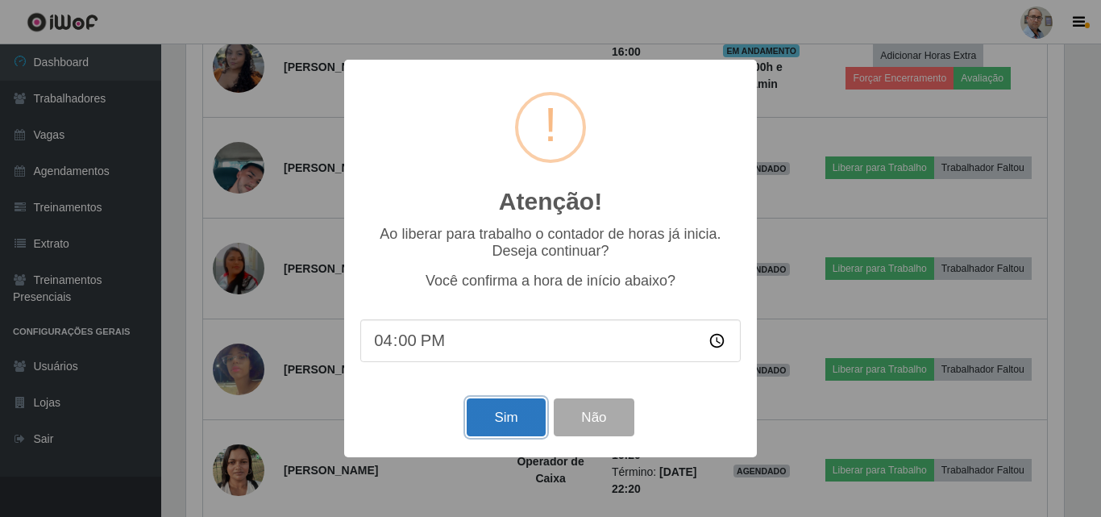
click at [485, 425] on button "Sim" at bounding box center [506, 417] width 78 height 38
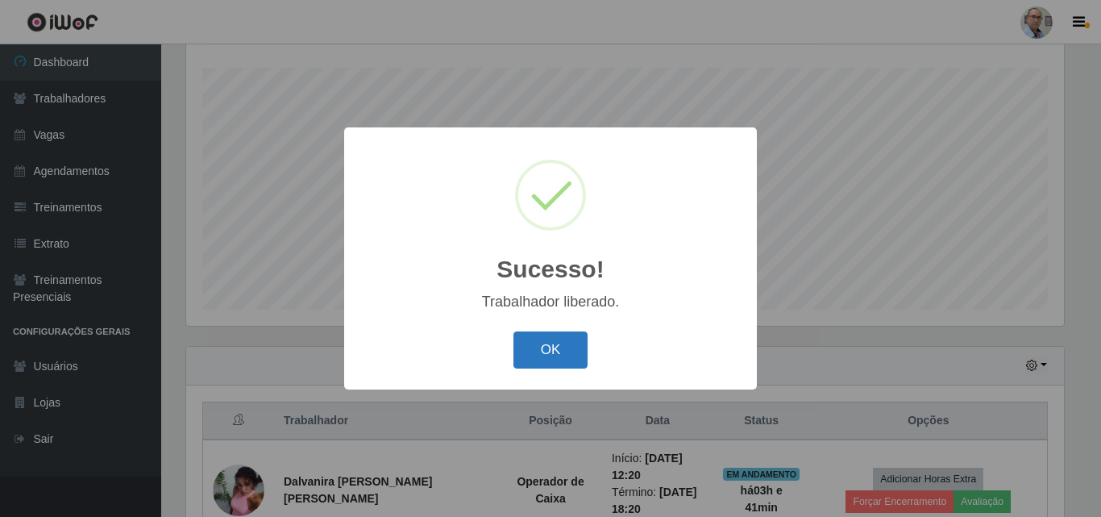
click at [534, 341] on button "OK" at bounding box center [551, 350] width 75 height 38
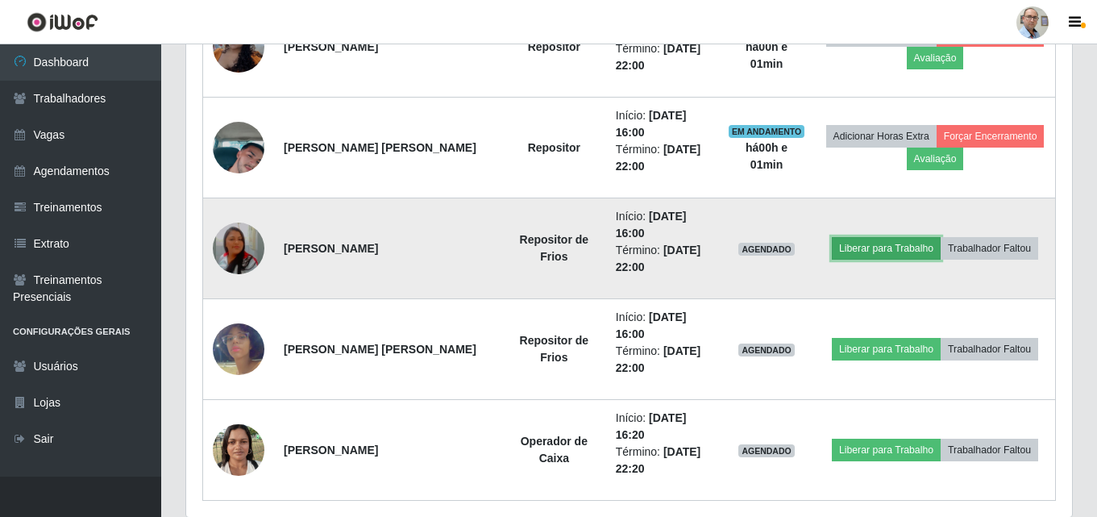
click at [868, 248] on button "Liberar para Trabalho" at bounding box center [886, 248] width 109 height 23
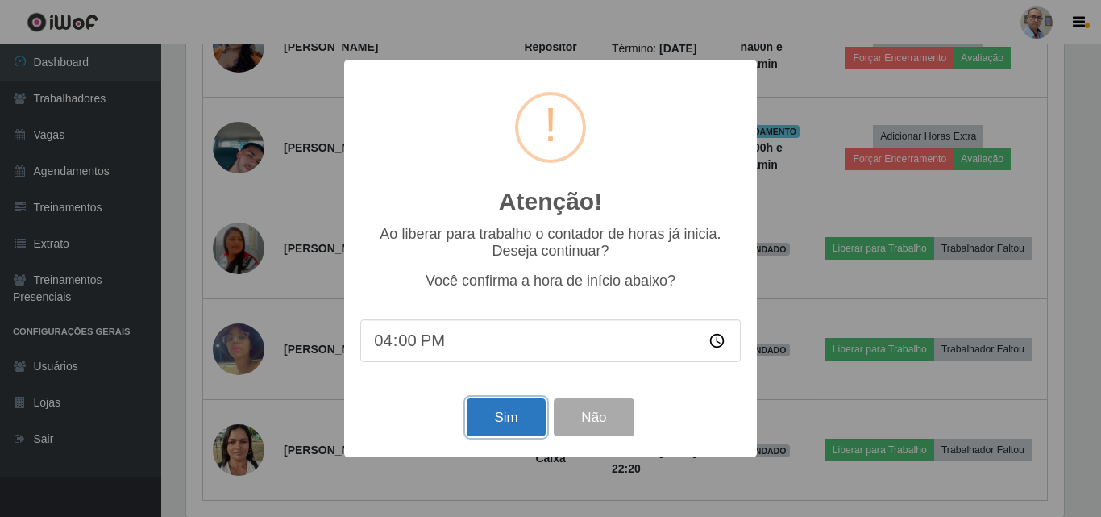
click at [508, 414] on button "Sim" at bounding box center [506, 417] width 78 height 38
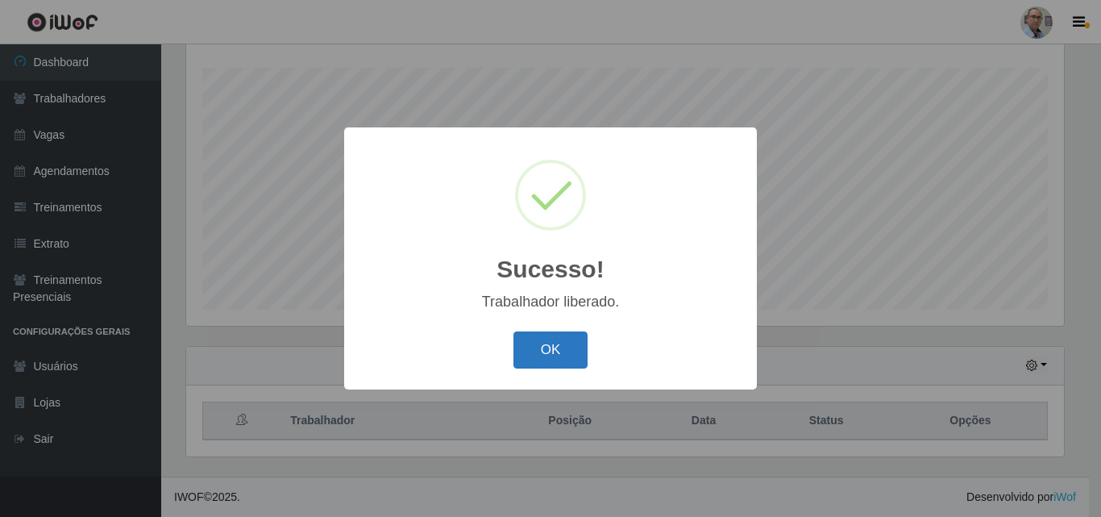
click at [553, 357] on button "OK" at bounding box center [551, 350] width 75 height 38
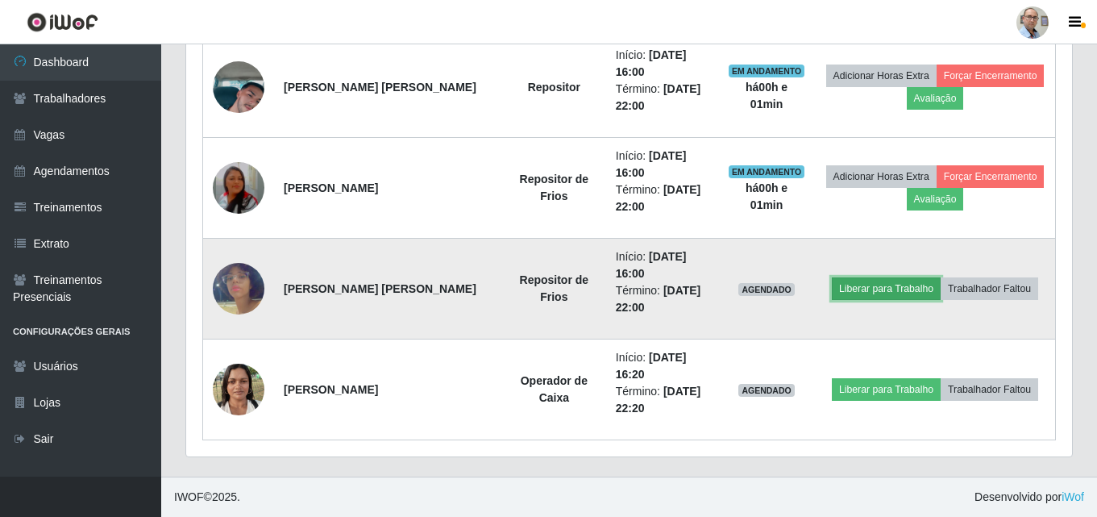
click at [879, 290] on button "Liberar para Trabalho" at bounding box center [886, 288] width 109 height 23
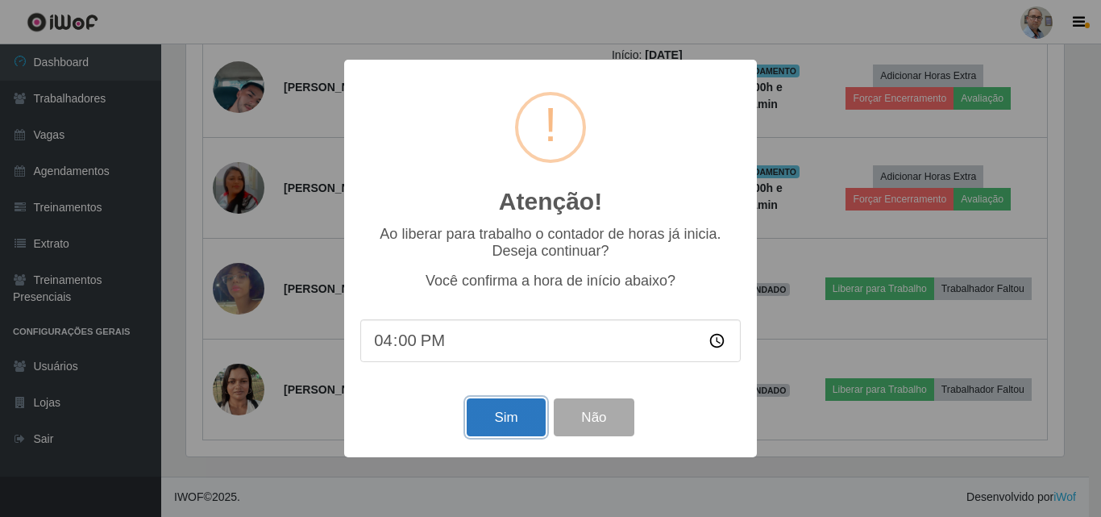
click at [509, 427] on button "Sim" at bounding box center [506, 417] width 78 height 38
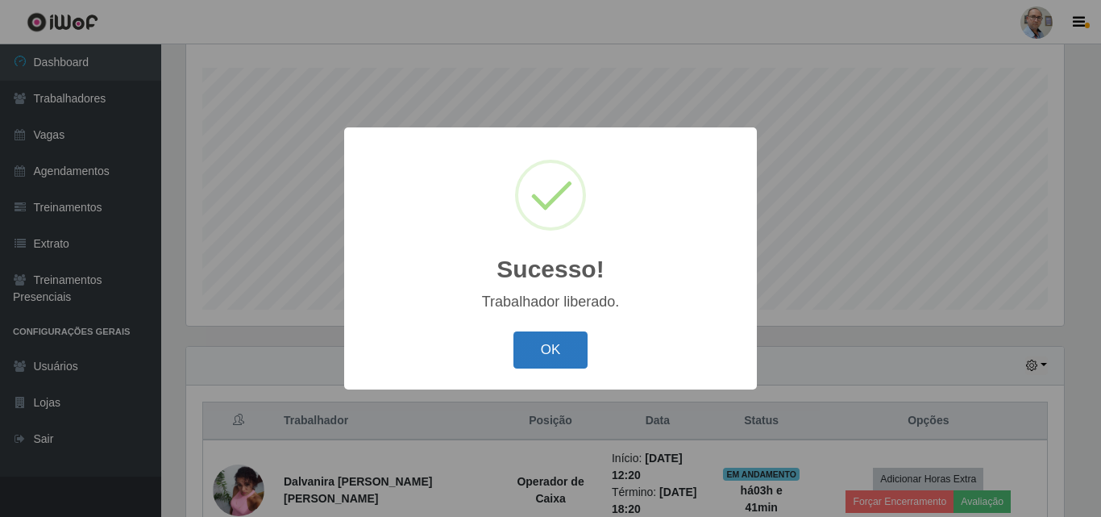
click at [531, 346] on button "OK" at bounding box center [551, 350] width 75 height 38
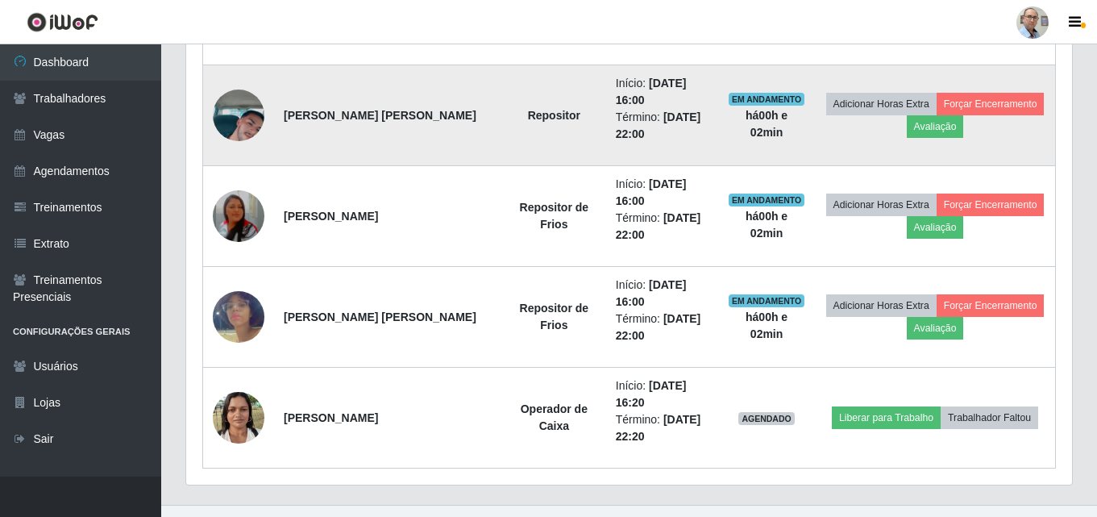
scroll to position [1376, 0]
